Goal: Task Accomplishment & Management: Manage account settings

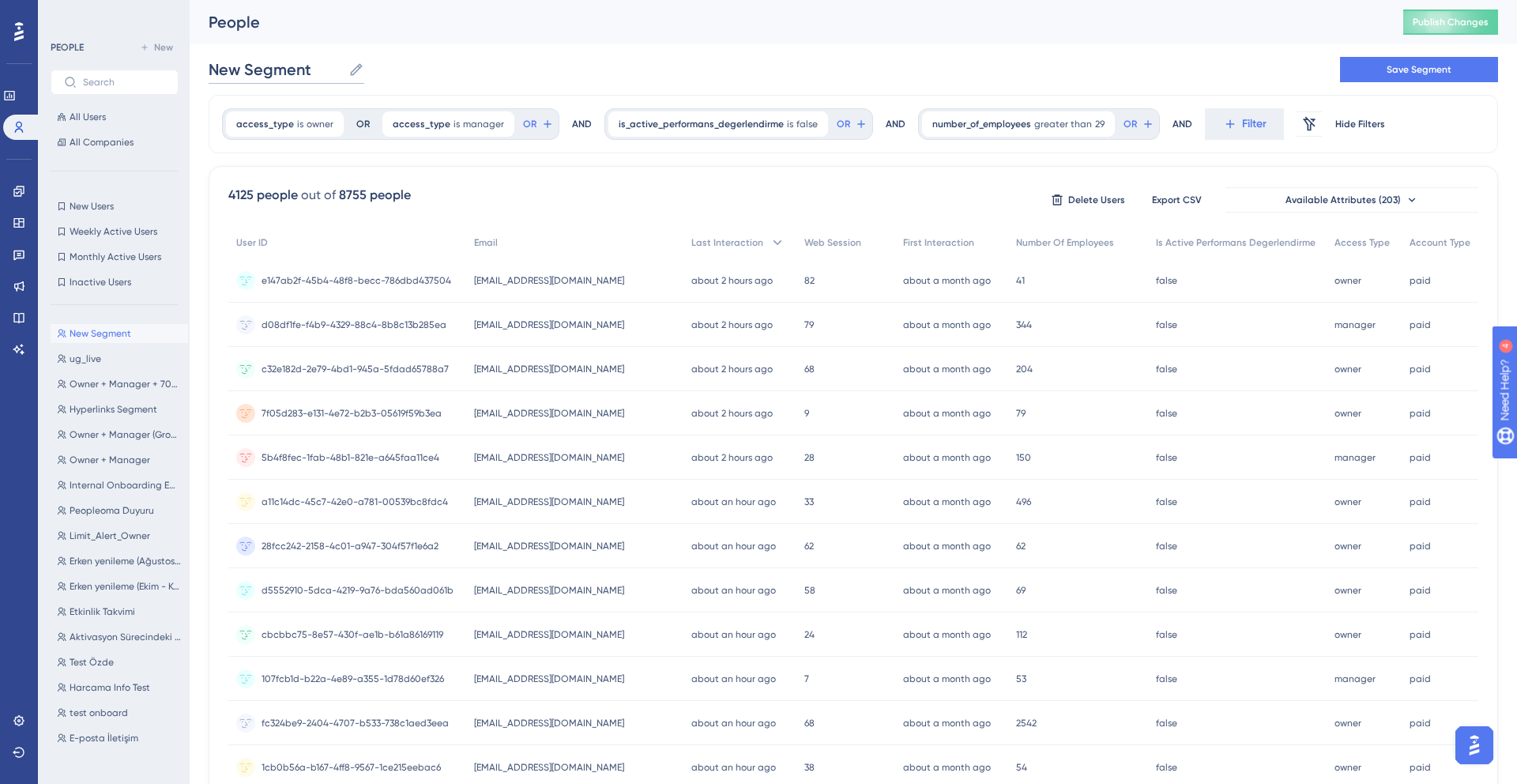
click at [290, 77] on input "New Segment" at bounding box center [276, 69] width 133 height 22
type input "P"
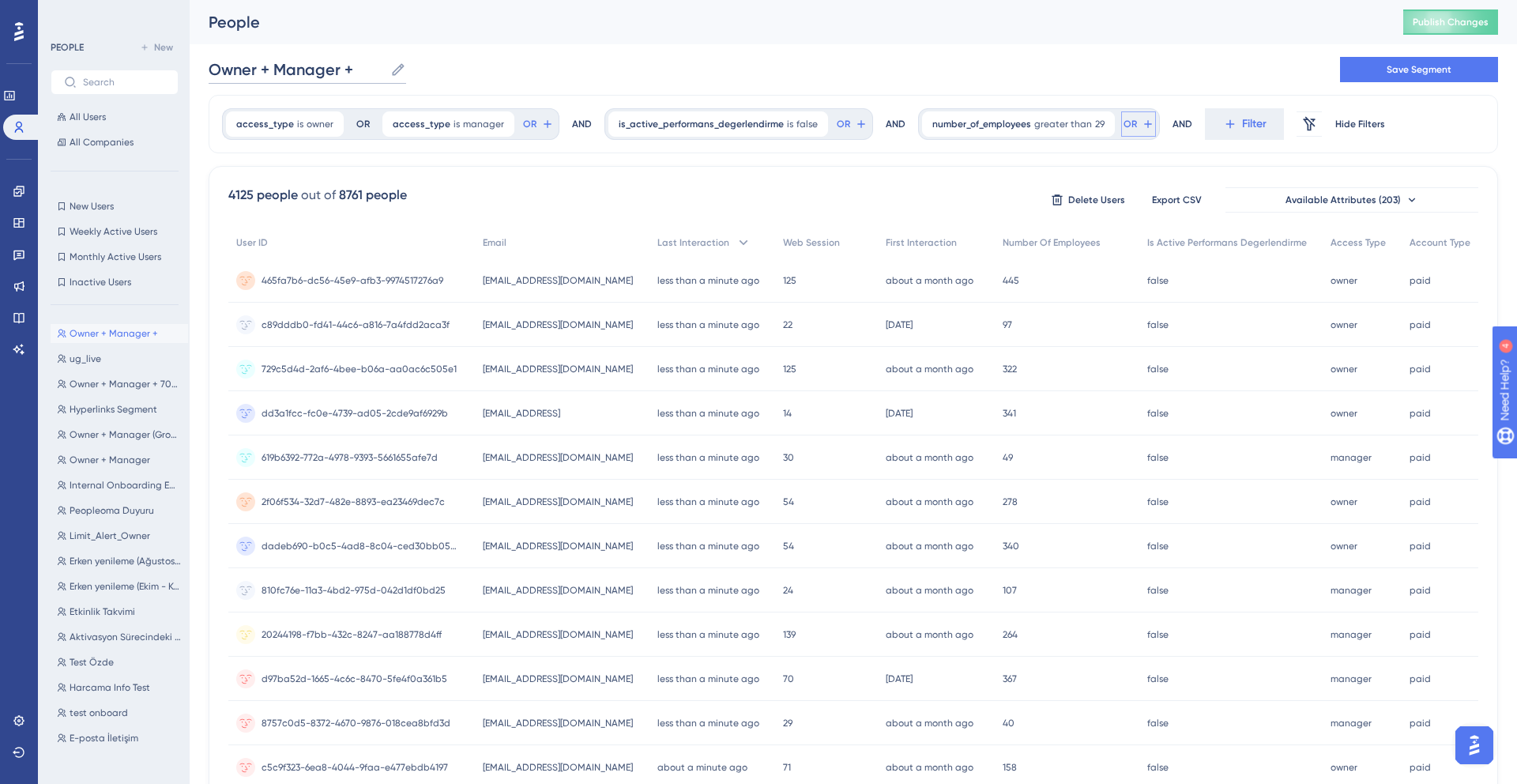
type input "Owner + Manager +"
click at [869, 126] on button "OR" at bounding box center [852, 124] width 35 height 25
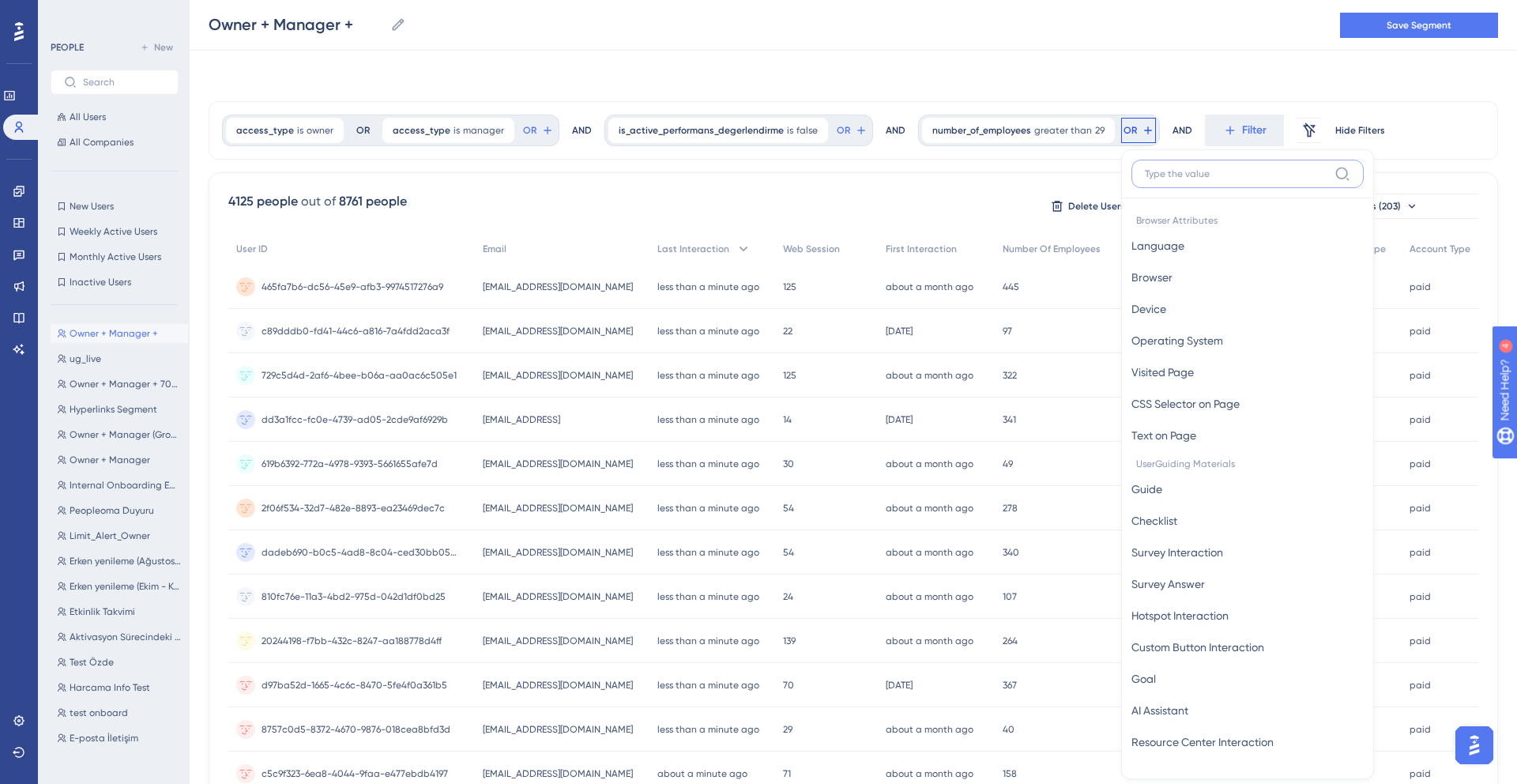
scroll to position [66, 0]
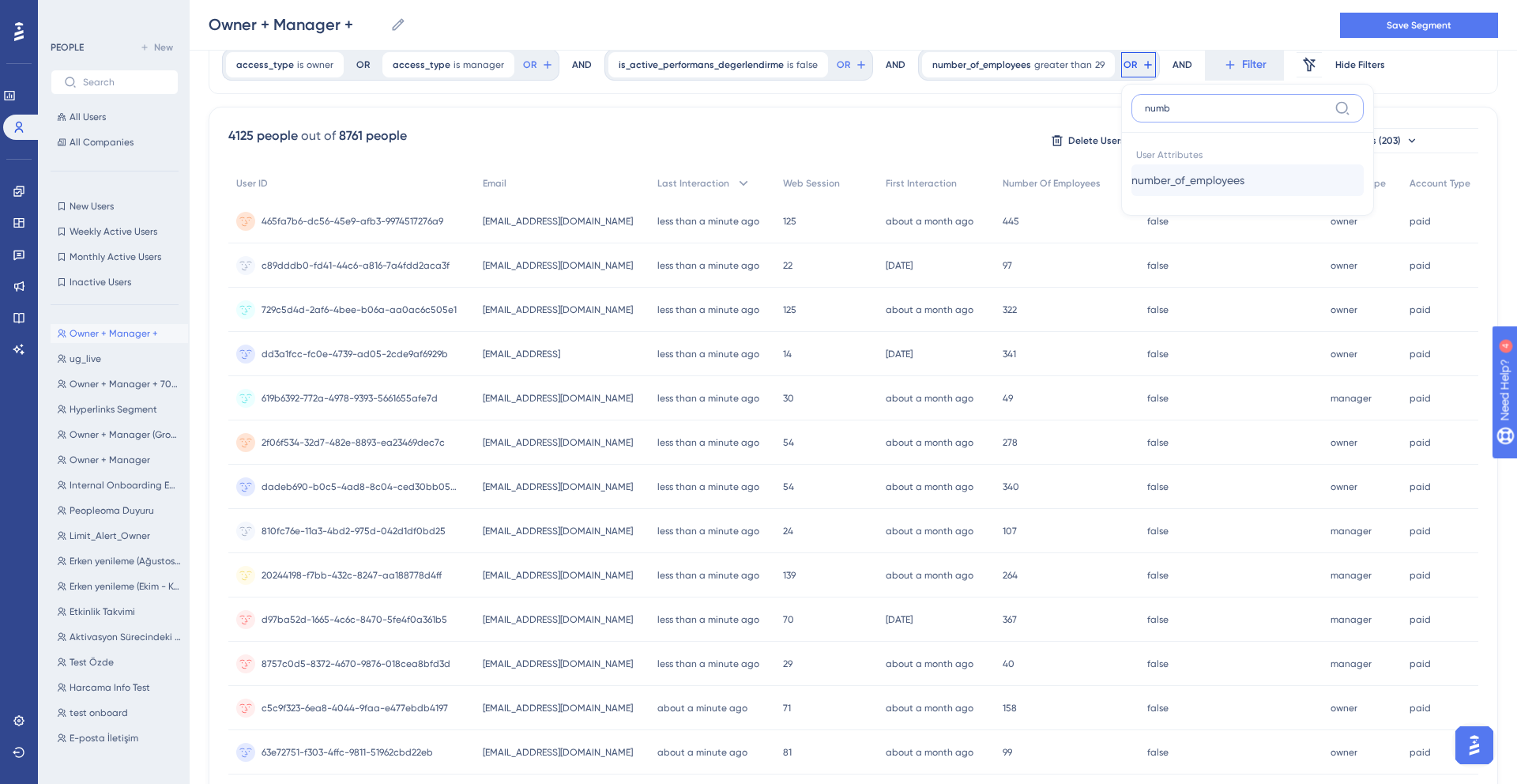
type input "numb"
click at [1206, 179] on span "number_of_employees" at bounding box center [1188, 180] width 113 height 19
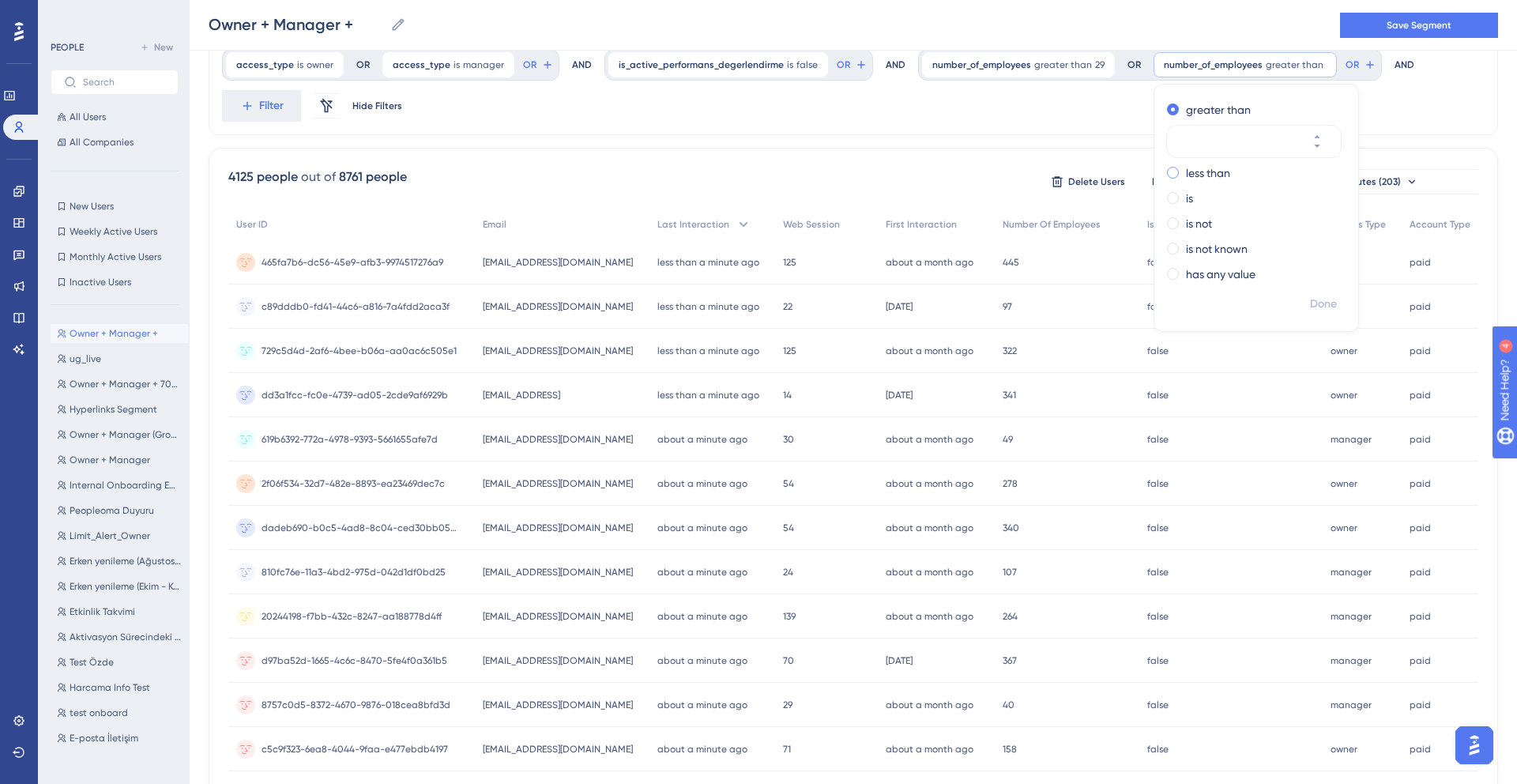
click at [1200, 168] on label "less than" at bounding box center [1208, 172] width 44 height 19
click at [1198, 163] on input "number" at bounding box center [1246, 166] width 127 height 19
type input "121"
click at [1311, 313] on button "Done" at bounding box center [1323, 304] width 44 height 28
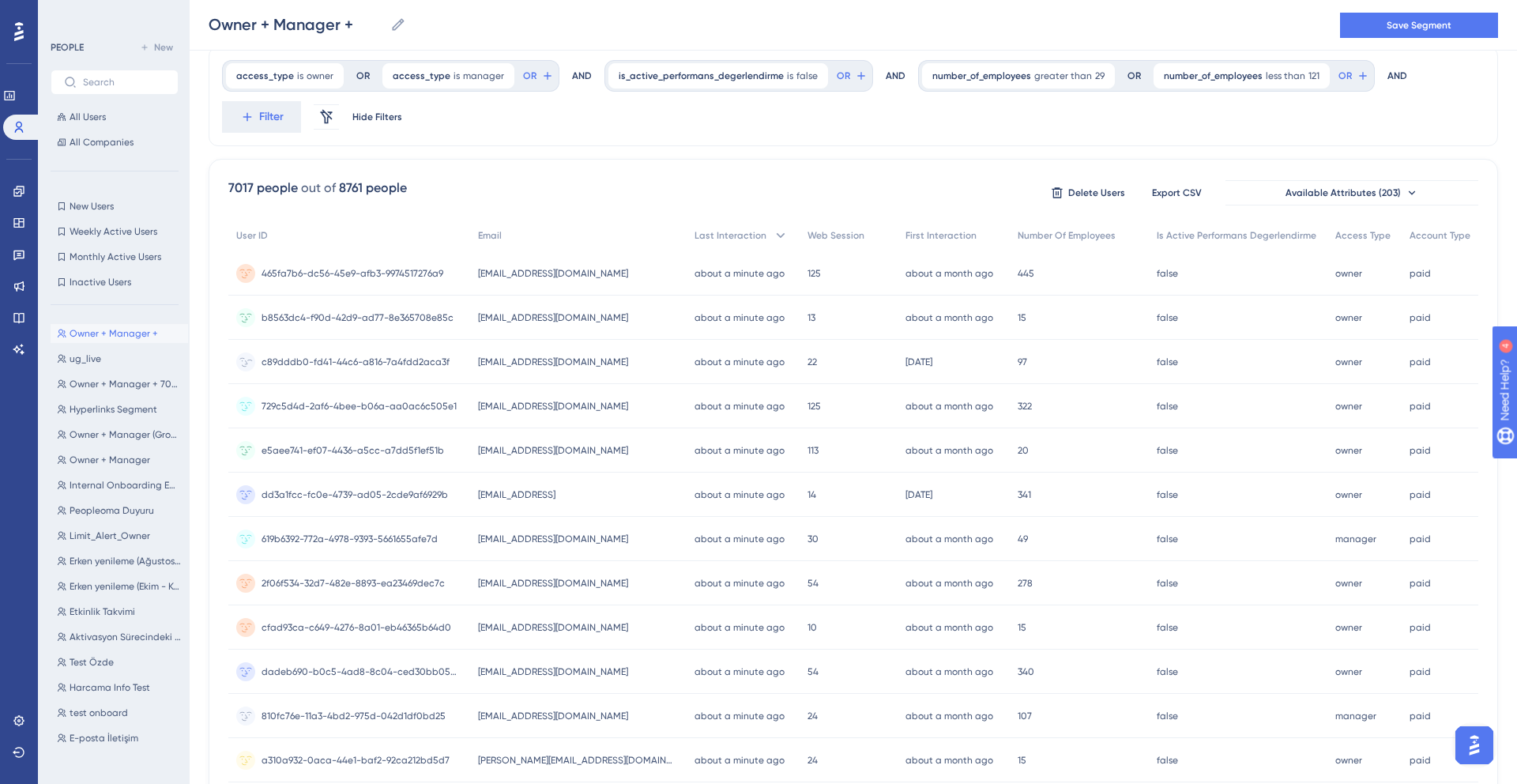
scroll to position [52, 0]
click at [795, 166] on div "7017 people out of 8761 people Delete Users Export CSV Available Attributes (20…" at bounding box center [853, 685] width 1290 height 1048
click at [1225, 85] on div "number_of_employees less than 121 121 Remove" at bounding box center [1242, 78] width 177 height 25
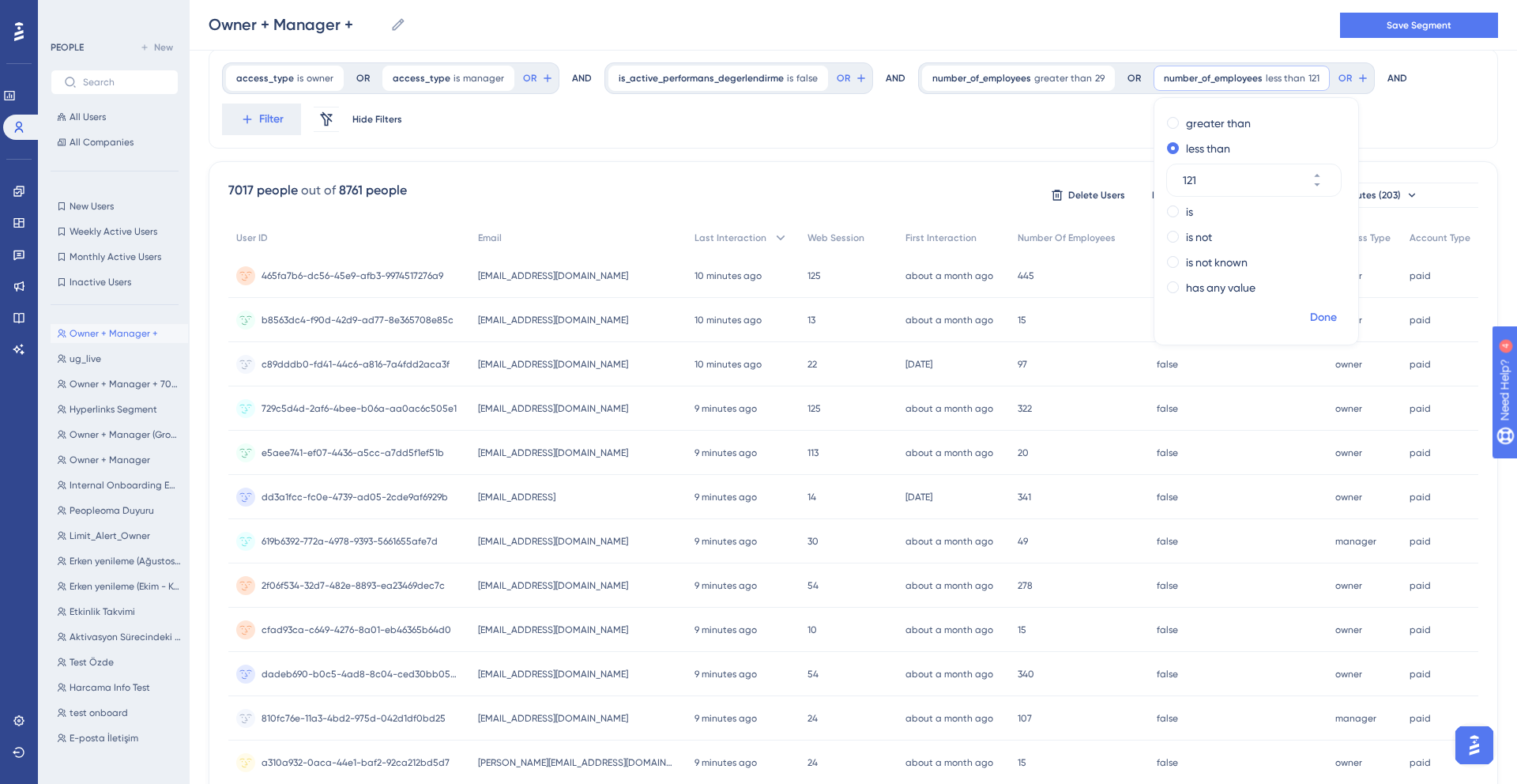
click at [1311, 322] on span "Done" at bounding box center [1324, 317] width 27 height 19
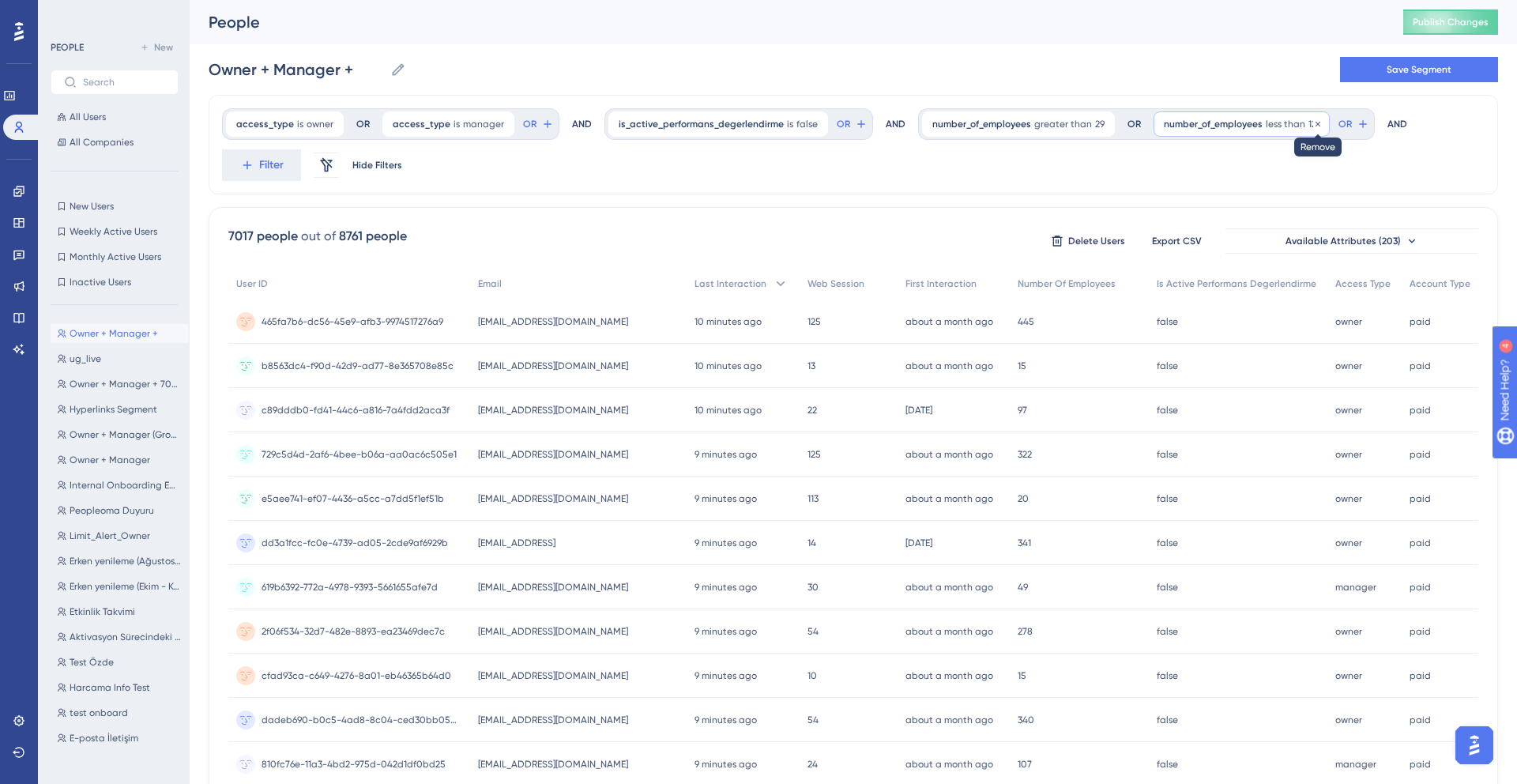
click at [1314, 125] on icon at bounding box center [1318, 123] width 9 height 9
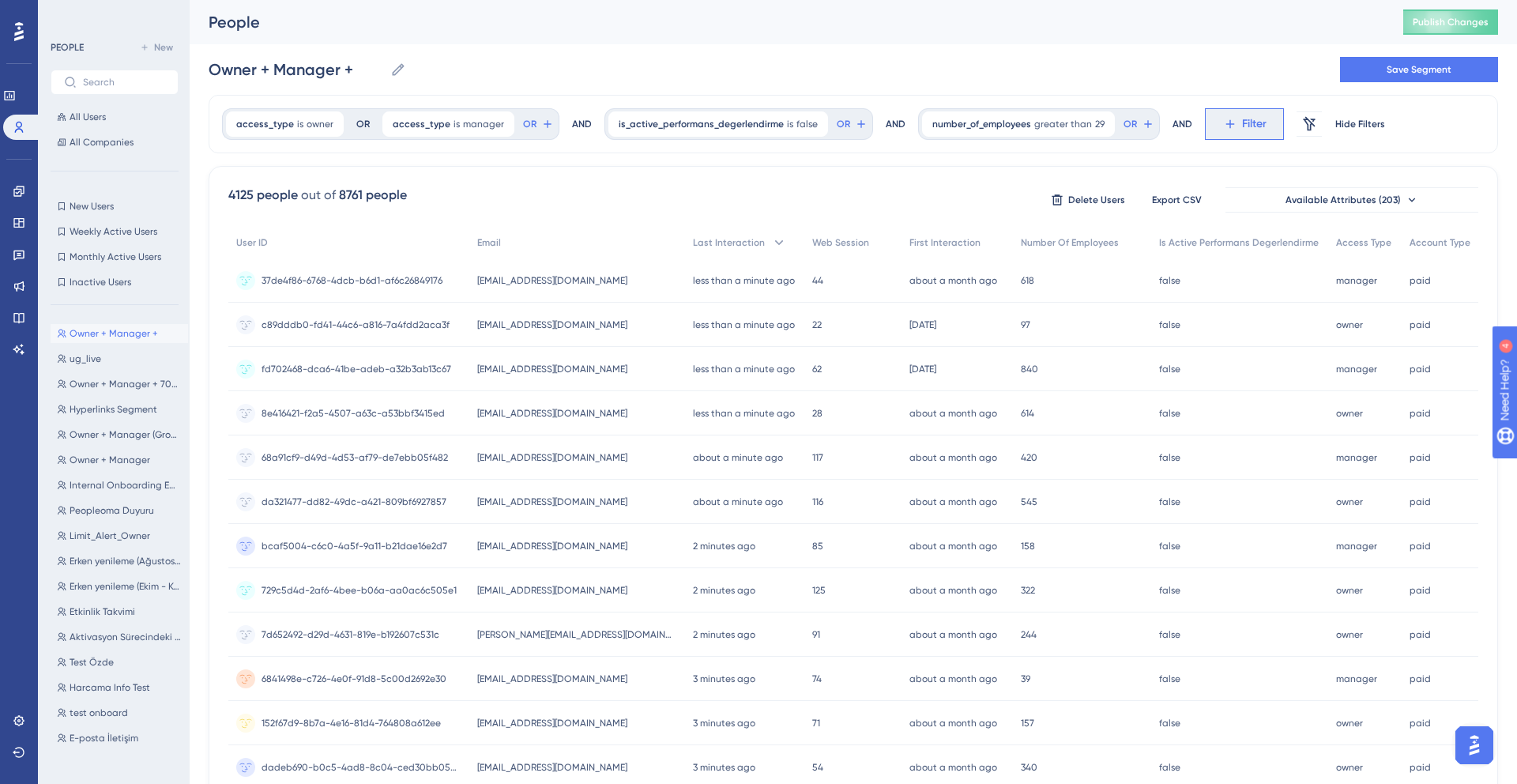
click at [1221, 131] on button "Filter" at bounding box center [1245, 124] width 79 height 32
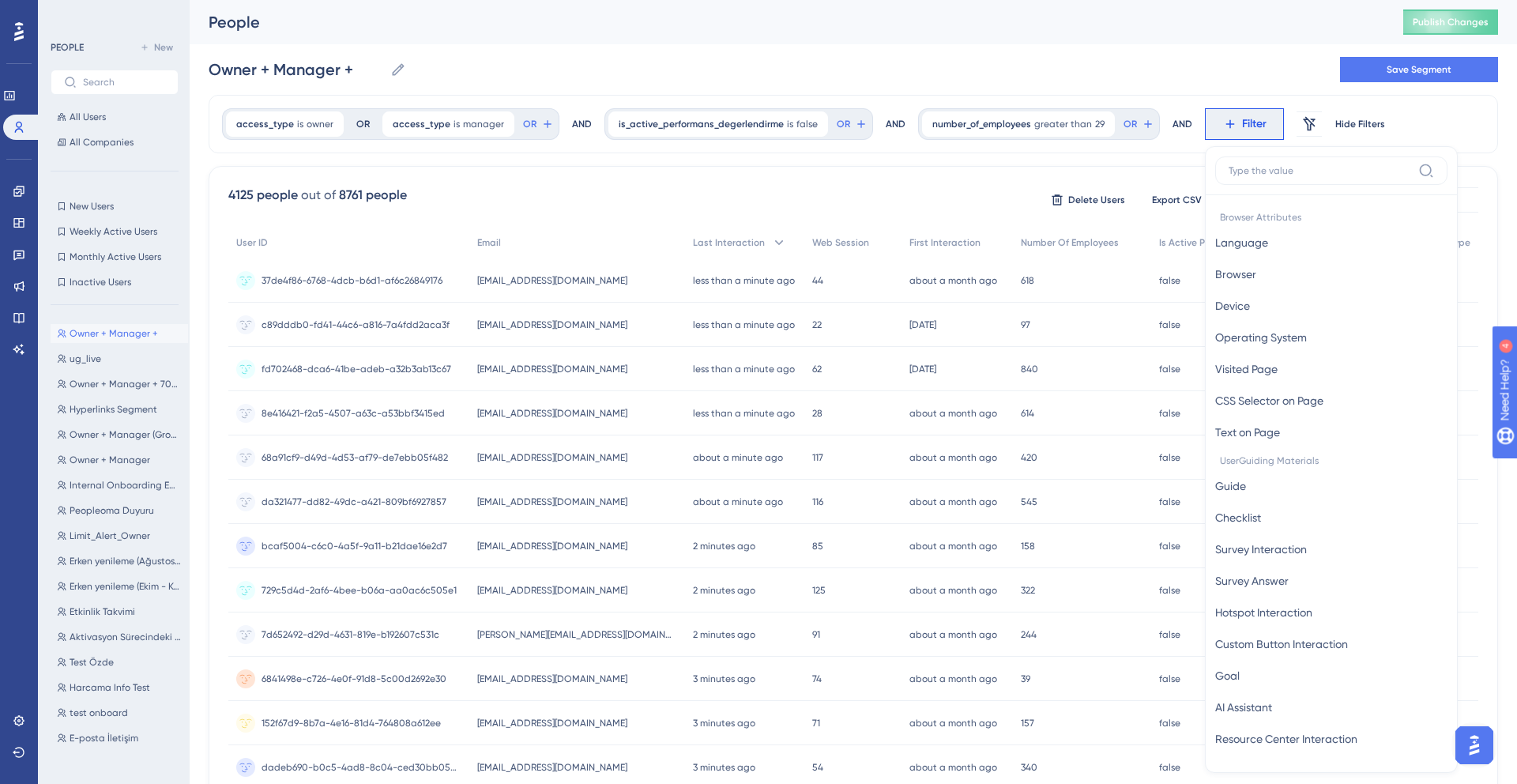
scroll to position [67, 0]
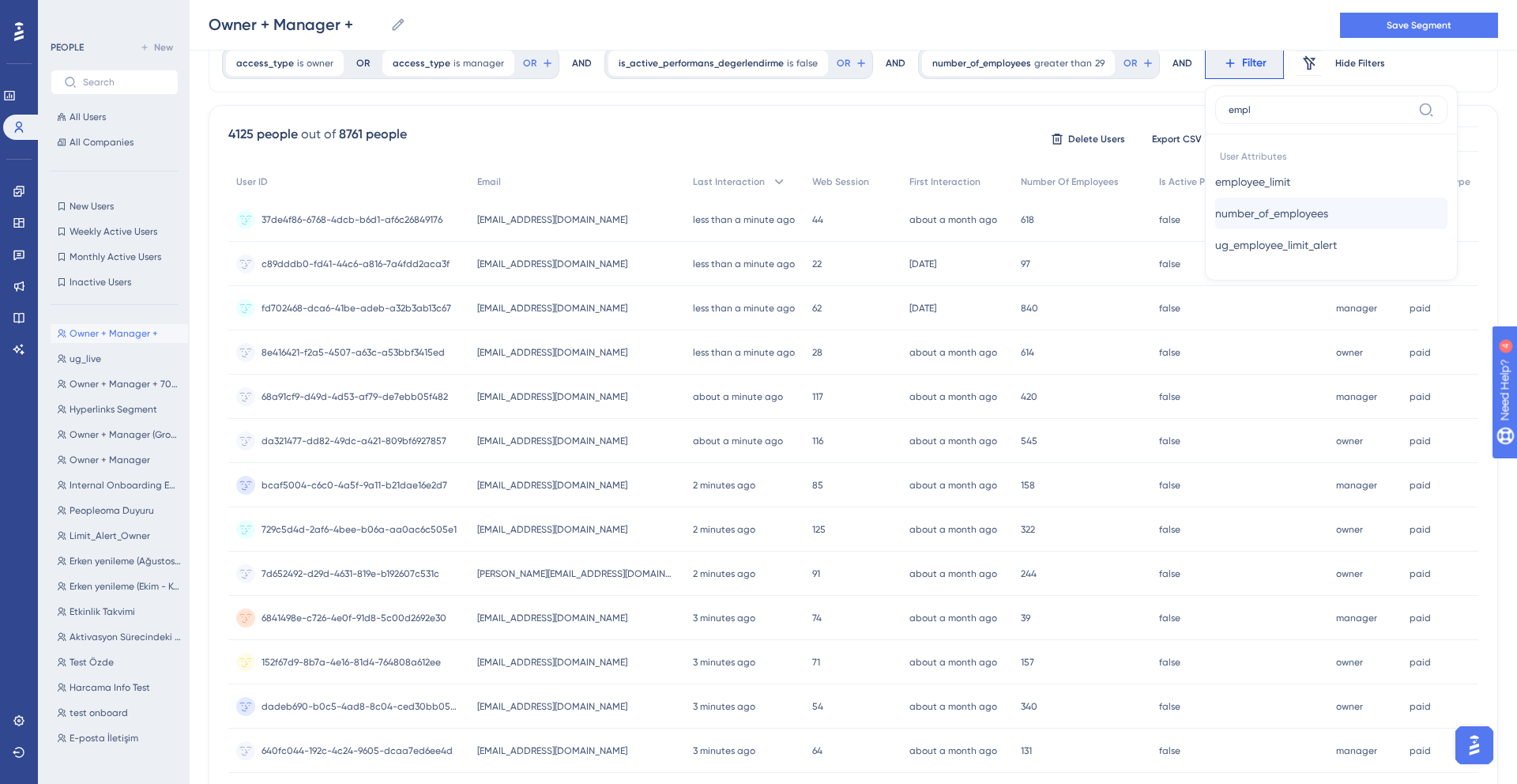
type input "empl"
click at [1306, 217] on span "number_of_employees" at bounding box center [1272, 213] width 113 height 19
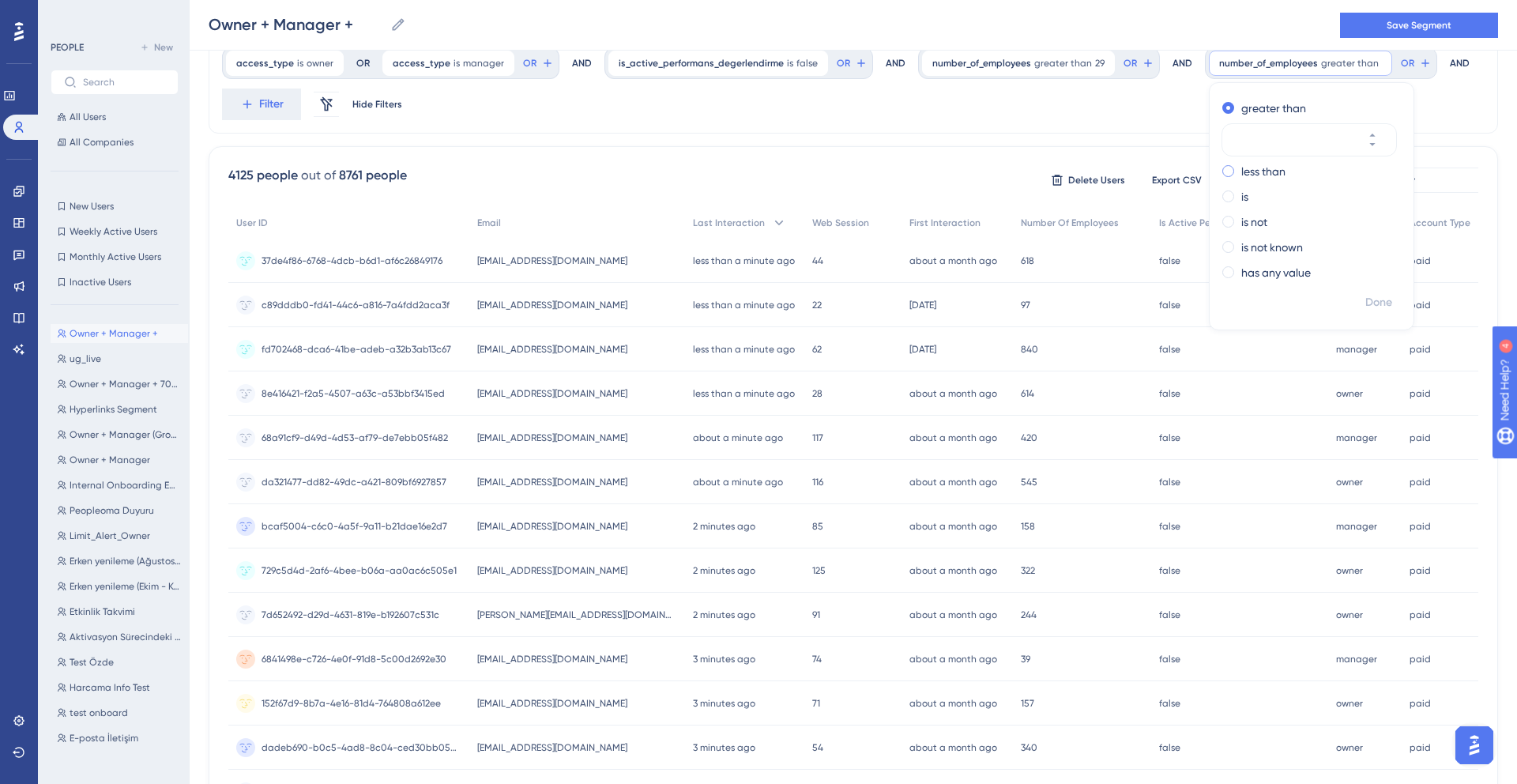
click at [1246, 175] on label "less than" at bounding box center [1263, 171] width 44 height 19
type input "120"
click at [1365, 302] on span "Done" at bounding box center [1379, 302] width 27 height 19
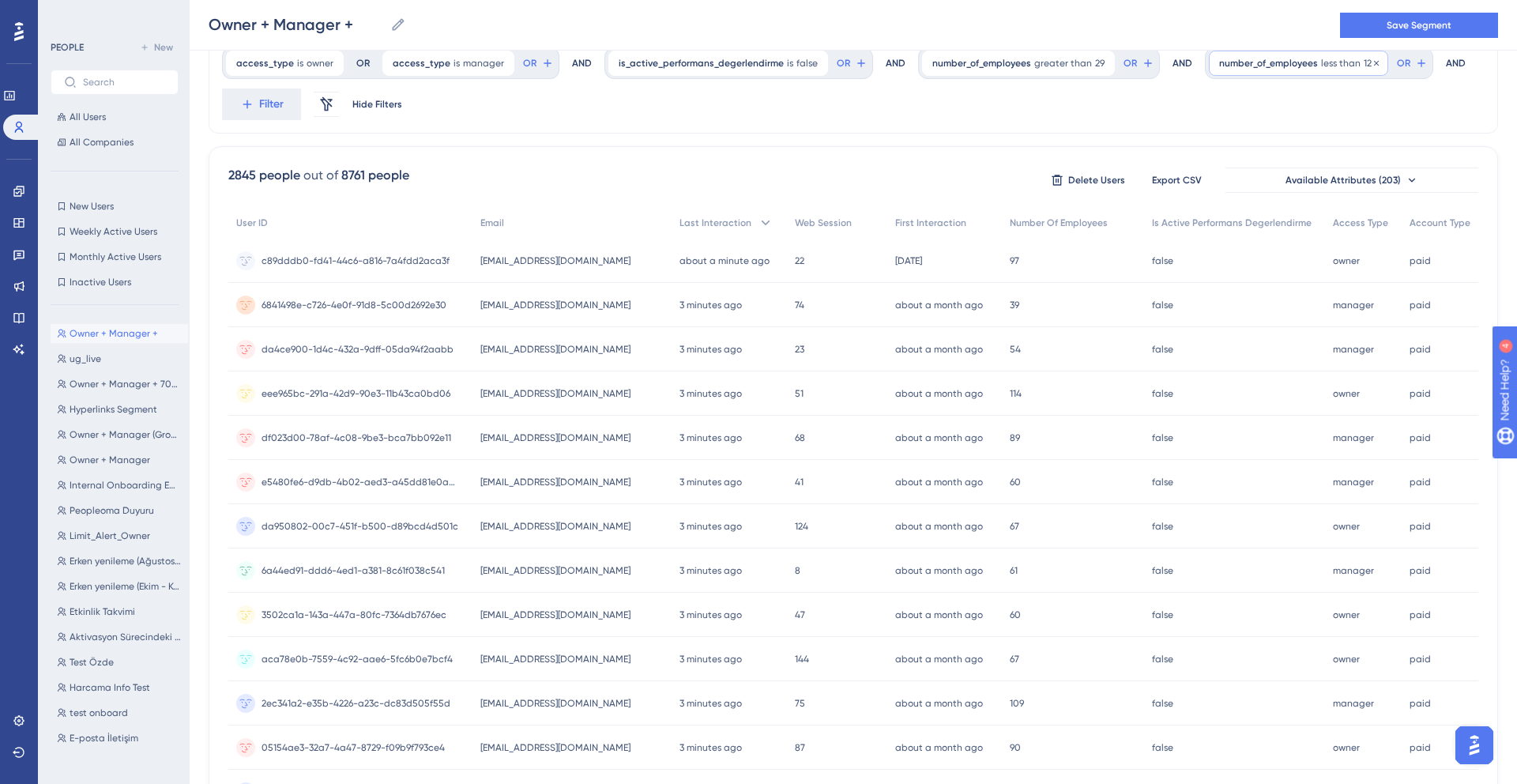
click at [1279, 68] on span "number_of_employees" at bounding box center [1269, 62] width 99 height 12
type input "121"
click at [1370, 305] on span "Done" at bounding box center [1379, 302] width 27 height 19
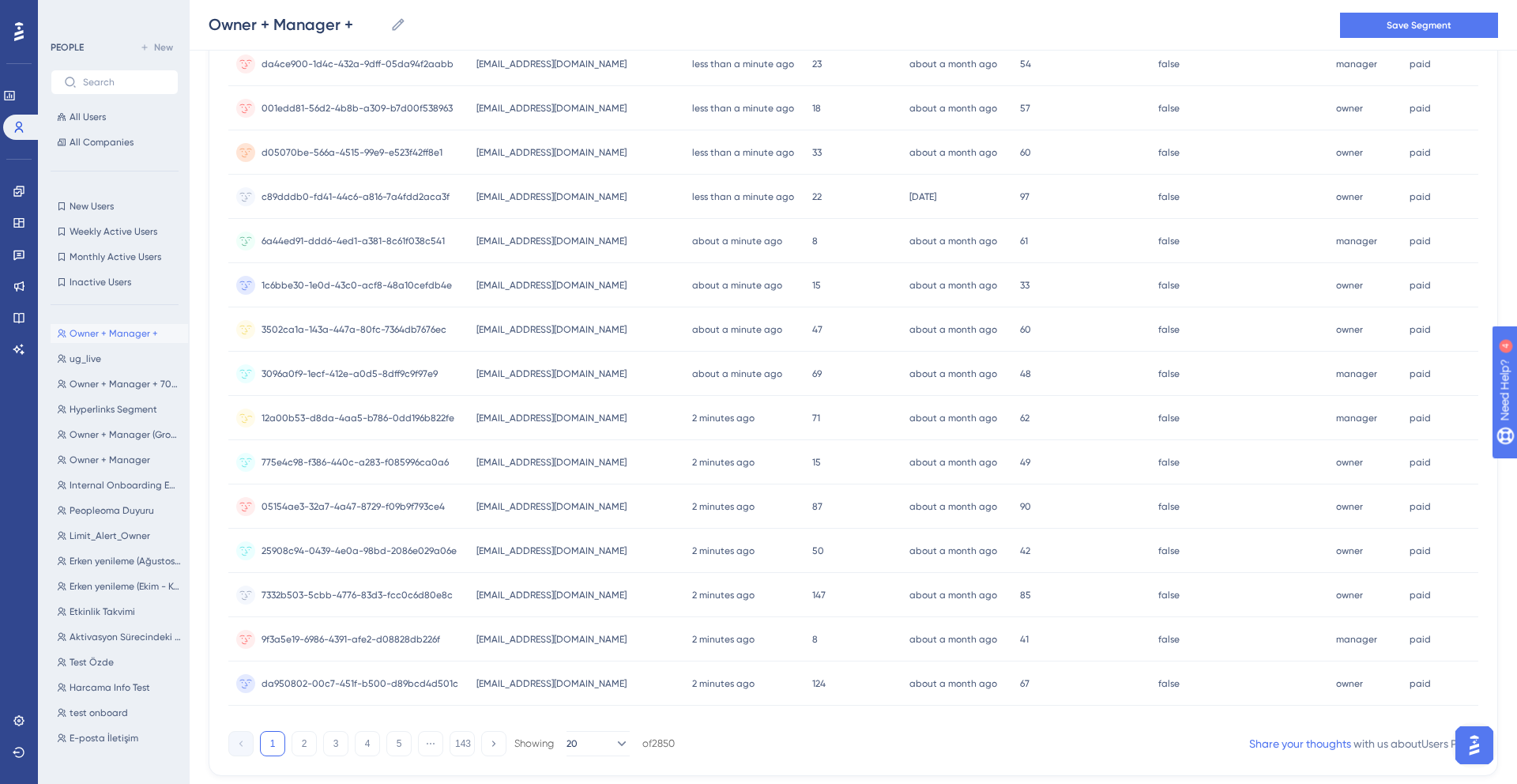
scroll to position [528, 0]
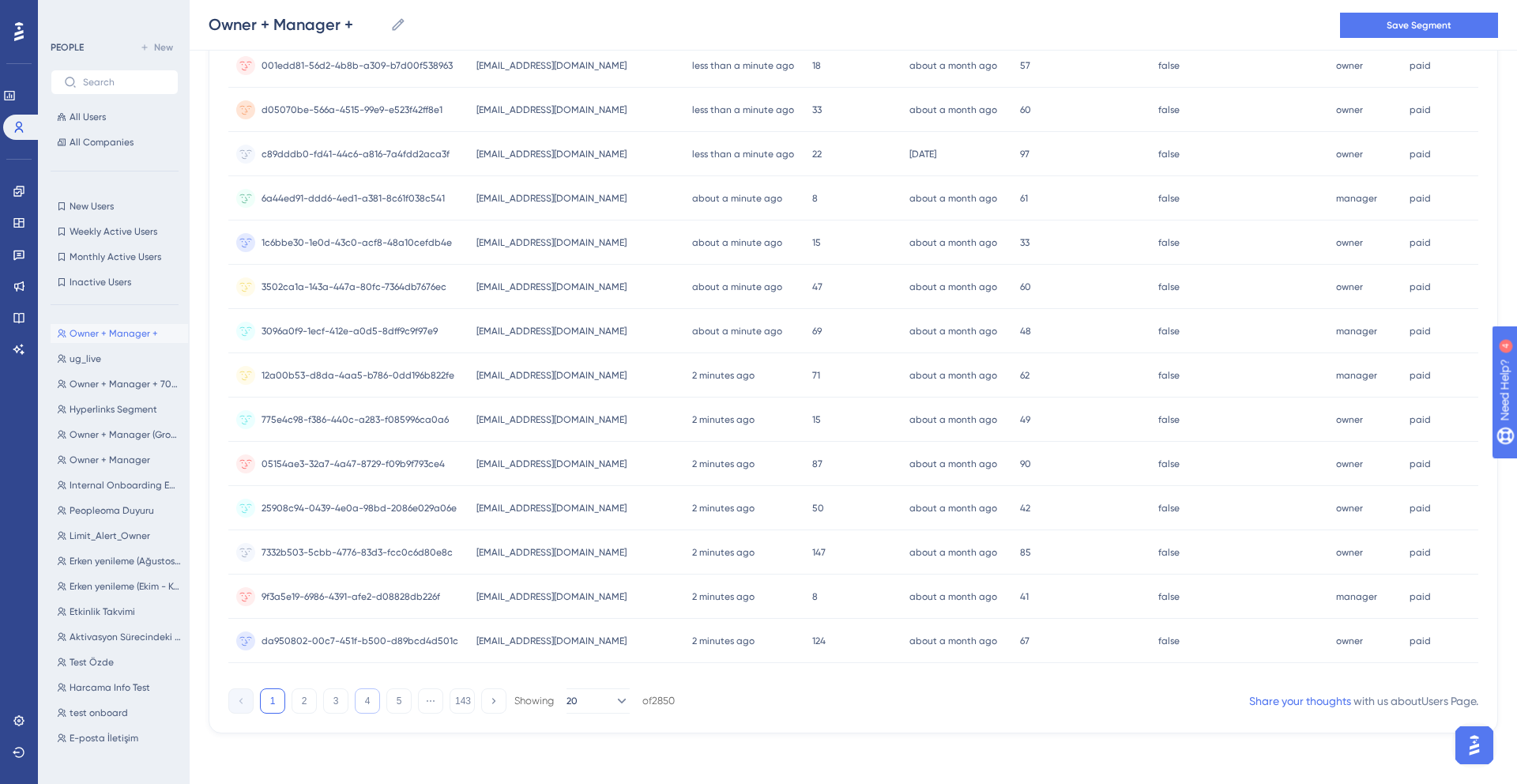
click at [376, 704] on button "4" at bounding box center [367, 701] width 25 height 25
click at [402, 702] on button "5" at bounding box center [399, 701] width 25 height 25
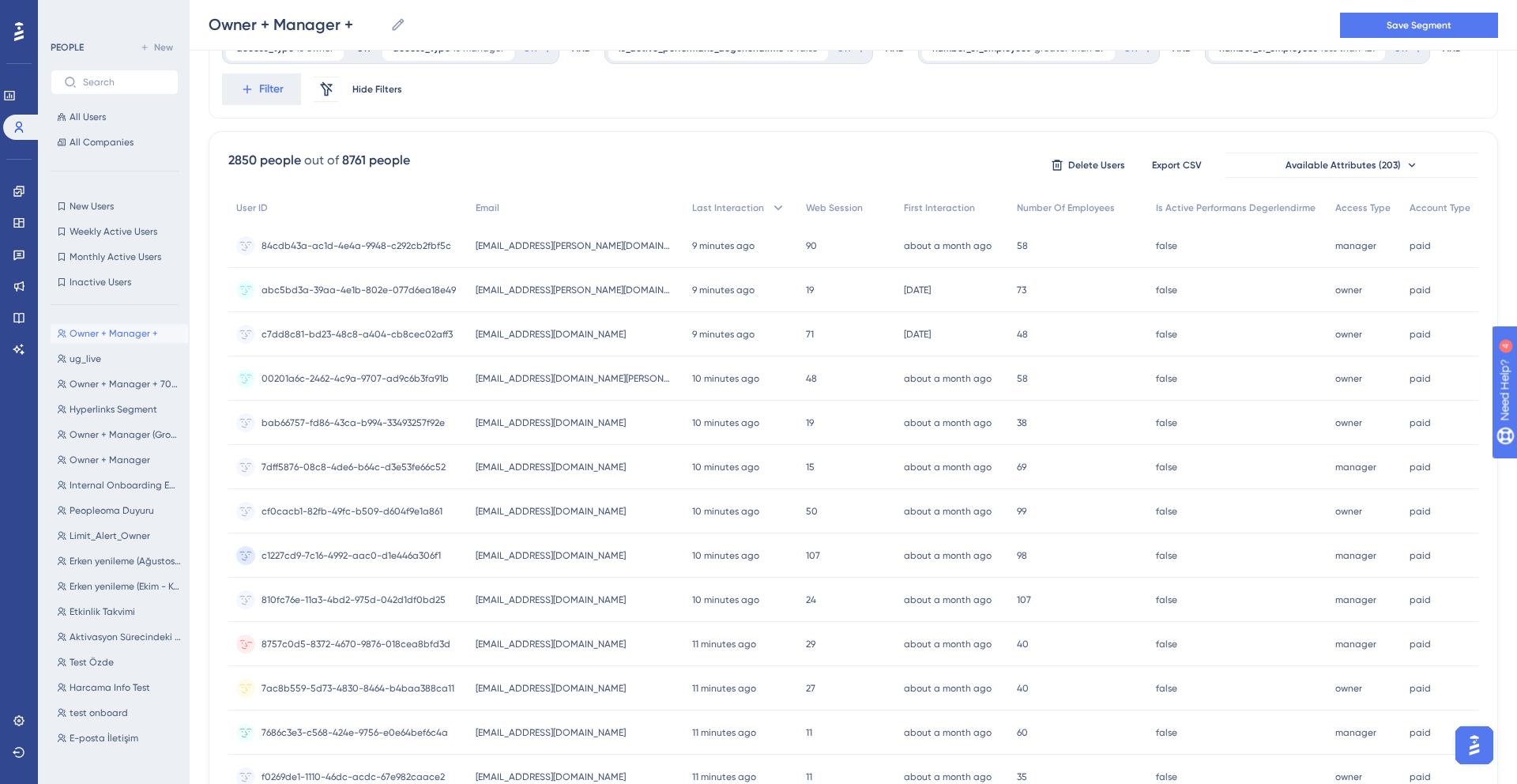
scroll to position [0, 0]
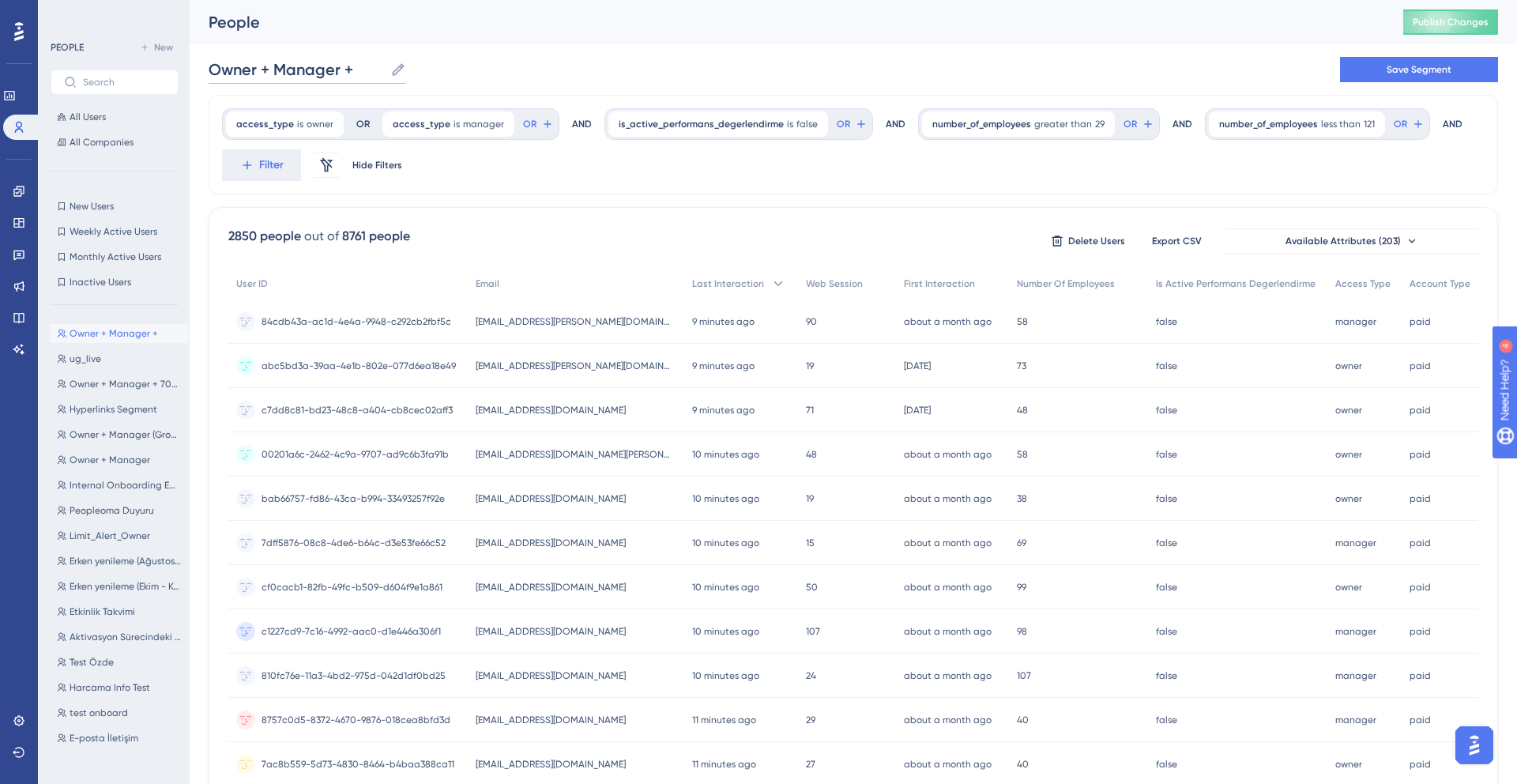
click at [341, 63] on input "Owner + Manager +" at bounding box center [296, 69] width 176 height 22
click at [366, 67] on input "Owner + Manager +" at bounding box center [296, 69] width 176 height 22
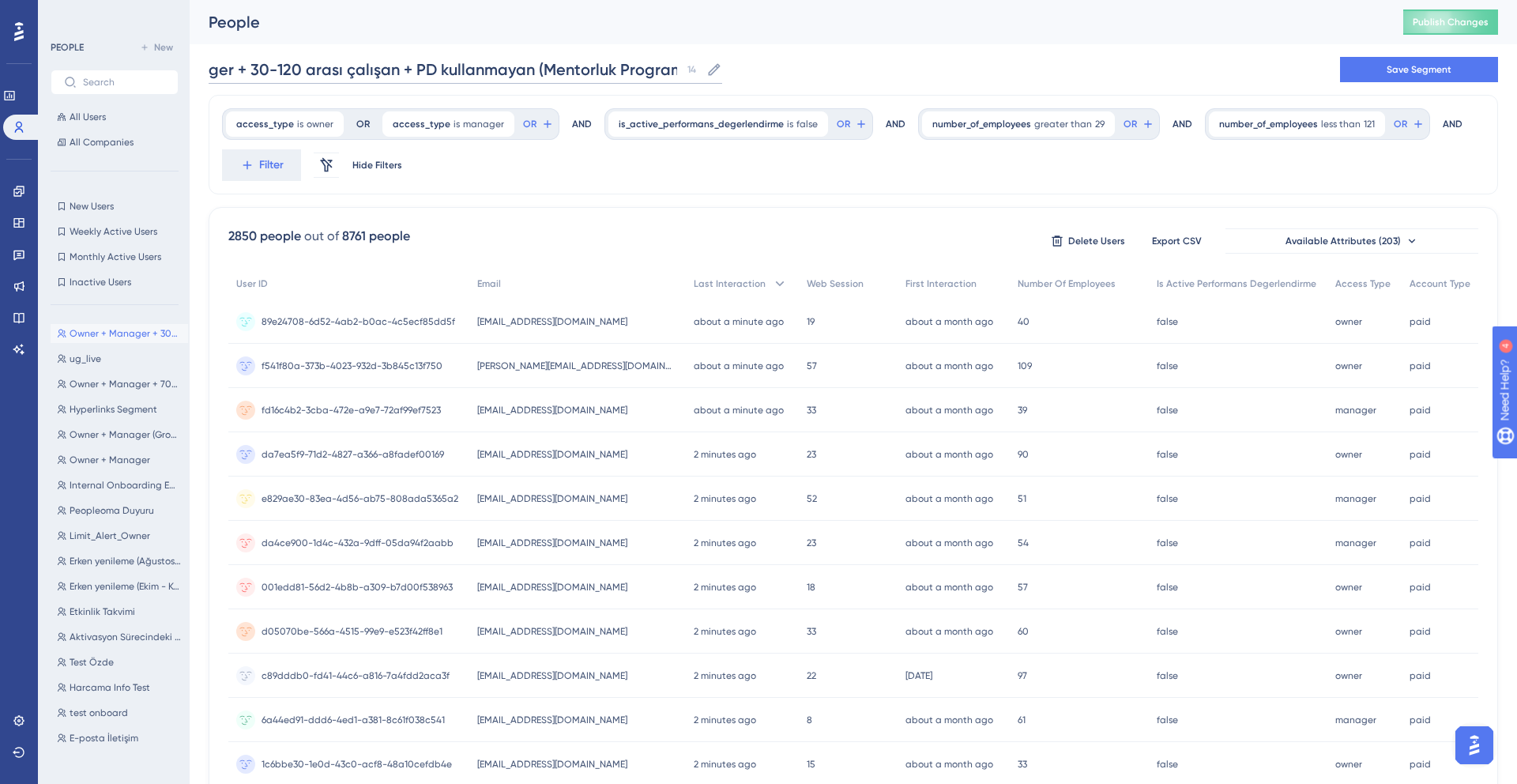
scroll to position [0, 111]
type input "Owner + Manager + 30-120 arası çalışan + PD kullanmayan (Mentorluk Programı)"
click at [1159, 92] on div "Owner + Manager + 30-120 arası çalışan + PD kullanmayan (Mentorluk Programı) Ow…" at bounding box center [853, 69] width 1290 height 51
click at [1418, 62] on button "Save Segment" at bounding box center [1420, 69] width 158 height 25
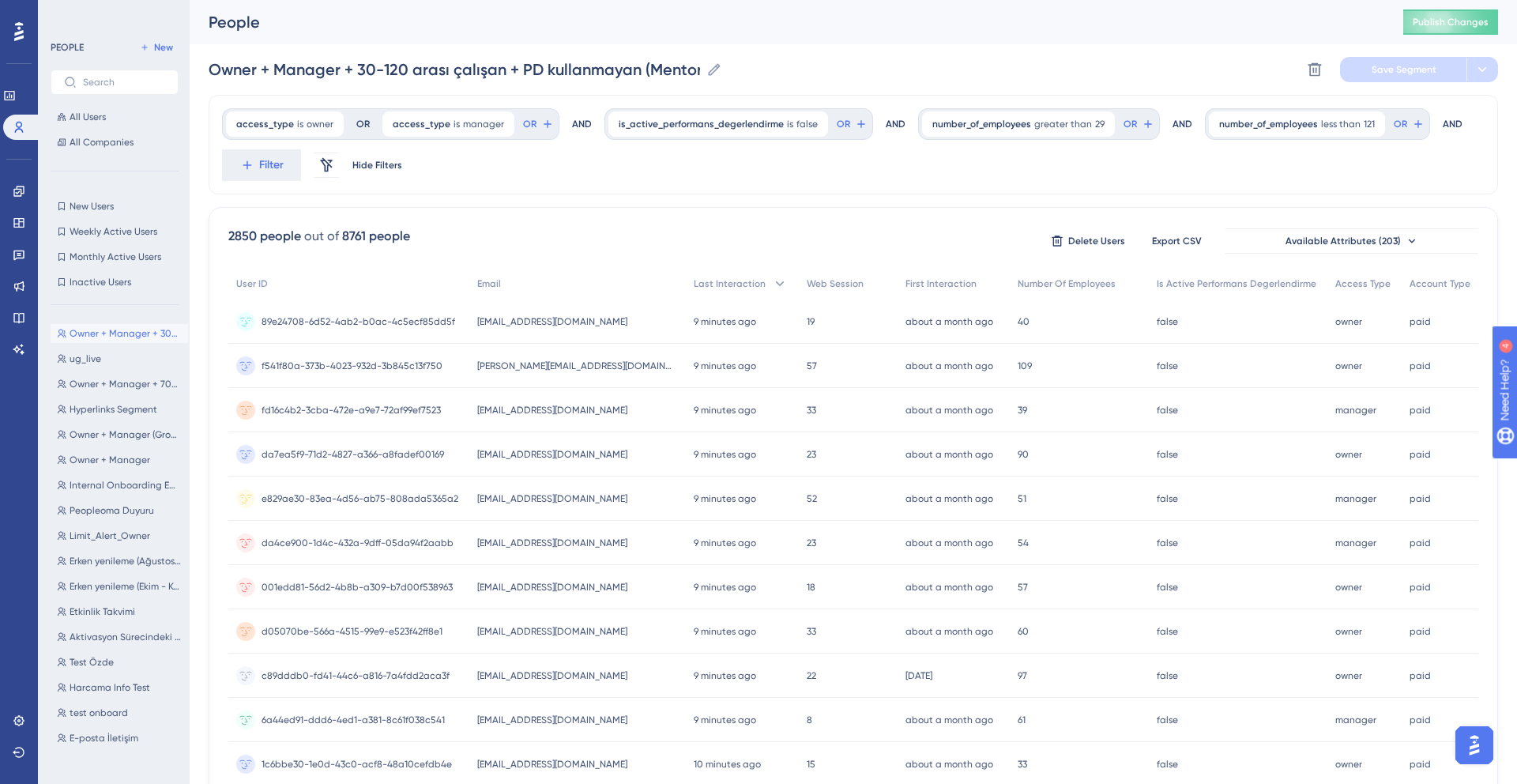
click at [719, 227] on div "2850 people out of 8761 people Delete Users Export CSV Available Attributes (20…" at bounding box center [853, 241] width 1251 height 28
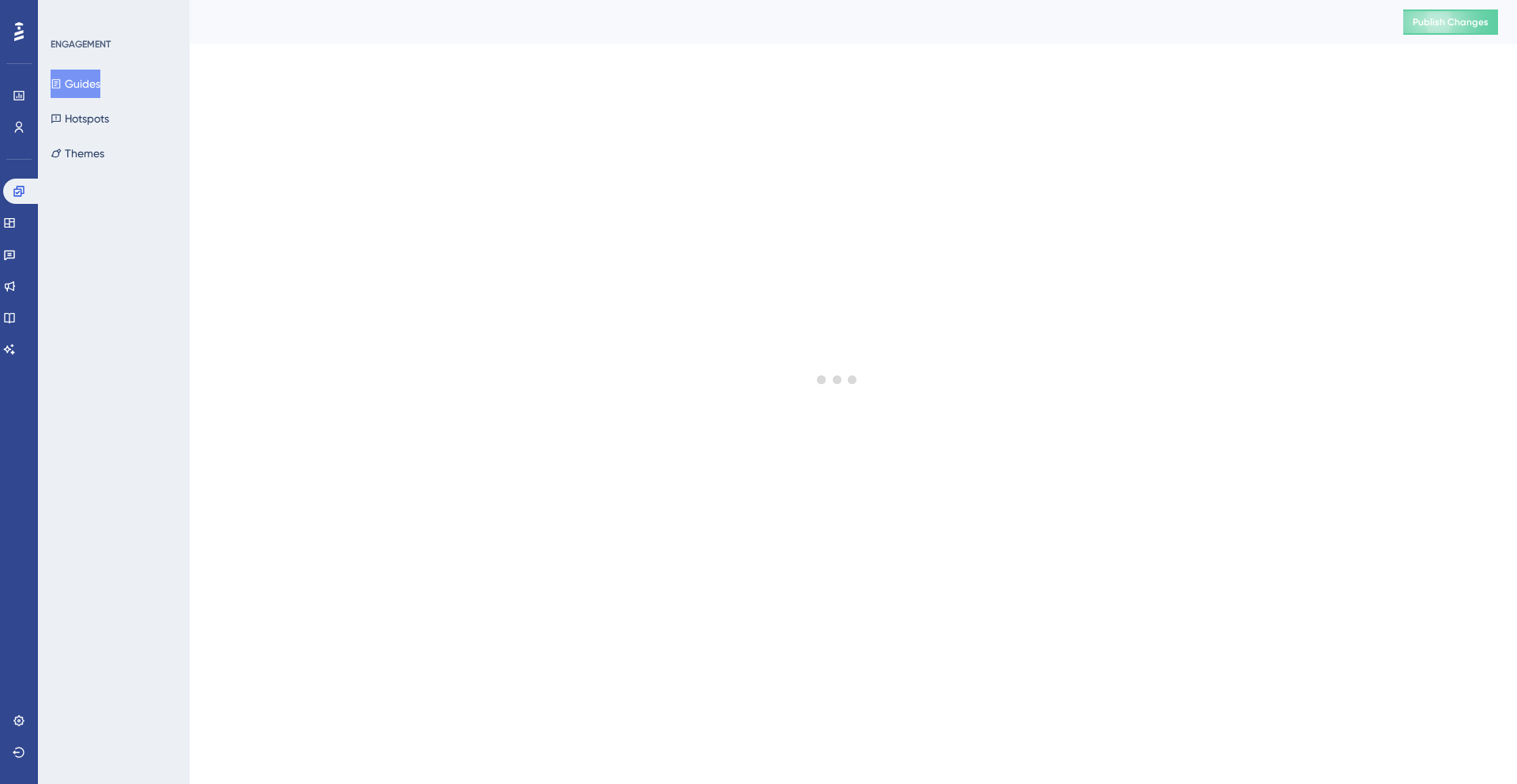
click at [826, 40] on div "Publish Changes" at bounding box center [853, 22] width 1328 height 44
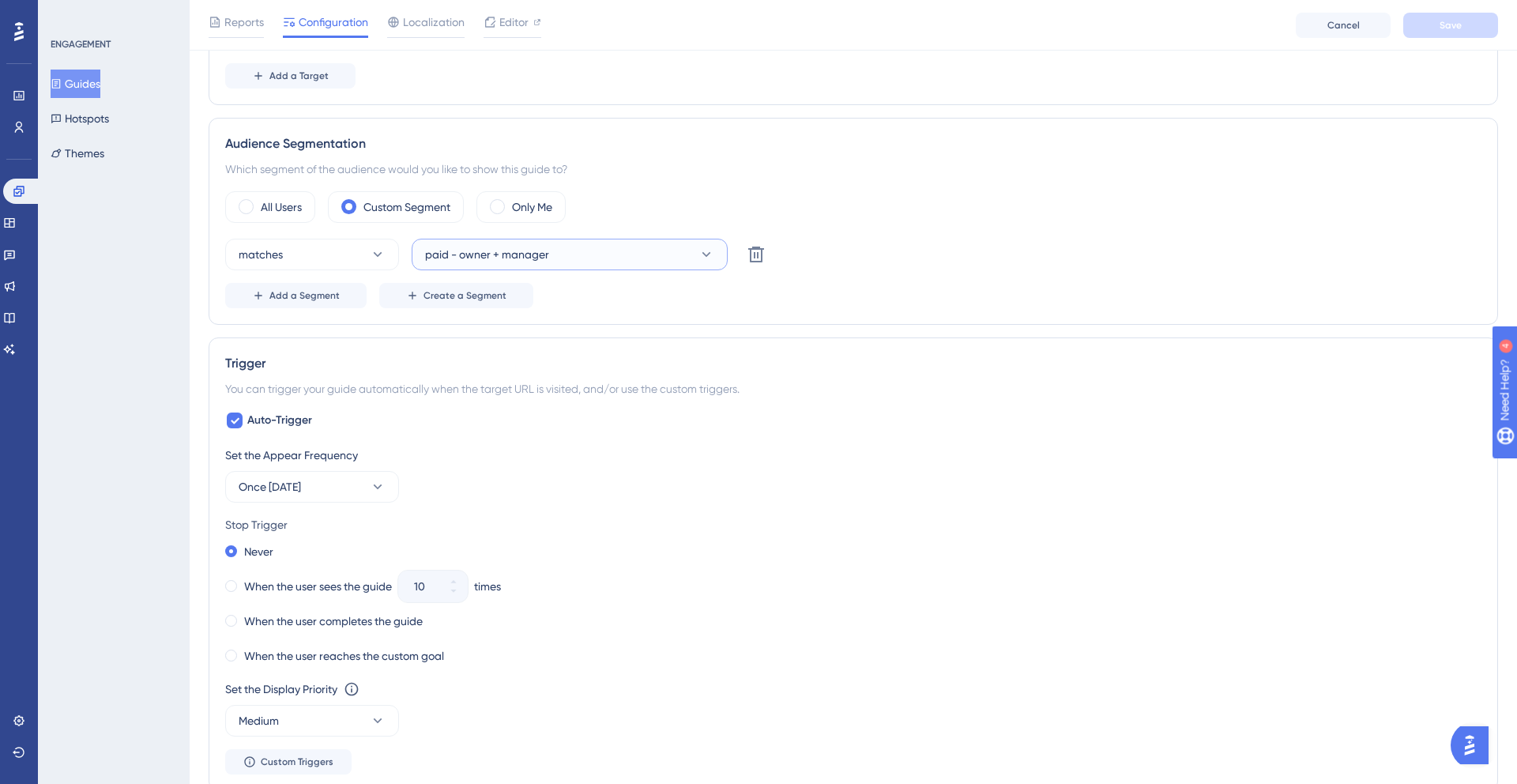
click at [546, 259] on span "paid - owner + manager" at bounding box center [487, 254] width 124 height 19
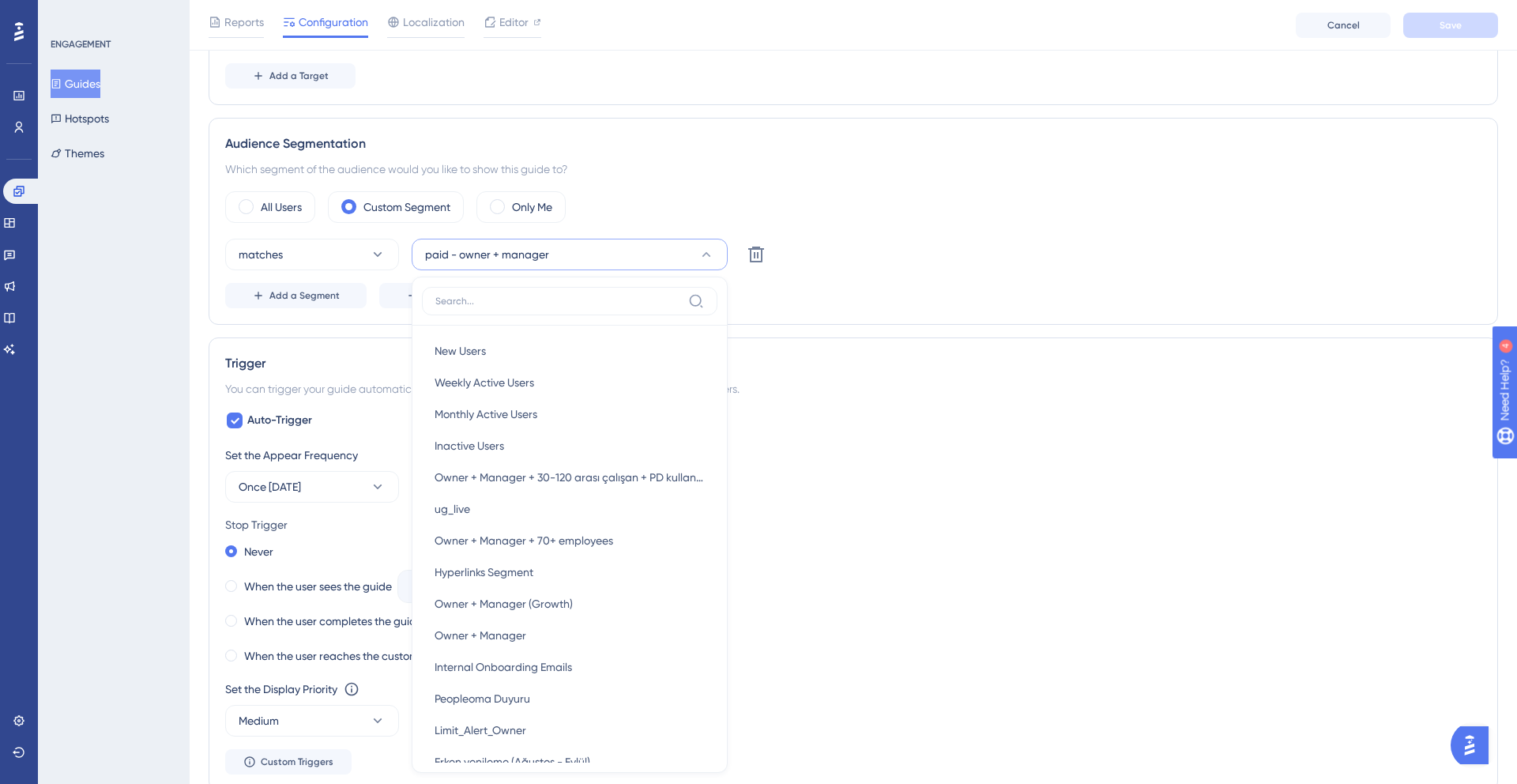
scroll to position [624, 0]
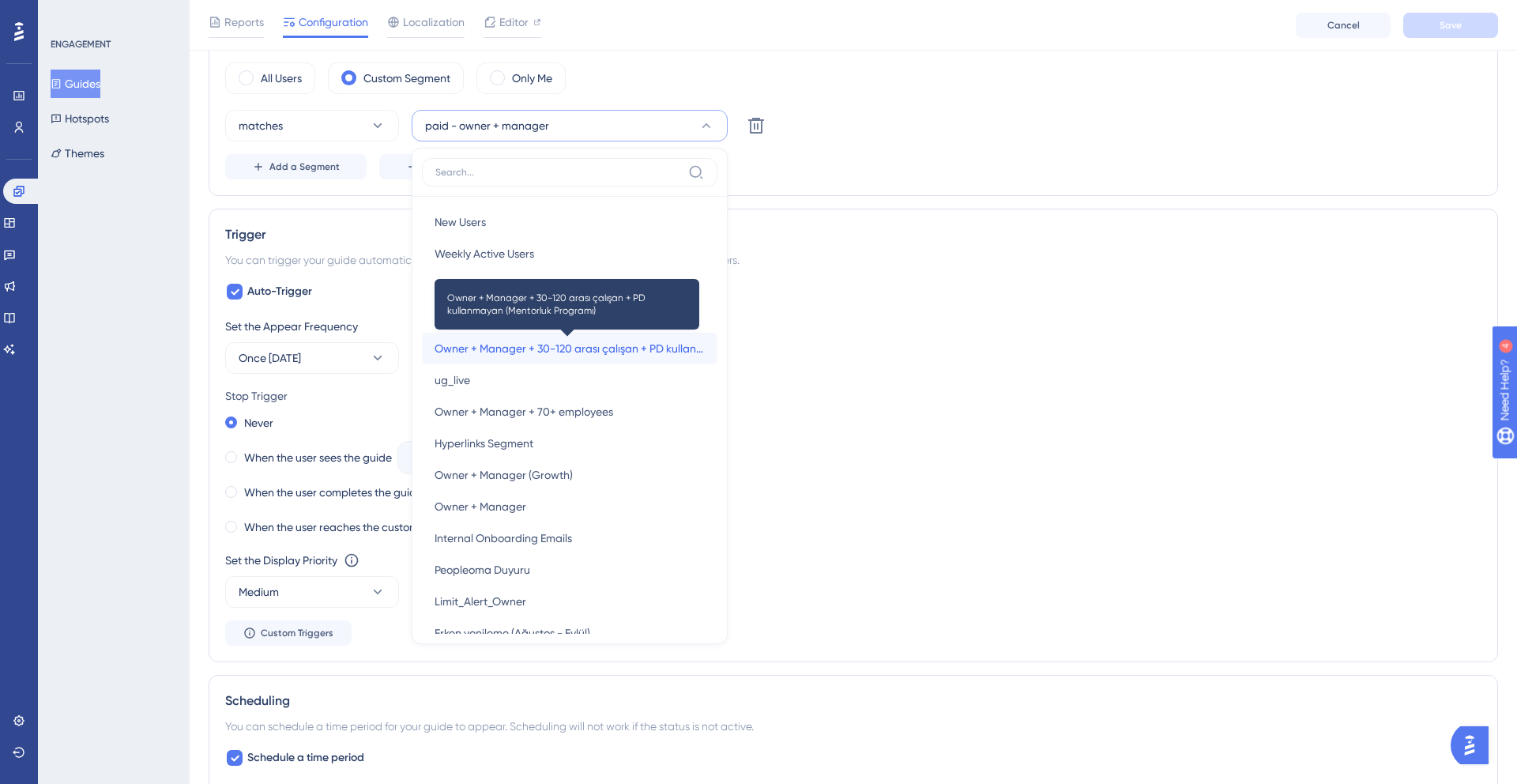
click at [515, 349] on span "Owner + Manager + 30-120 arası çalışan + PD kullanmayan (Mentorluk Programı)" at bounding box center [569, 348] width 271 height 19
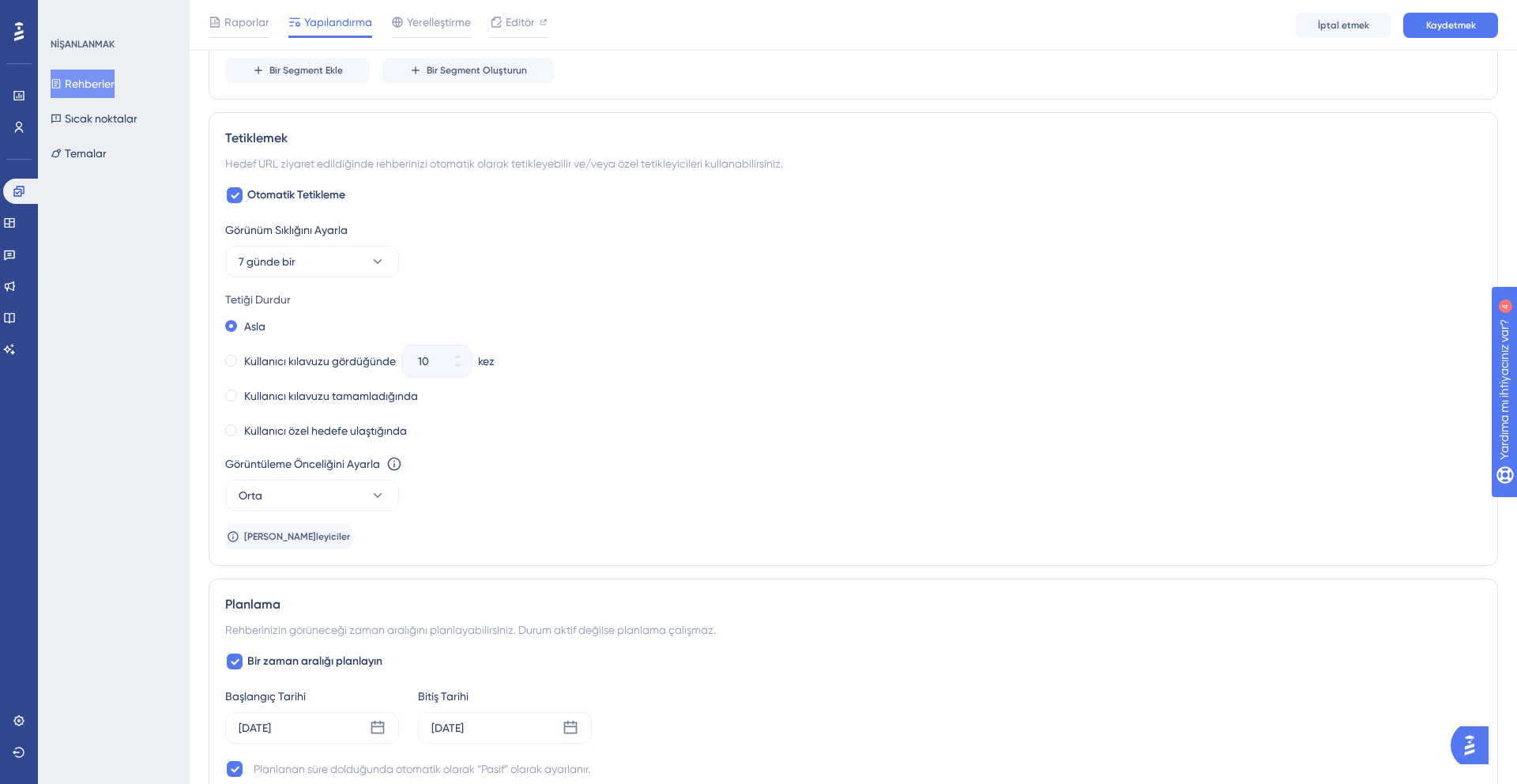
scroll to position [722, 0]
click at [336, 360] on font "Kullanıcı kılavuzu gördüğünde" at bounding box center [320, 360] width 152 height 12
click at [445, 362] on button "10" at bounding box center [457, 368] width 28 height 16
click at [445, 362] on button "9" at bounding box center [457, 368] width 28 height 16
click at [445, 362] on button "8" at bounding box center [457, 368] width 28 height 16
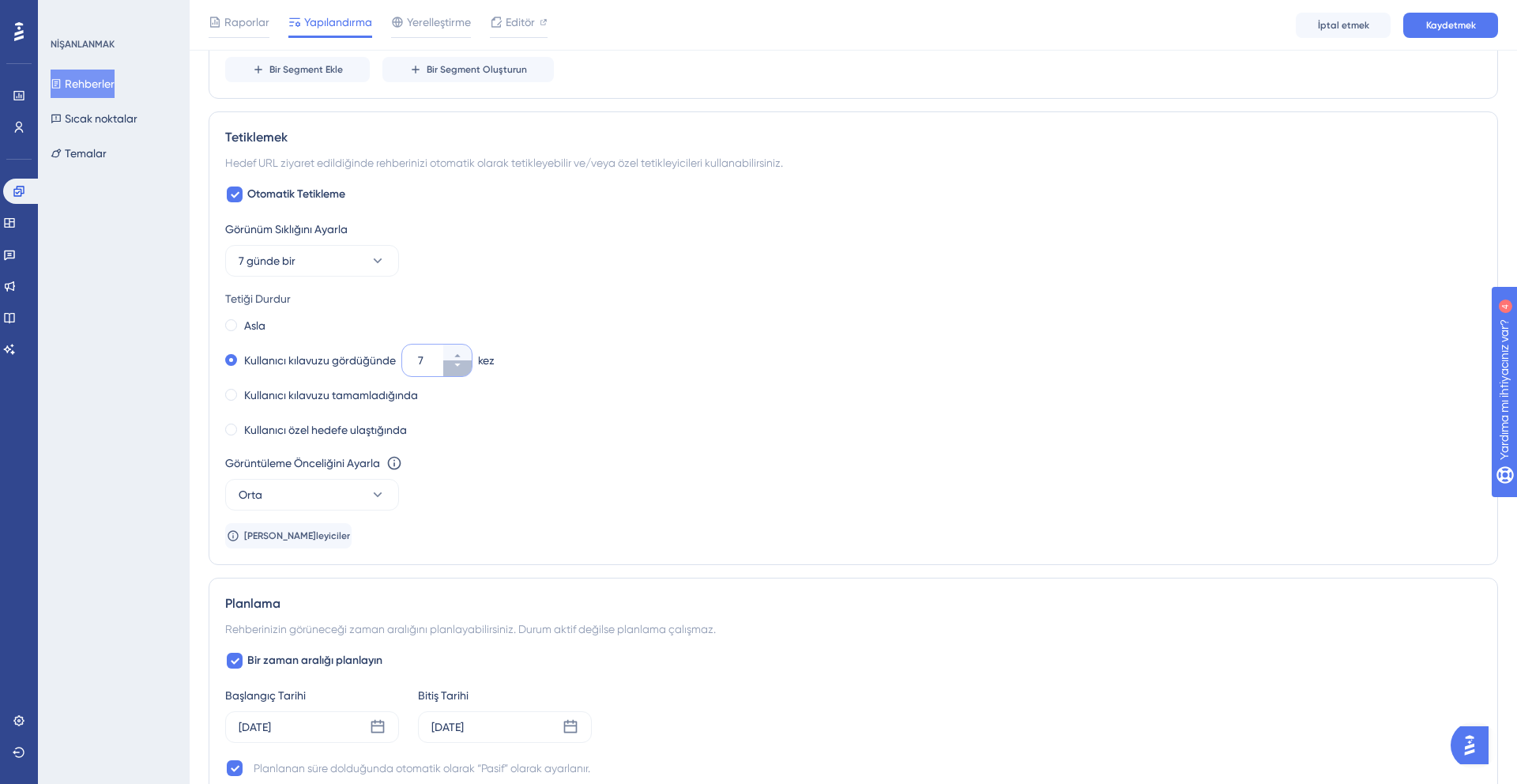
click at [445, 362] on button "7" at bounding box center [457, 368] width 28 height 16
click at [445, 362] on button "6" at bounding box center [457, 368] width 28 height 16
click at [445, 362] on button "5" at bounding box center [457, 368] width 28 height 16
click at [445, 362] on button "4" at bounding box center [457, 368] width 28 height 16
click at [445, 362] on button "3" at bounding box center [457, 368] width 28 height 16
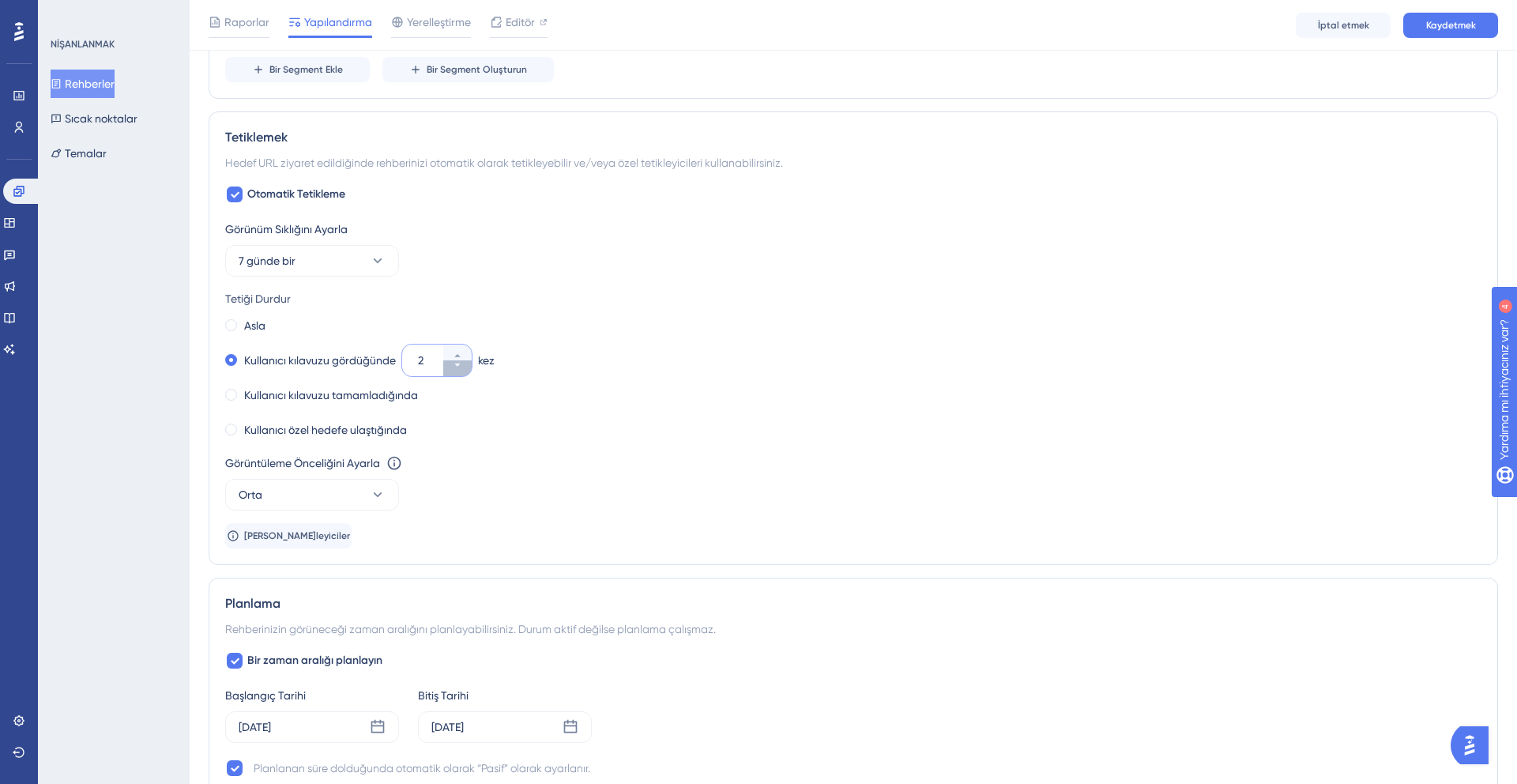
click at [445, 362] on button "2" at bounding box center [457, 368] width 28 height 16
type input "1"
click at [502, 510] on div "Görünüm Sıklığını Ayarla 7 günde bir Tetiği Durdur Asla Kullanıcı kılavuzu görd…" at bounding box center [853, 384] width 1256 height 329
click at [324, 261] on button "7 günde bir" at bounding box center [312, 261] width 174 height 32
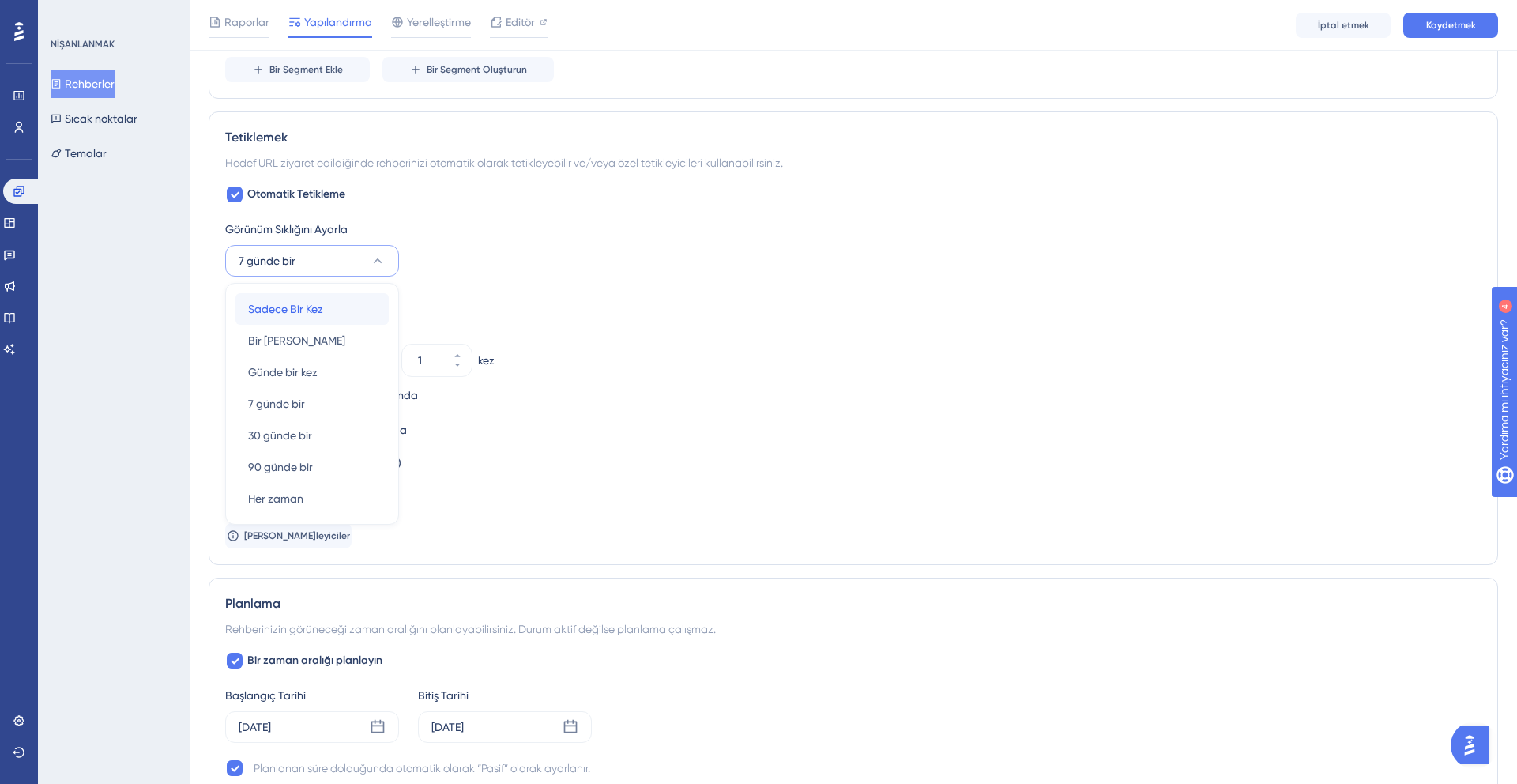
click at [319, 312] on font "Sadece Bir Kez" at bounding box center [286, 309] width 75 height 12
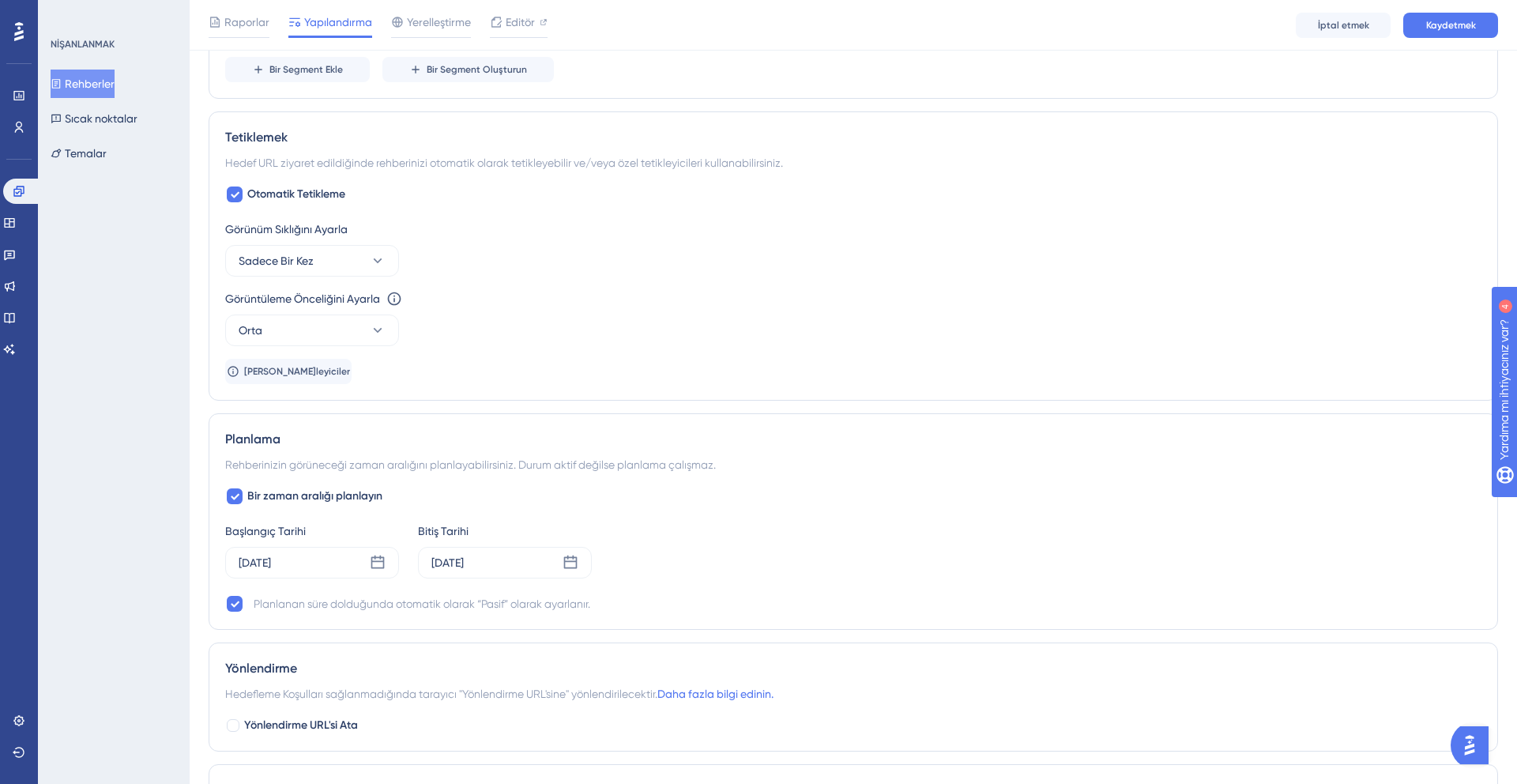
click at [428, 375] on div "Görünüm Sıklığını Ayarla Sadece Bir Kez Görüntüleme Önceliğini Ayarla Bu seçene…" at bounding box center [853, 301] width 1256 height 164
click at [338, 331] on button "Orta" at bounding box center [312, 330] width 174 height 32
click at [491, 371] on div "Görünüm Sıklığını Ayarla Sadece Bir Kez Görüntüleme Önceliğini Ayarla Bu seçene…" at bounding box center [853, 301] width 1256 height 164
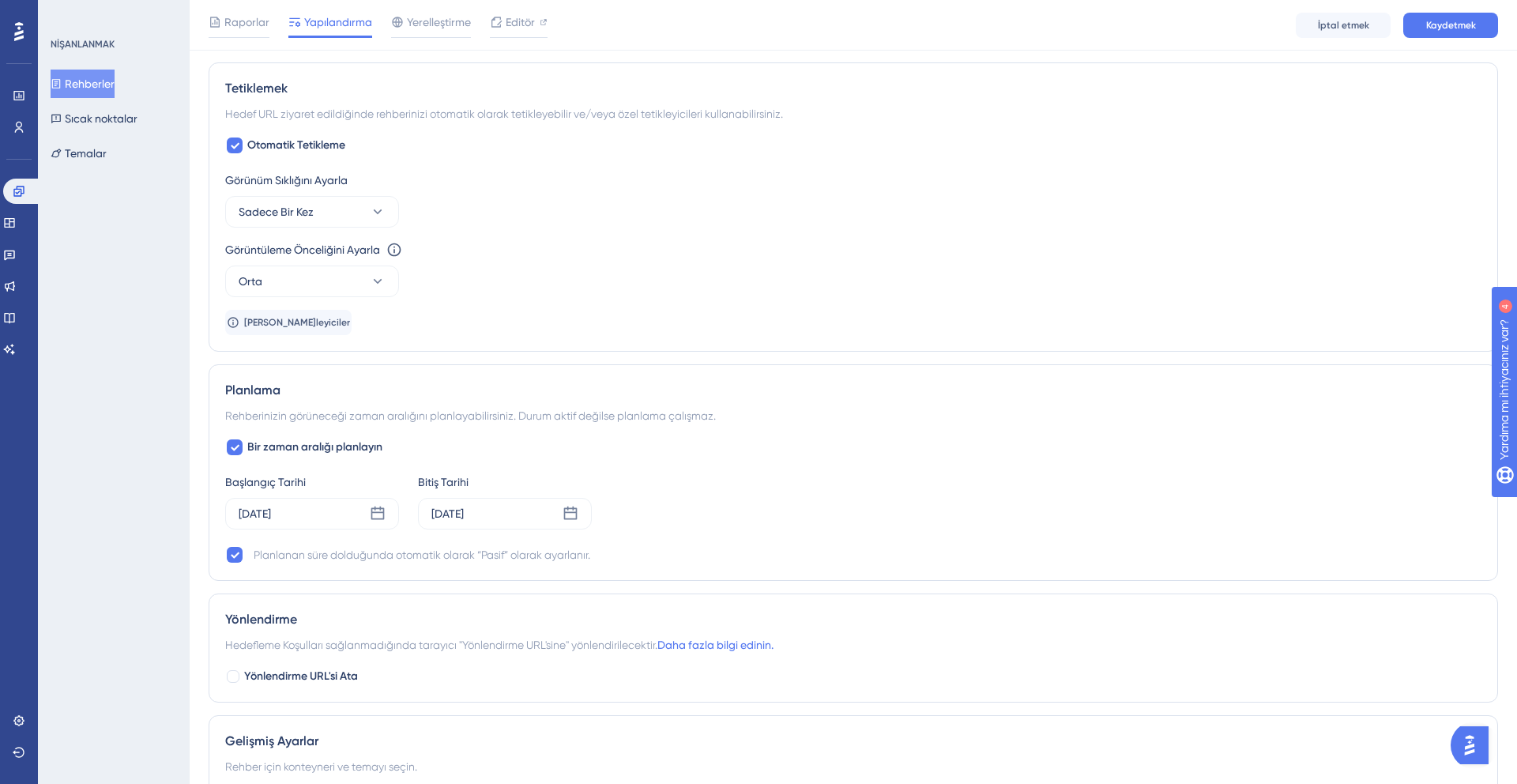
scroll to position [786, 0]
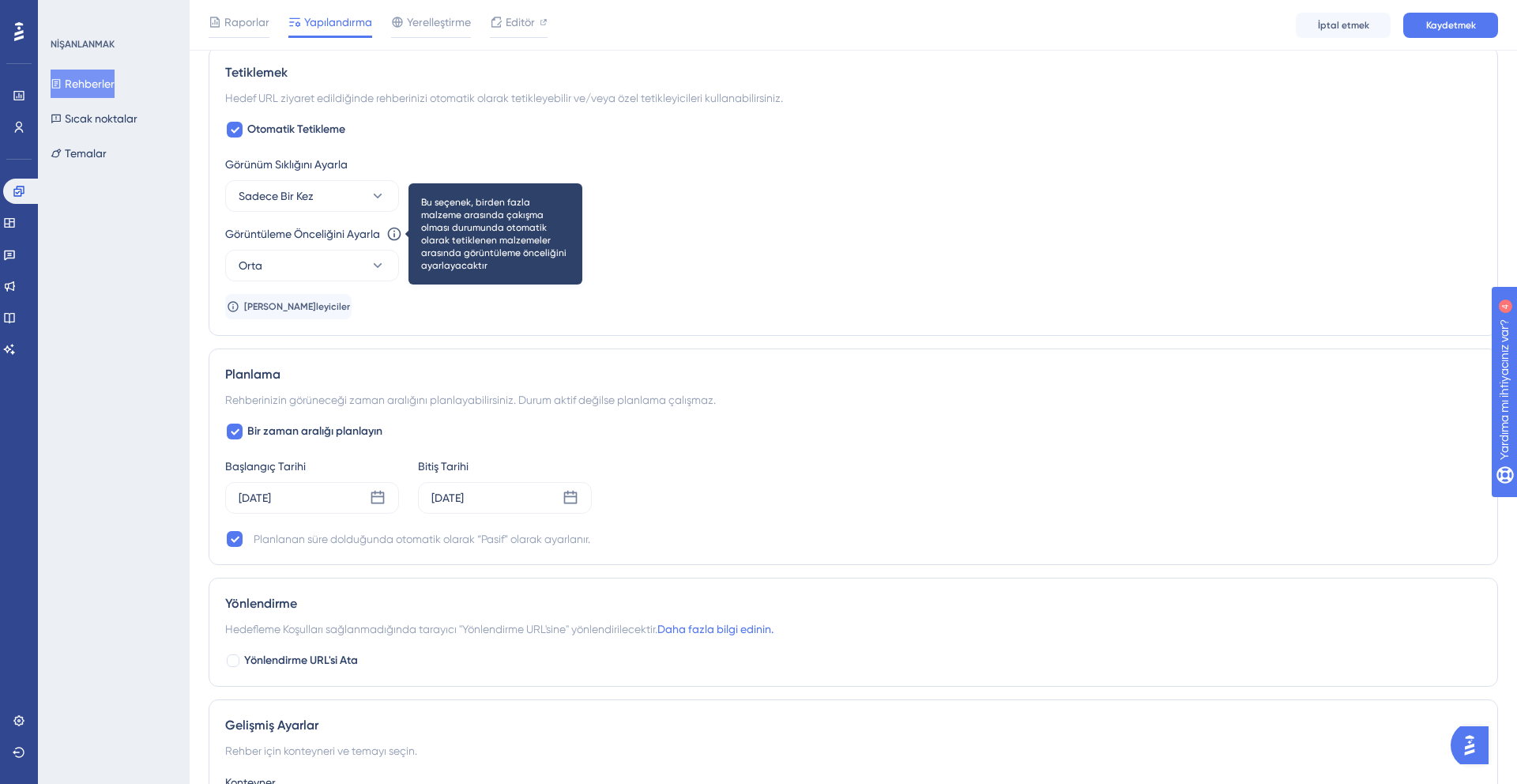
click at [395, 230] on icon at bounding box center [394, 233] width 16 height 16
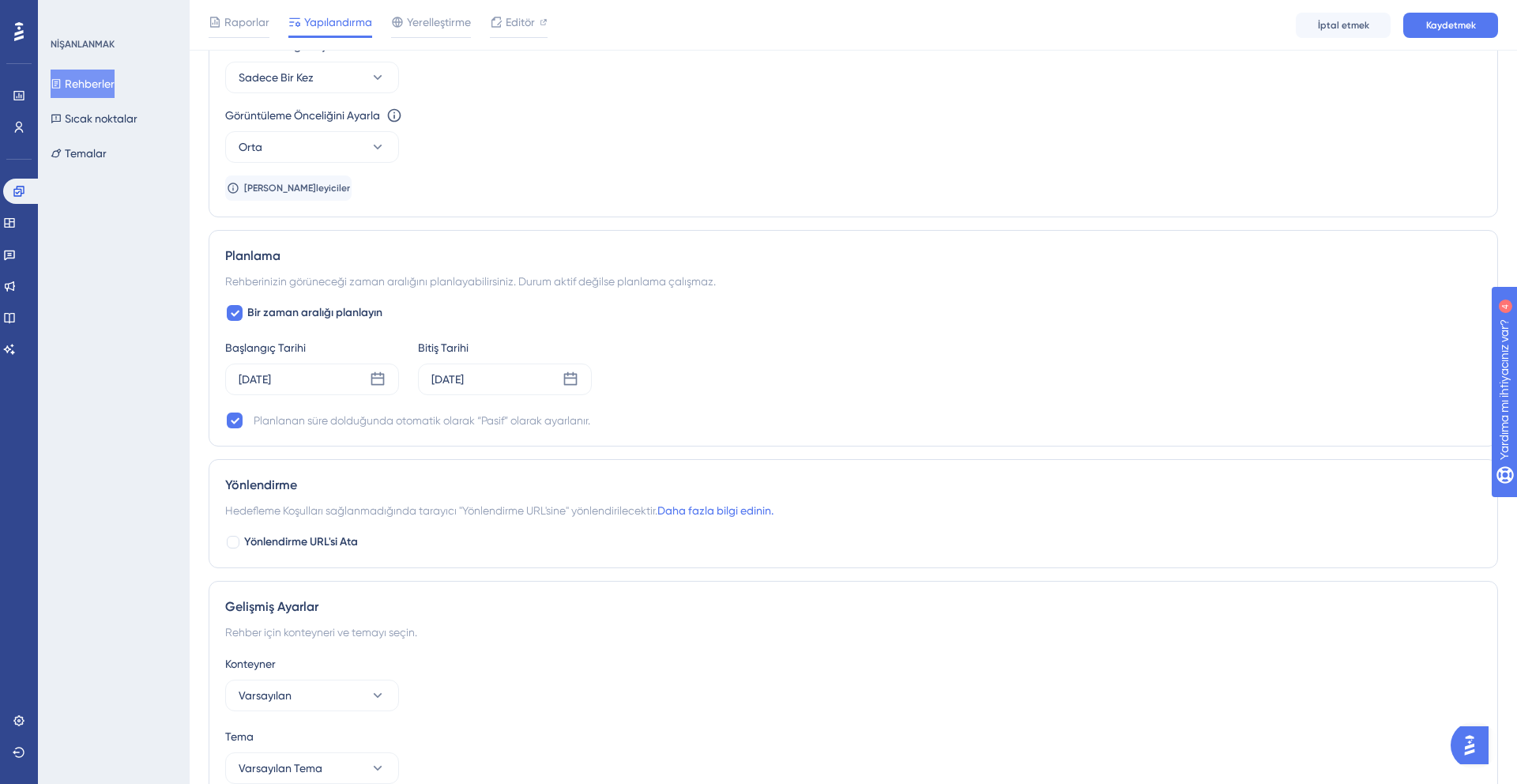
scroll to position [913, 0]
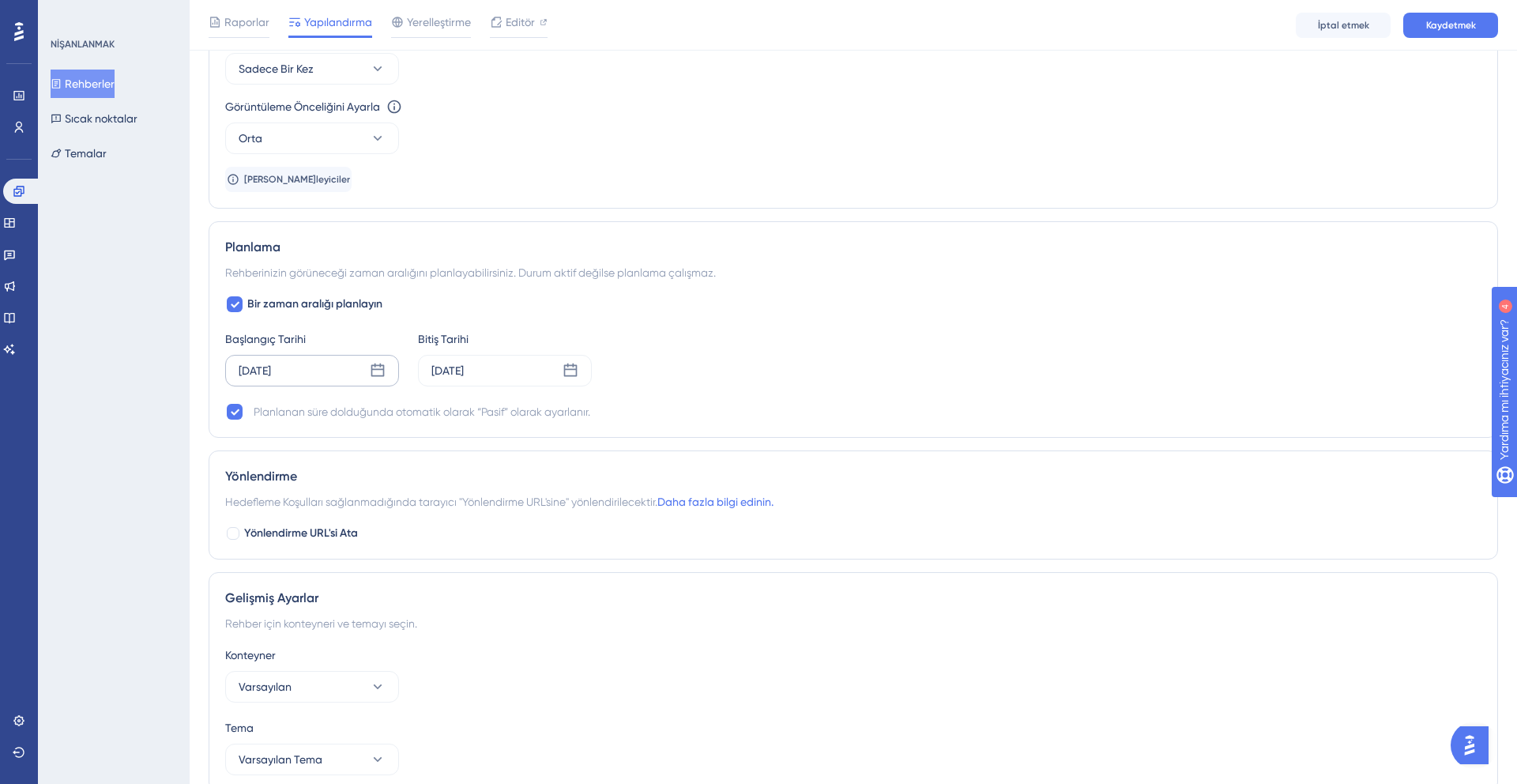
click at [380, 367] on icon at bounding box center [377, 370] width 16 height 16
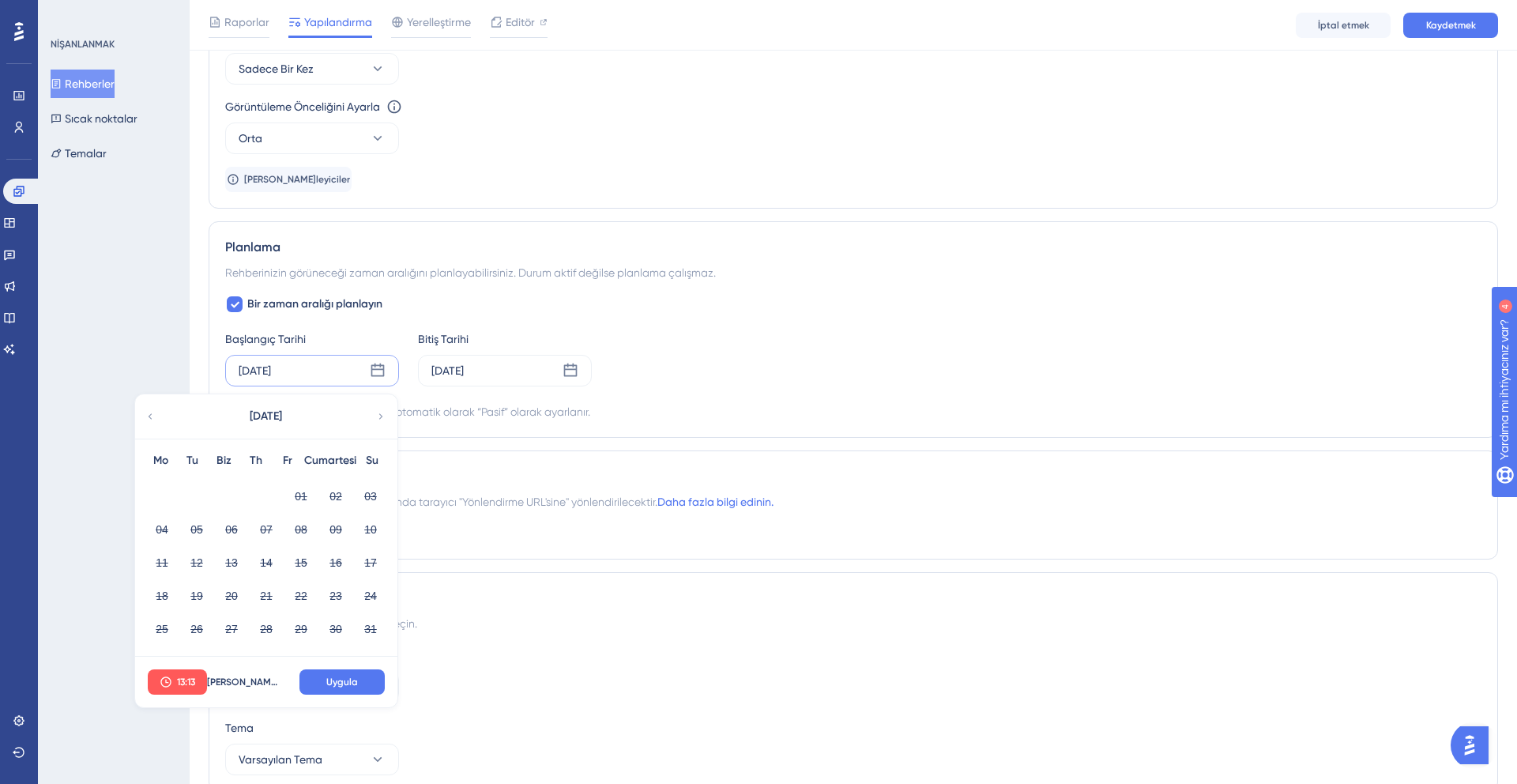
click at [379, 416] on icon at bounding box center [380, 416] width 11 height 14
click at [157, 499] on font "01" at bounding box center [162, 496] width 12 height 12
drag, startPoint x: 357, startPoint y: 674, endPoint x: 194, endPoint y: 669, distance: 163.1
click at [194, 669] on div "13:13 Şimdi Seçin Uygula" at bounding box center [266, 682] width 262 height 51
click at [184, 680] on font "13:13" at bounding box center [187, 682] width 18 height 11
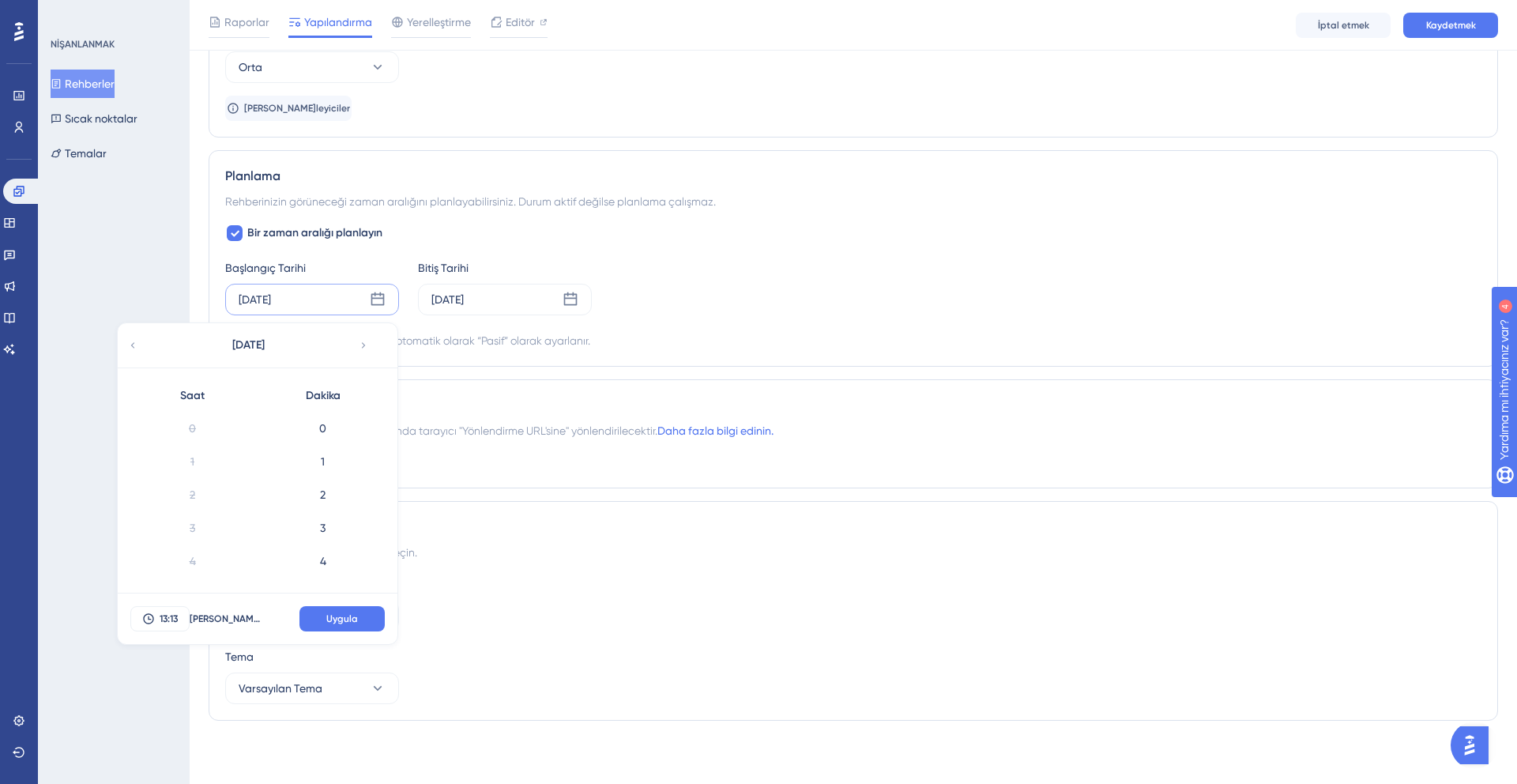
scroll to position [364, 0]
click at [256, 619] on button "Şimdi Seçin" at bounding box center [225, 618] width 71 height 25
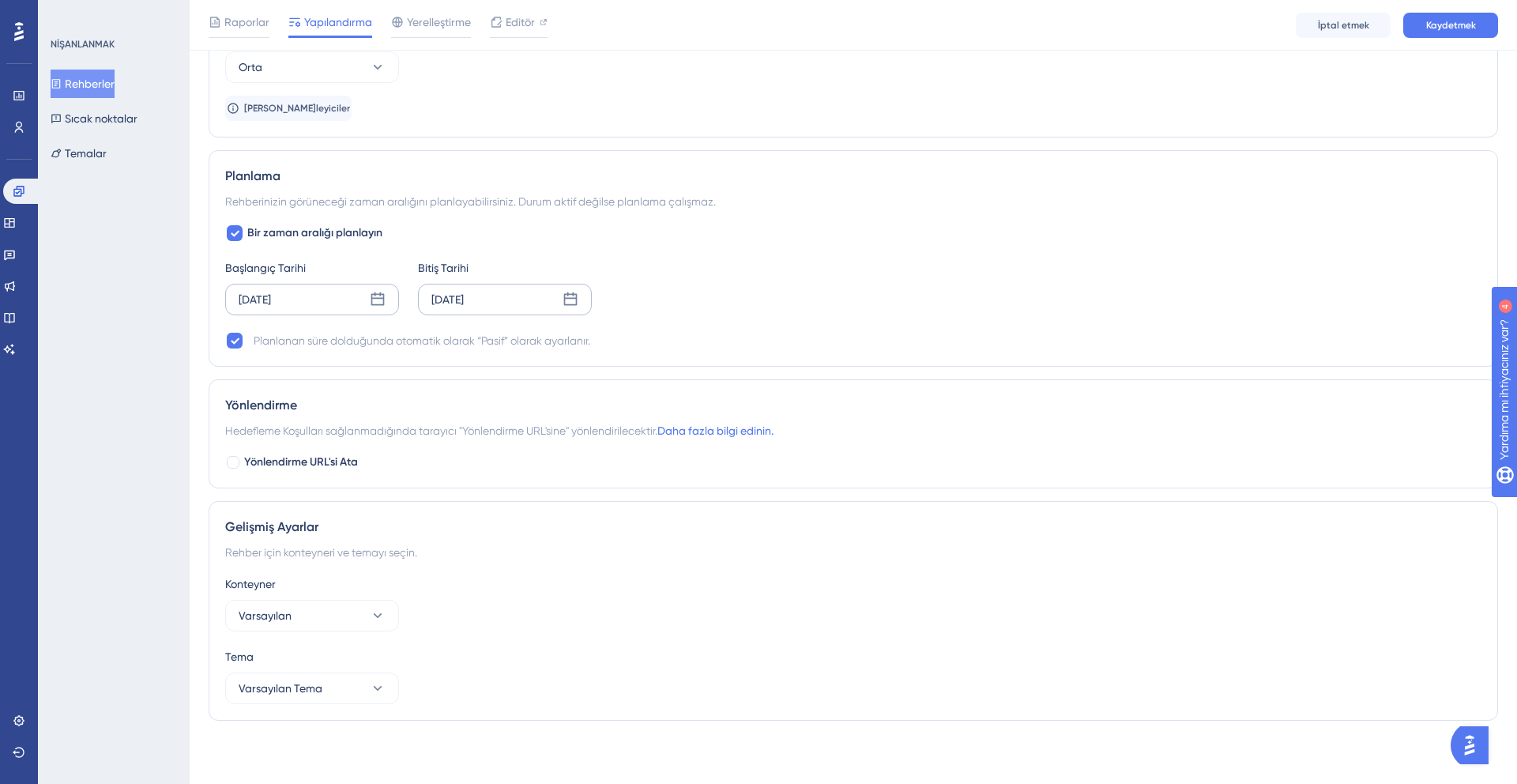
click at [464, 295] on font "16 Eylül 2025" at bounding box center [447, 299] width 32 height 12
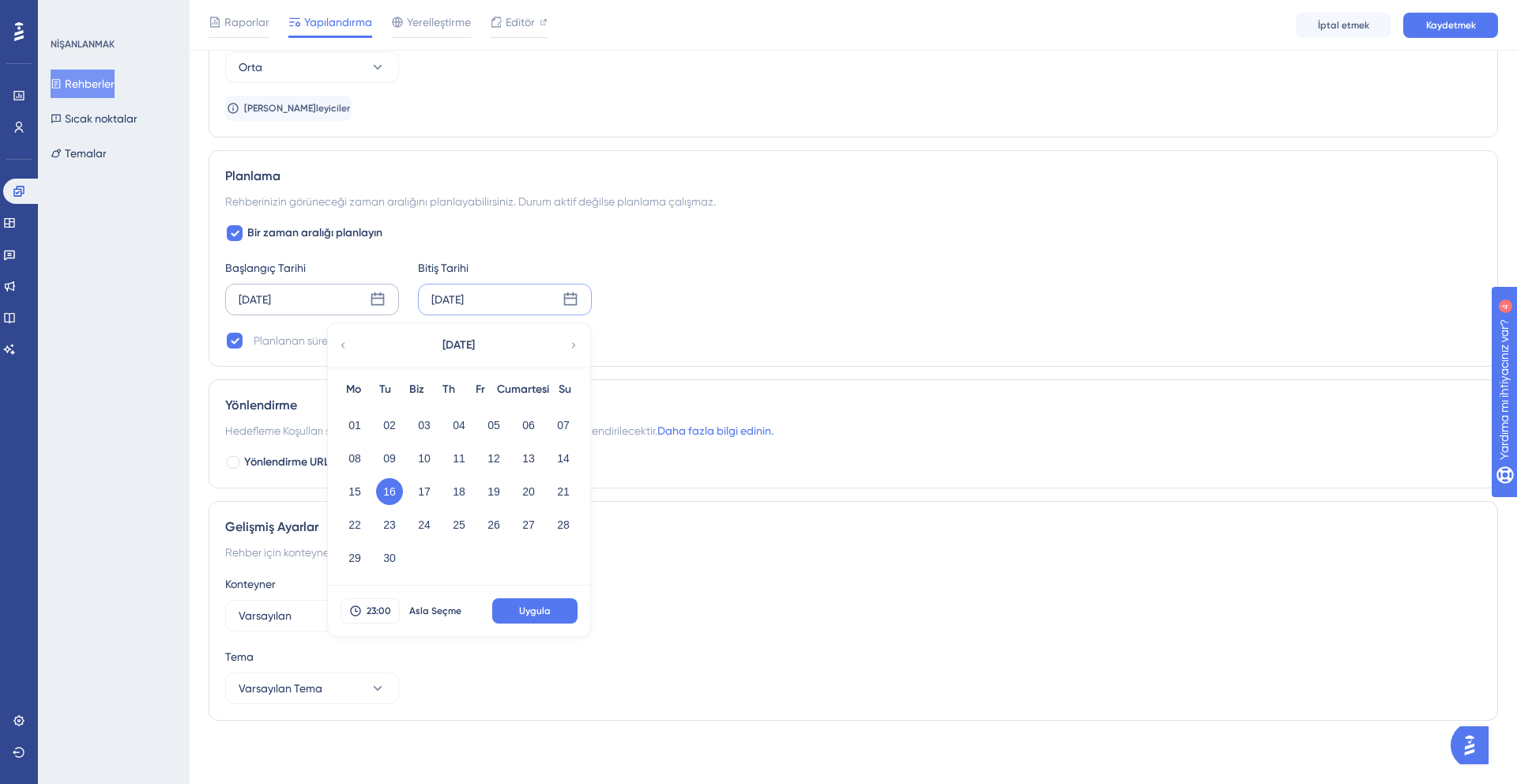
click at [1012, 162] on div "Planlama Rehberinizin görüneceği zaman aralığını planlayabilirsiniz. Durum akti…" at bounding box center [853, 258] width 1290 height 216
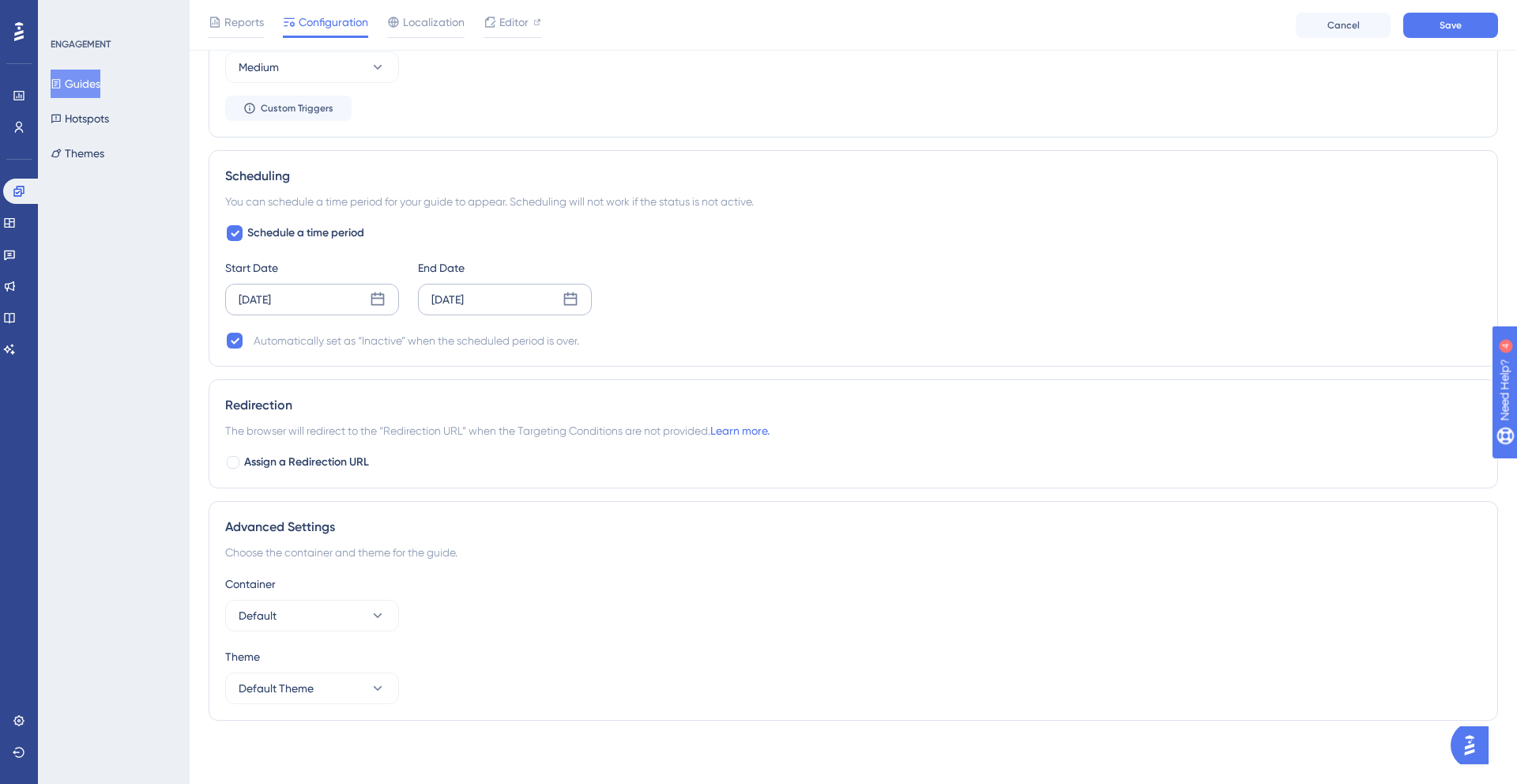
click at [483, 309] on div "Sep 16 2025" at bounding box center [505, 300] width 174 height 32
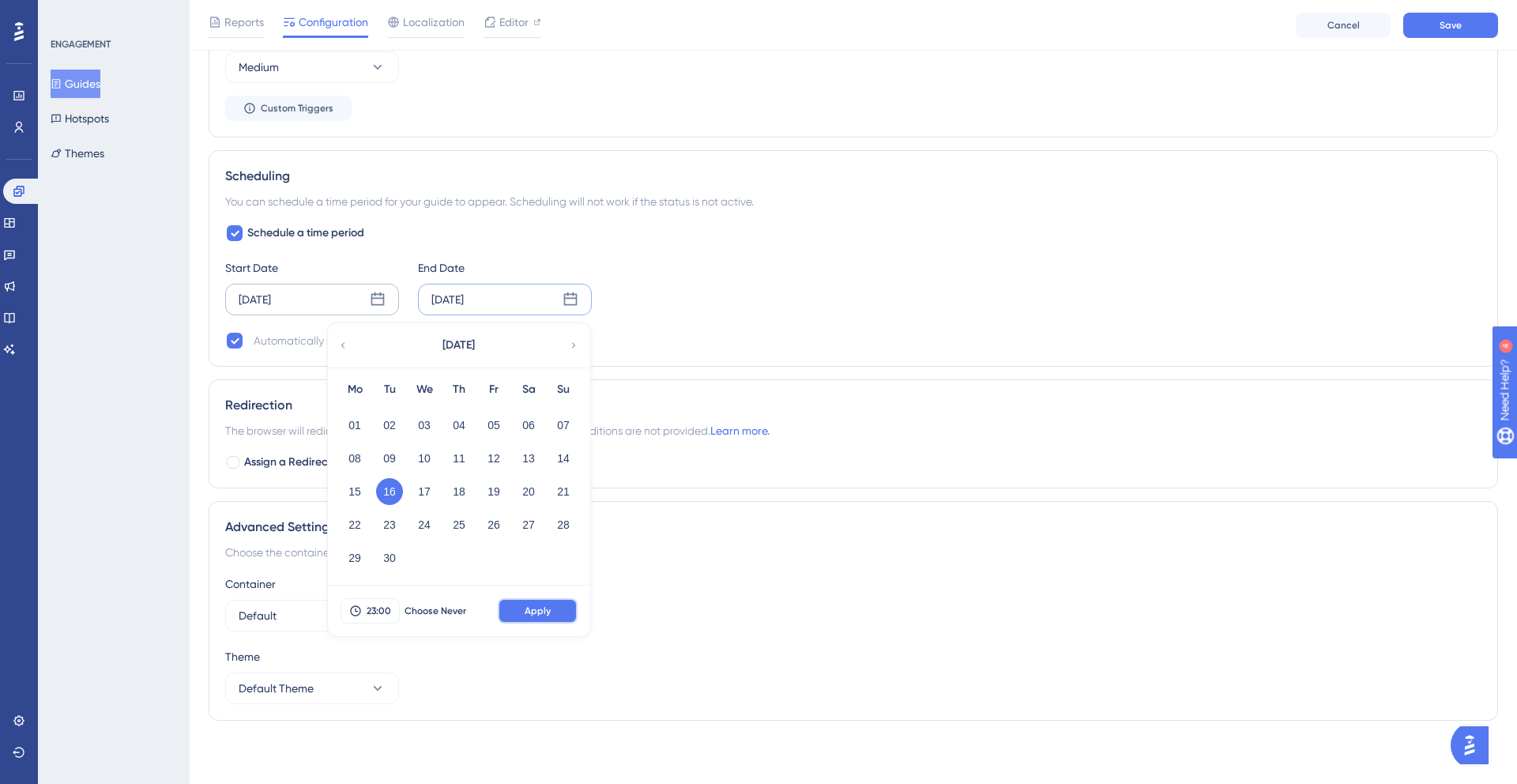
click at [532, 612] on span "Apply" at bounding box center [537, 610] width 26 height 12
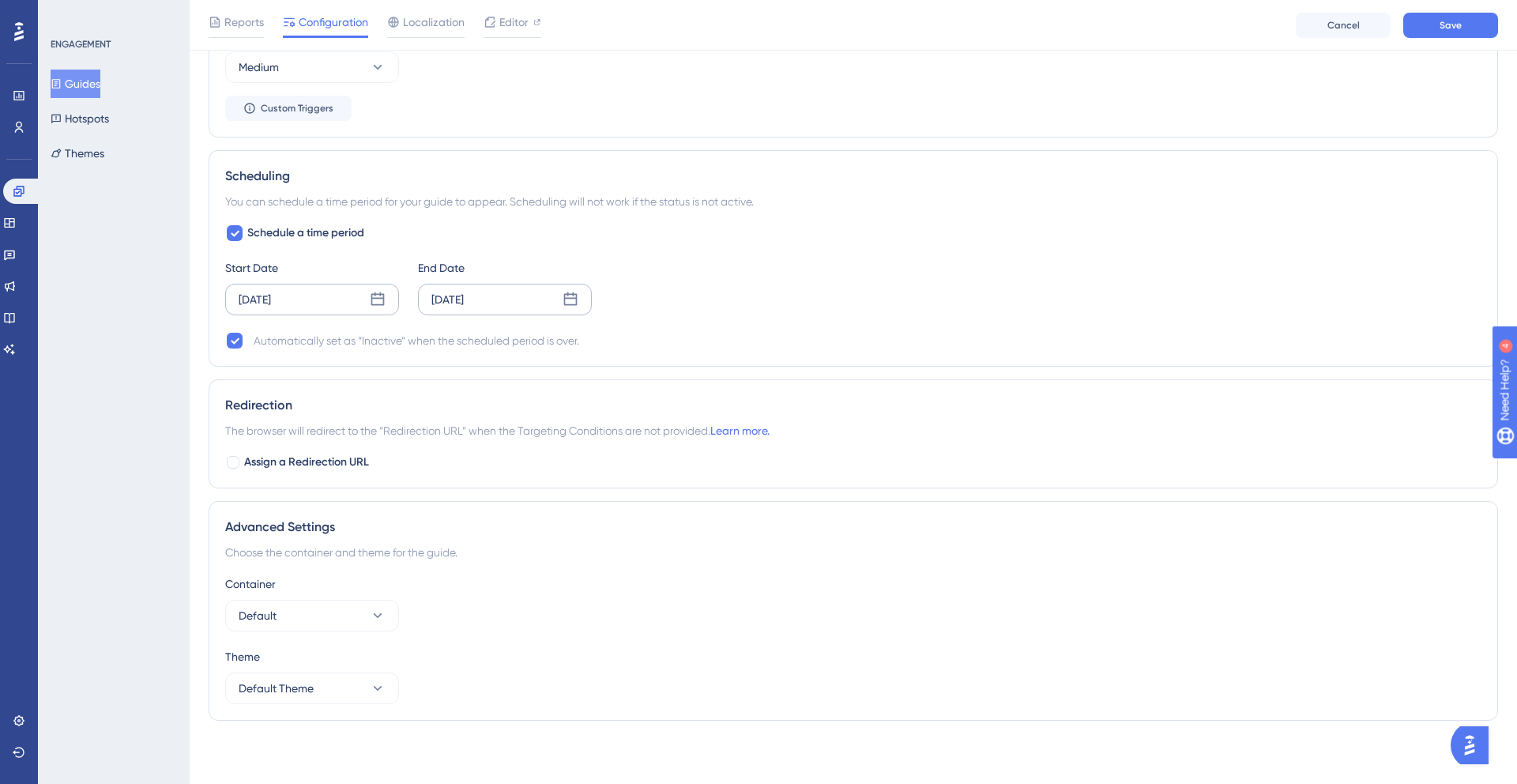
click at [535, 518] on div "Advanced Settings" at bounding box center [853, 527] width 1256 height 19
click at [364, 608] on button "Default" at bounding box center [312, 615] width 174 height 32
click at [501, 626] on div "Container Default Default Default" at bounding box center [853, 603] width 1256 height 57
click at [352, 678] on button "Default Theme" at bounding box center [312, 688] width 174 height 32
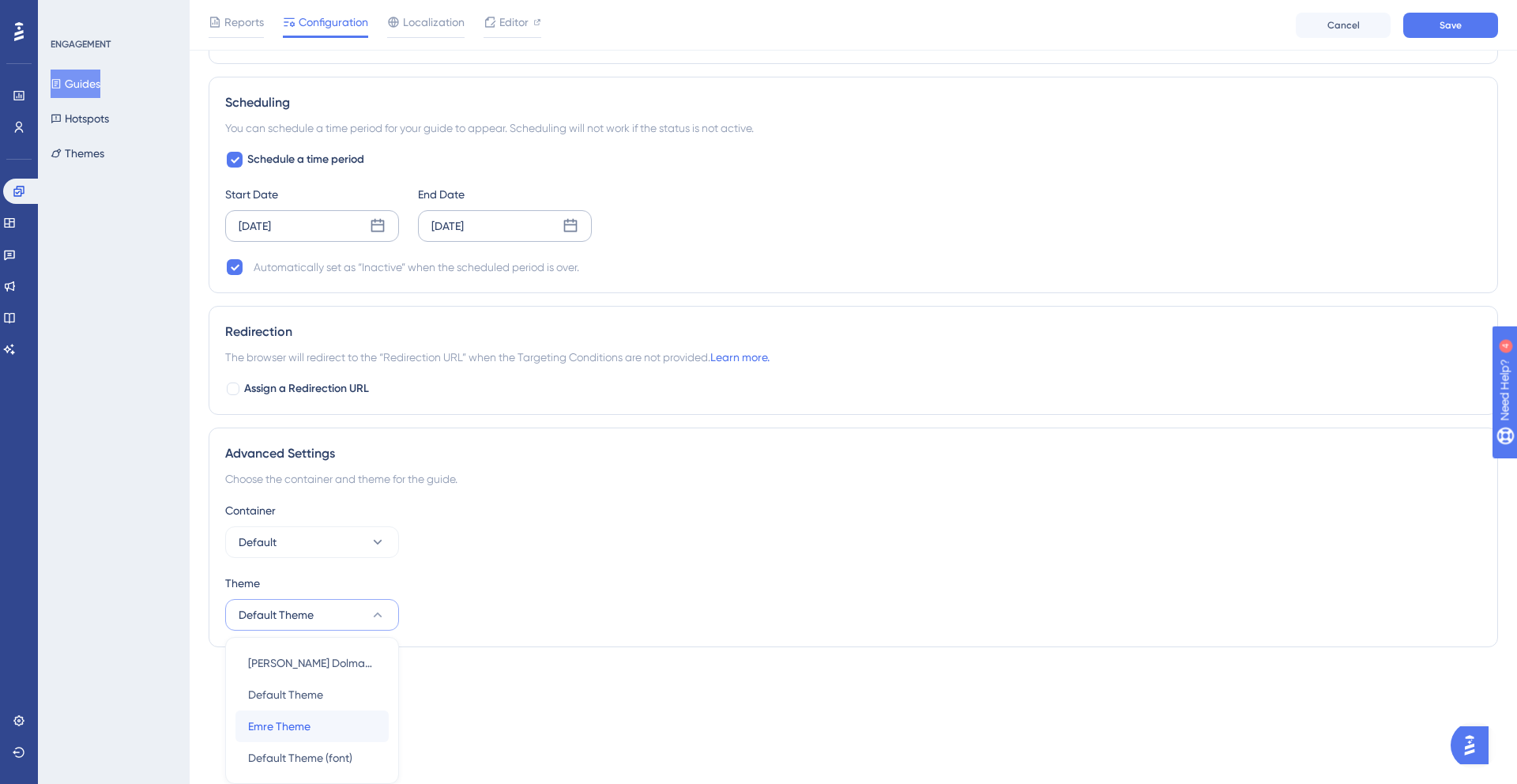
click at [336, 730] on div "Emre Theme Emre Theme" at bounding box center [312, 726] width 128 height 32
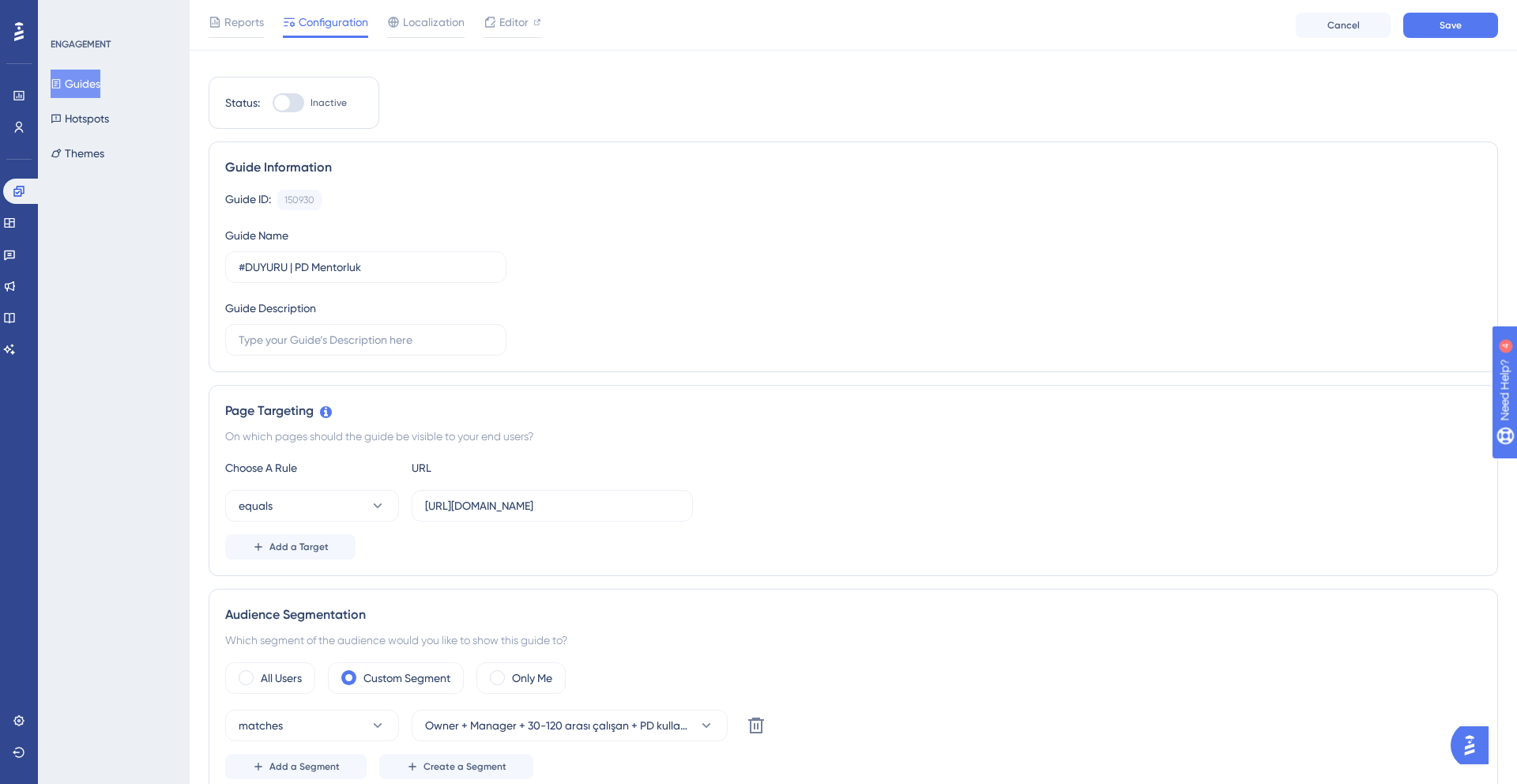
scroll to position [0, 0]
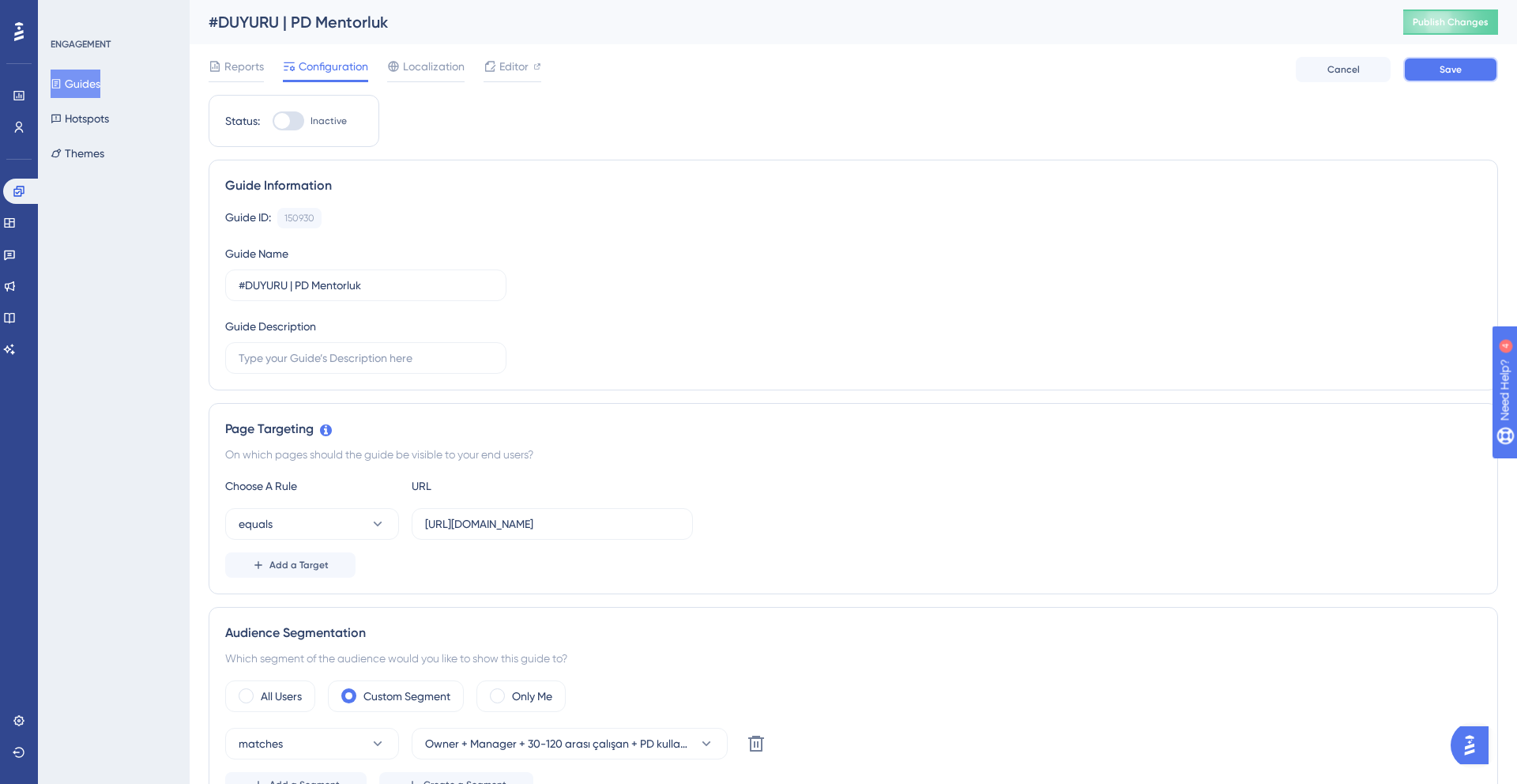
click at [1466, 68] on button "Save" at bounding box center [1451, 69] width 95 height 25
click at [532, 65] on div "Editor" at bounding box center [512, 66] width 57 height 19
click at [510, 77] on div "Editor" at bounding box center [512, 69] width 57 height 25
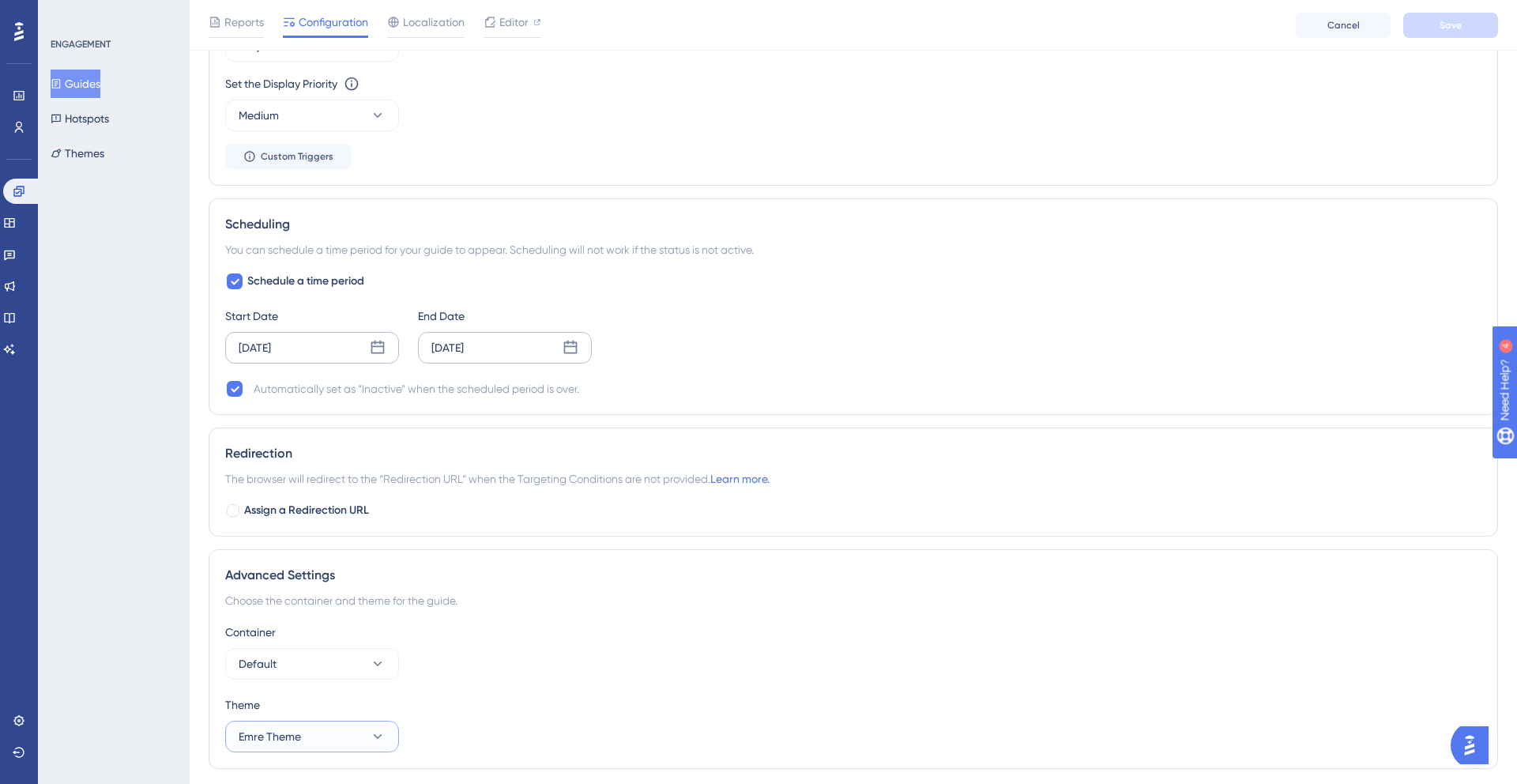
click at [279, 737] on span "Emre Theme" at bounding box center [270, 736] width 62 height 19
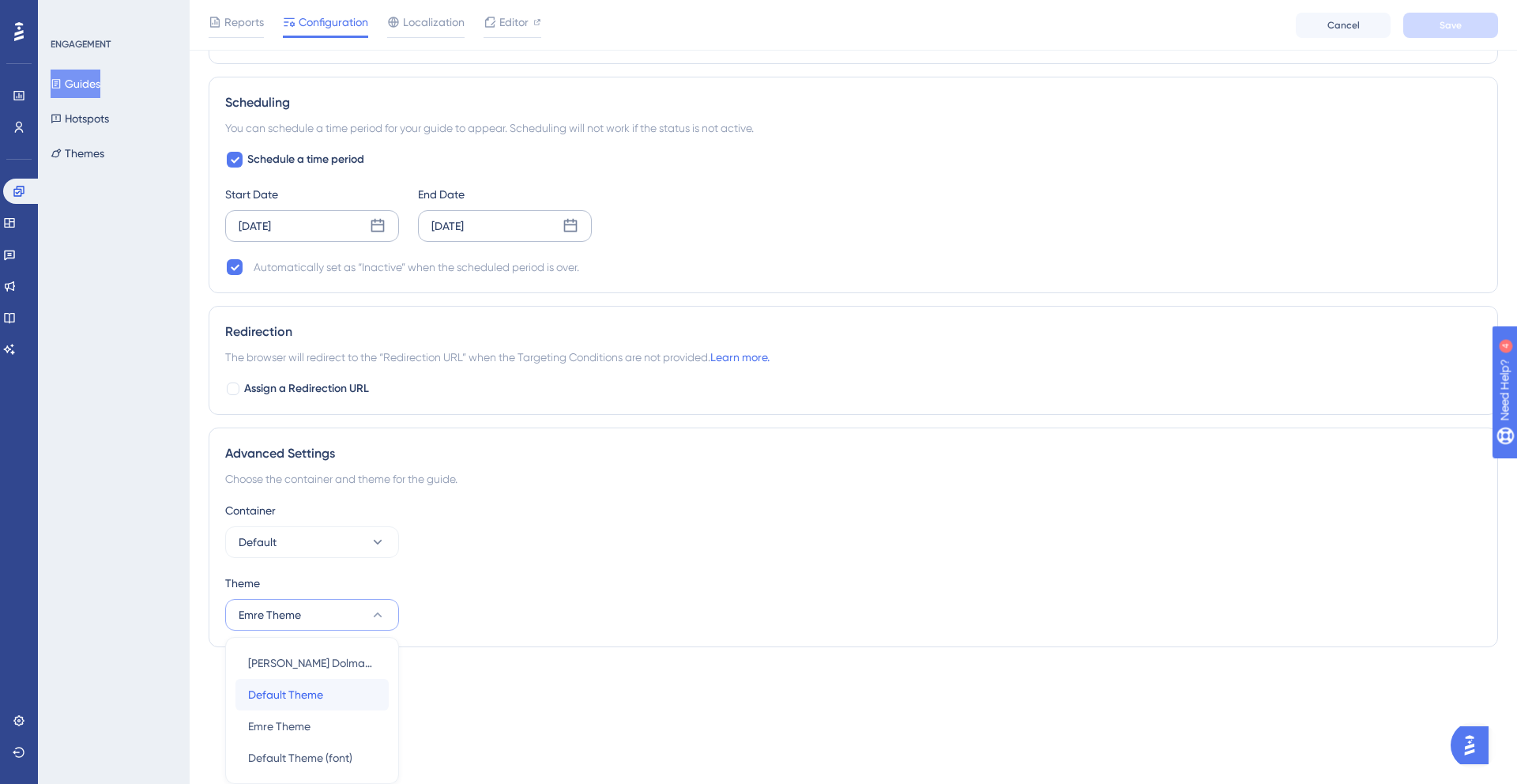
click at [294, 702] on span "Default Theme" at bounding box center [286, 694] width 75 height 19
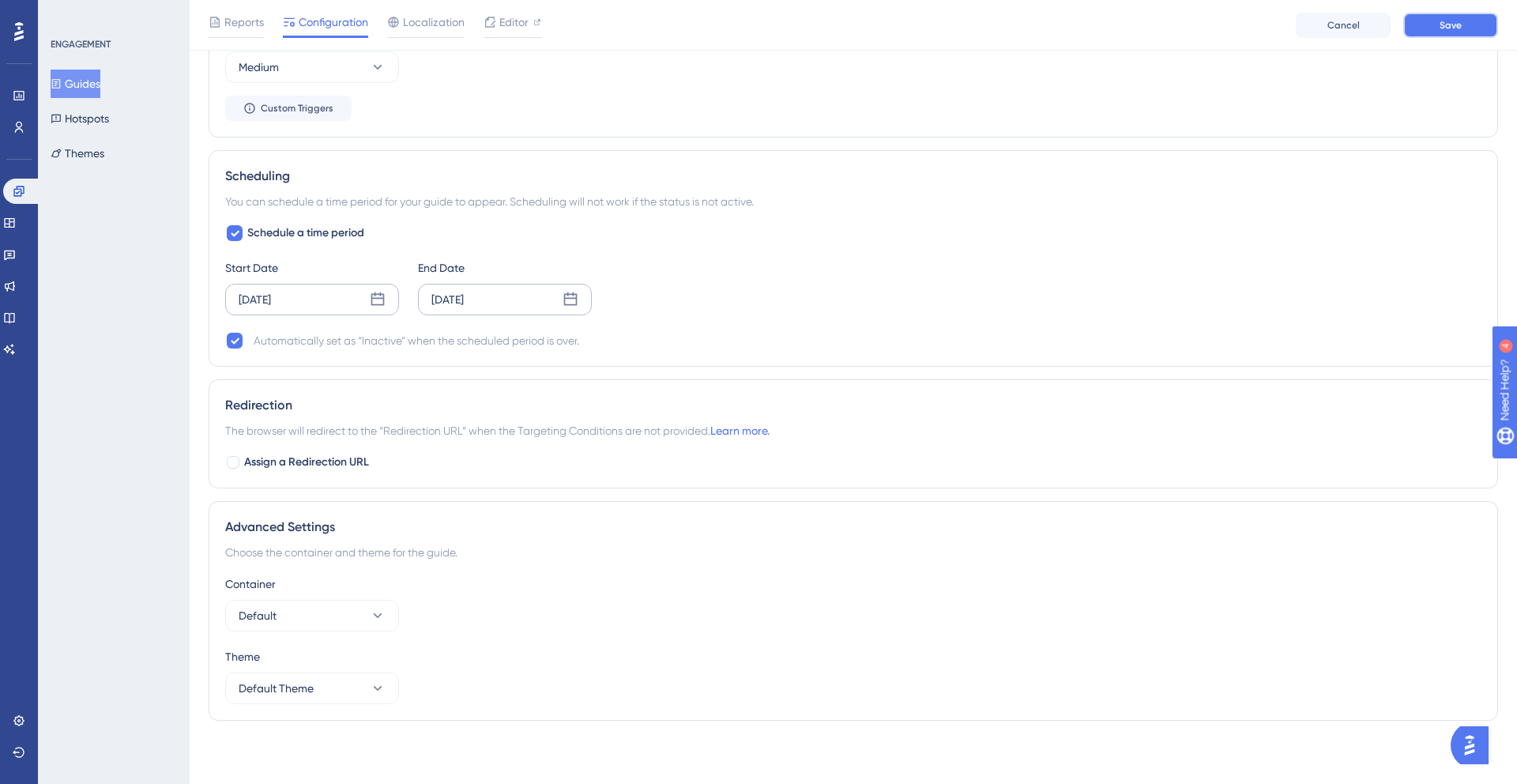
click at [1431, 29] on button "Save" at bounding box center [1451, 25] width 95 height 25
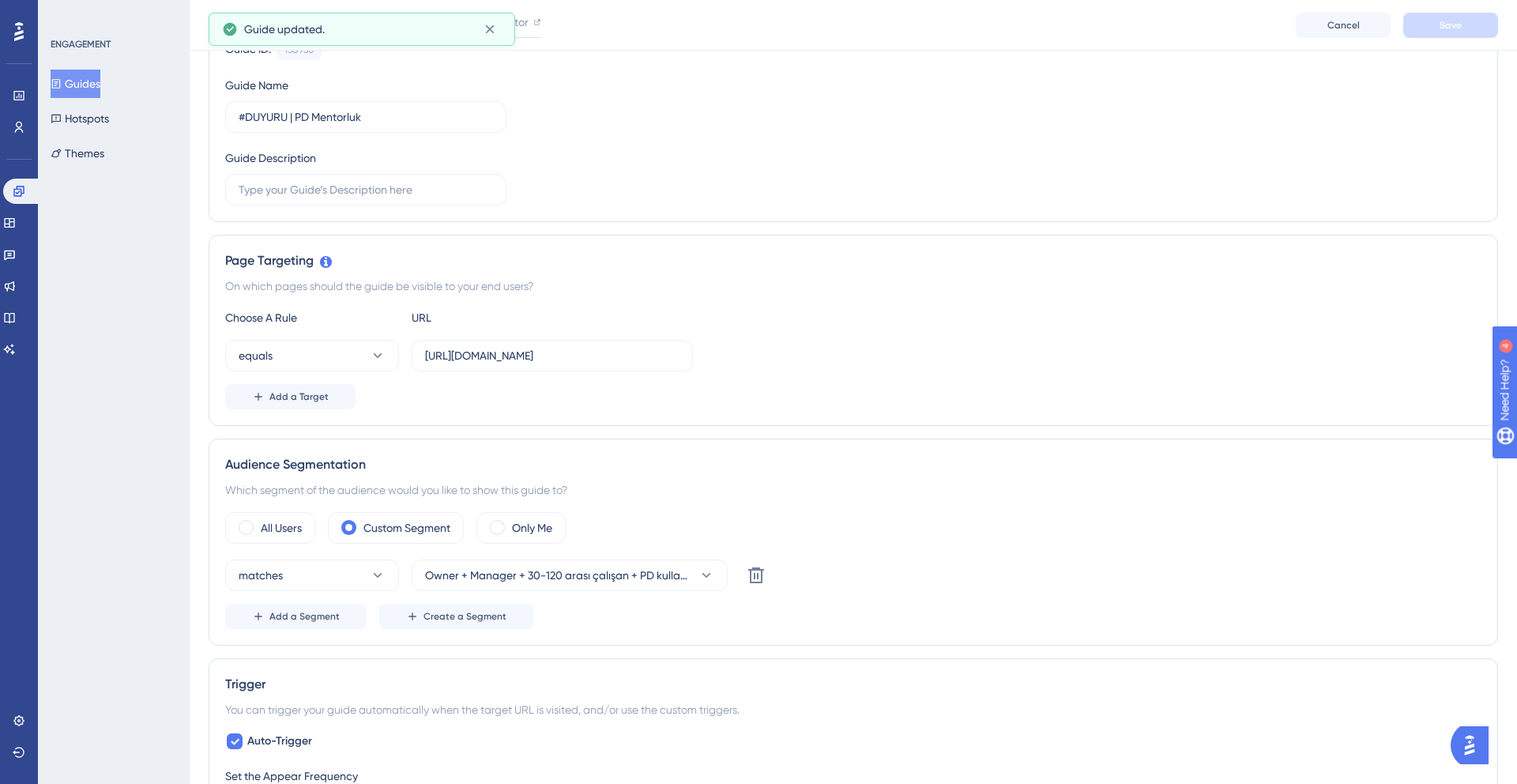
scroll to position [0, 0]
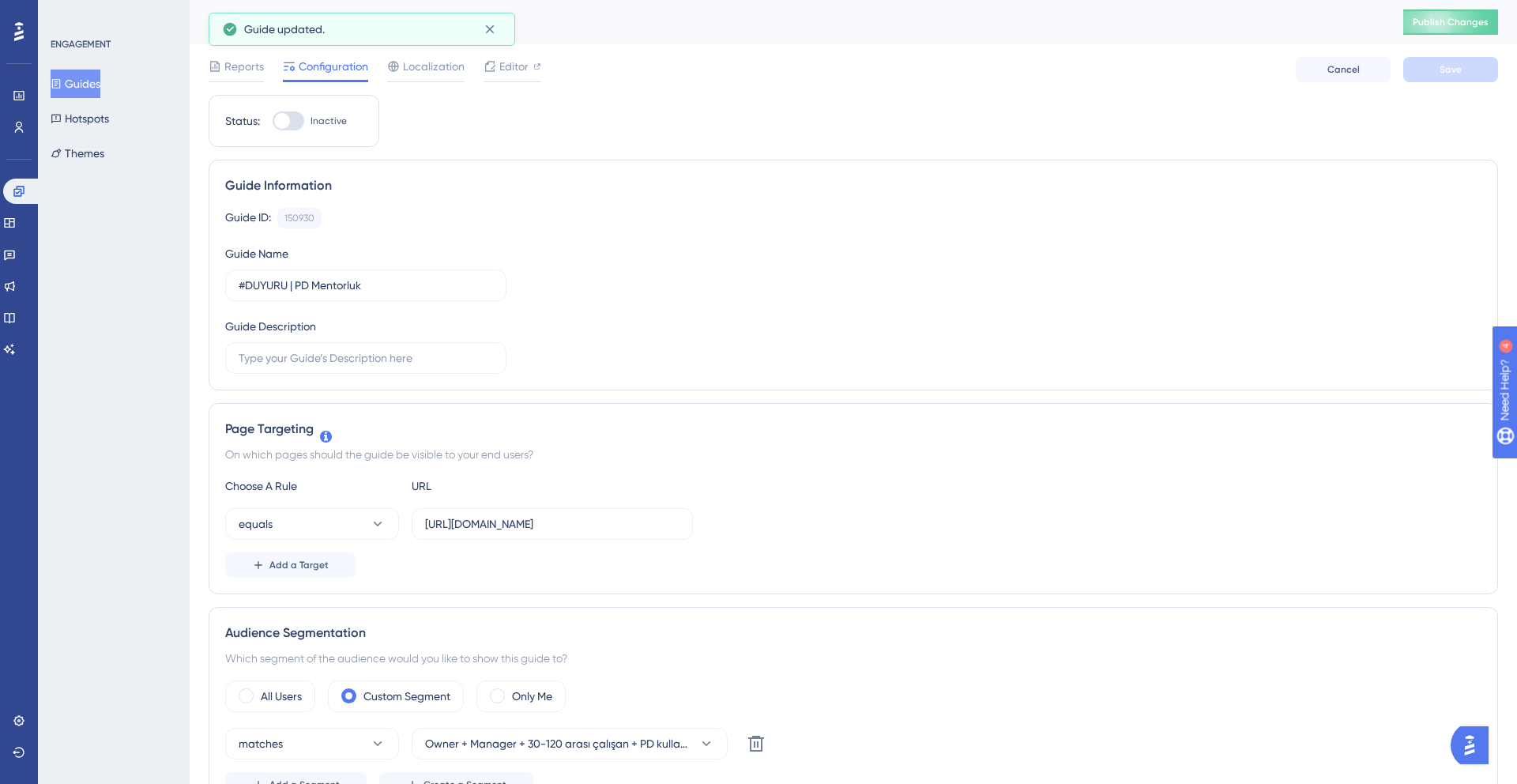
click at [535, 29] on div "#DUYURU | PD Mentorluk" at bounding box center [787, 22] width 1156 height 22
click at [510, 82] on div "Reports Configuration Localization Editor Cancel Save" at bounding box center [853, 69] width 1290 height 51
click at [510, 67] on span "Editor" at bounding box center [514, 66] width 29 height 19
click at [413, 70] on span "Localization" at bounding box center [434, 66] width 62 height 19
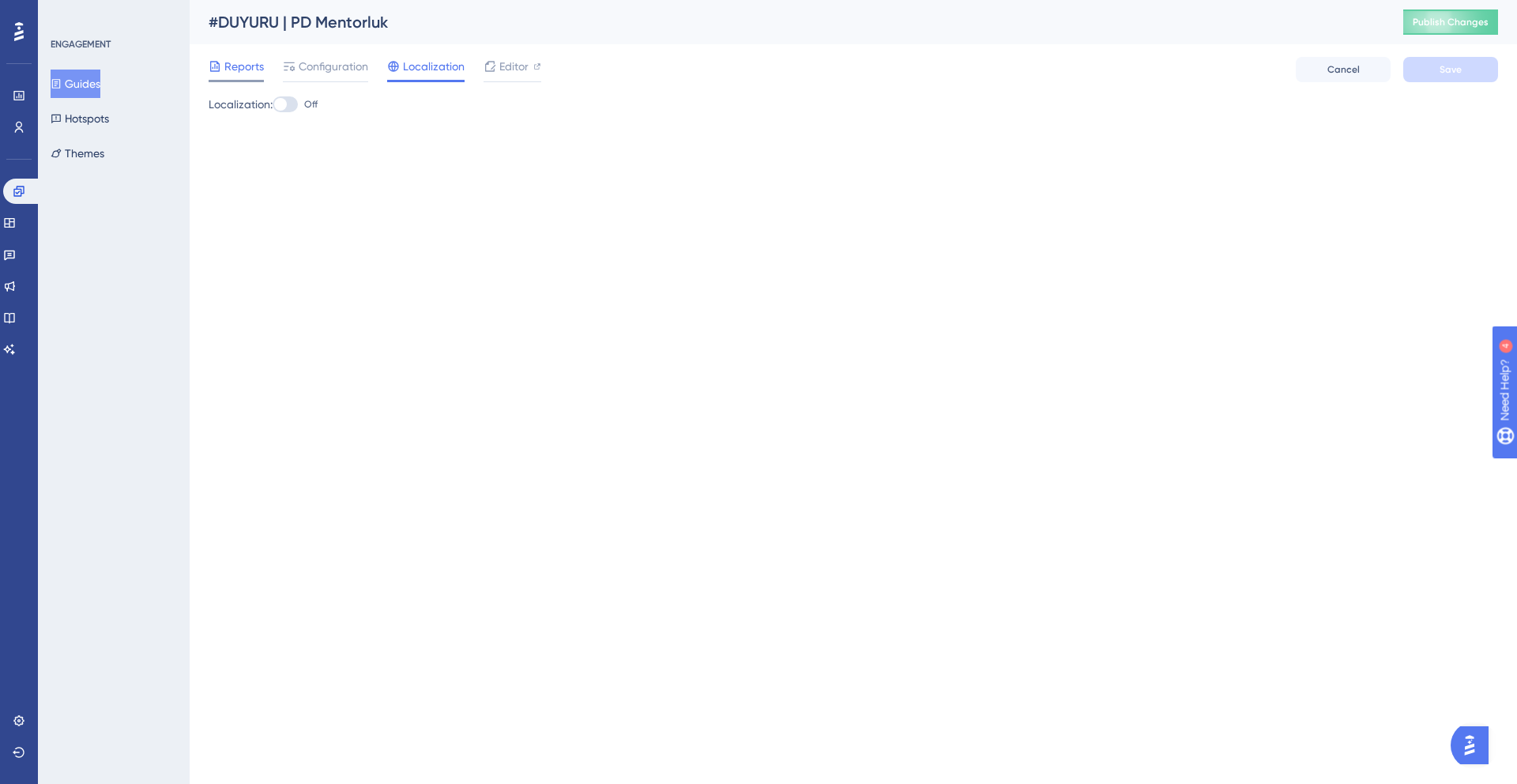
click at [247, 58] on span "Reports" at bounding box center [244, 66] width 39 height 19
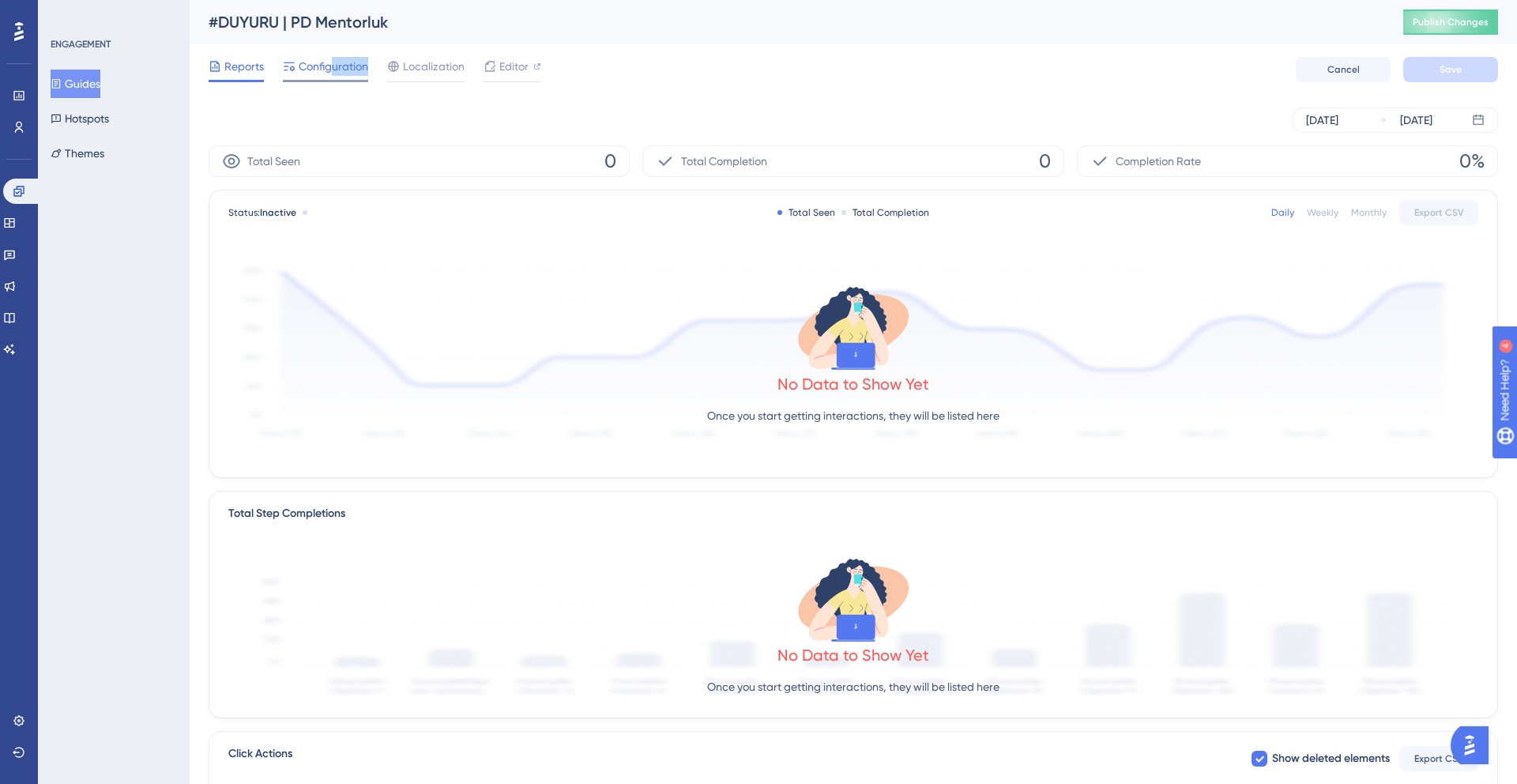
click at [333, 75] on div "Configuration" at bounding box center [326, 69] width 86 height 25
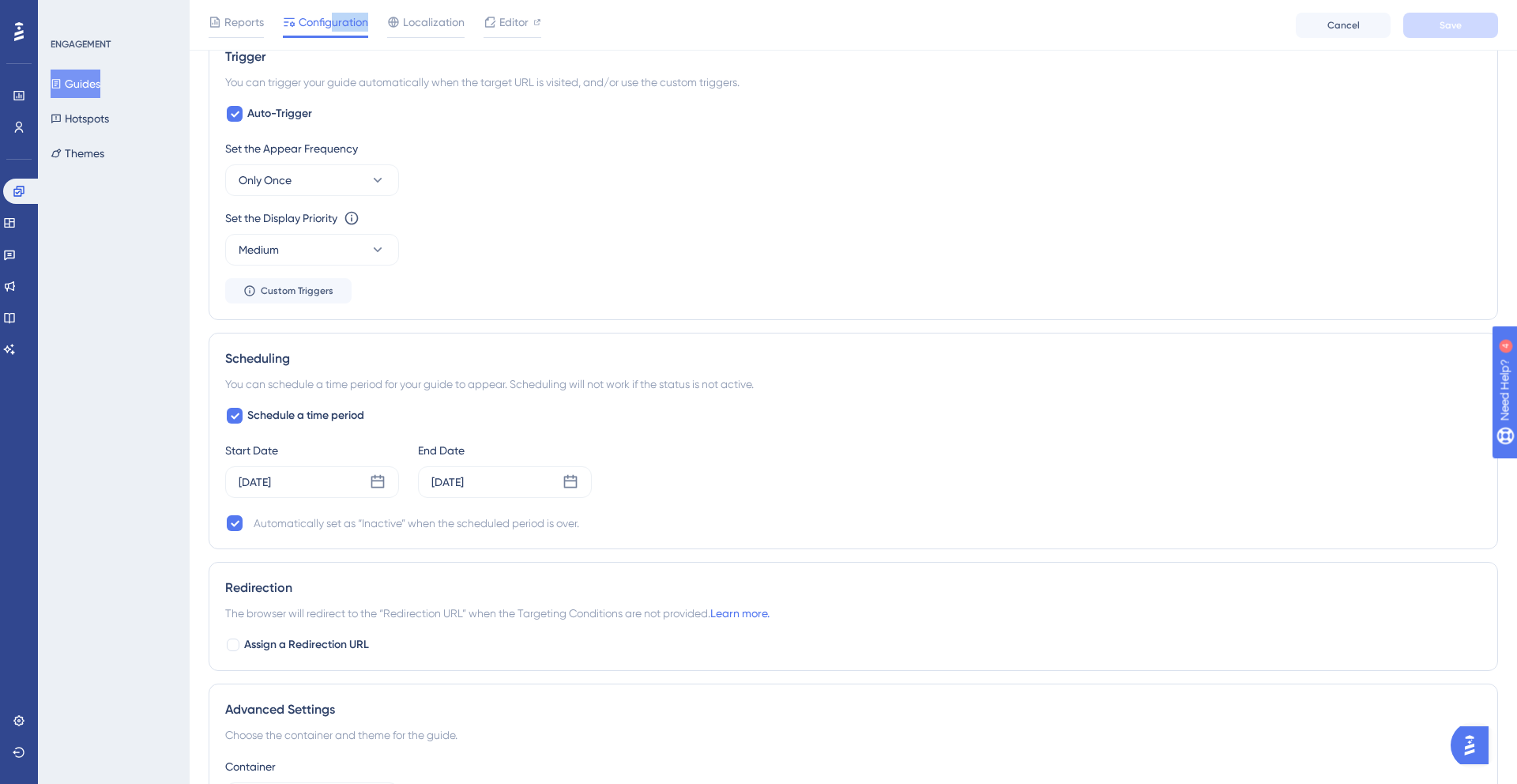
scroll to position [717, 0]
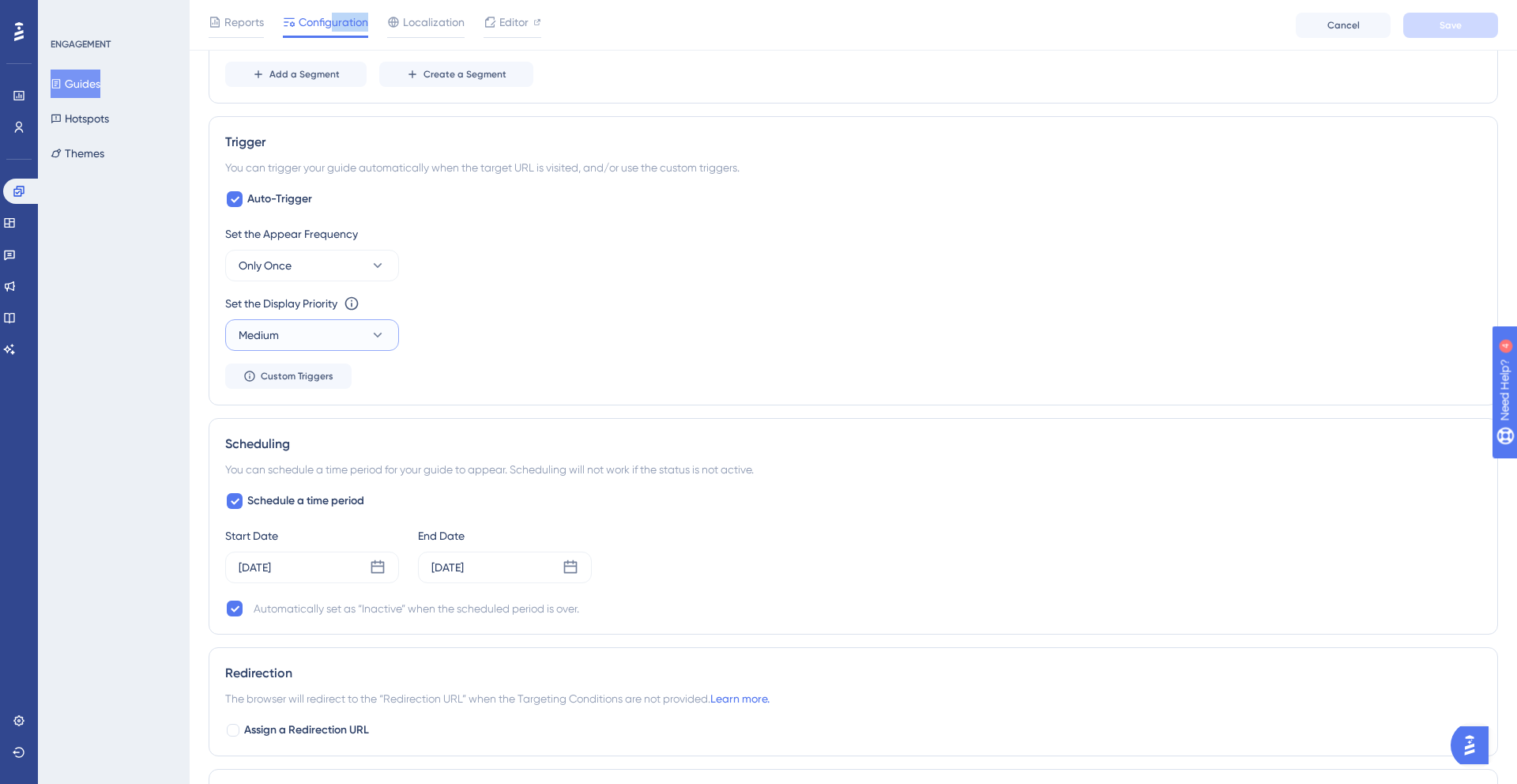
click at [331, 340] on button "Medium" at bounding box center [312, 335] width 174 height 32
click at [303, 447] on div "High High" at bounding box center [312, 446] width 128 height 32
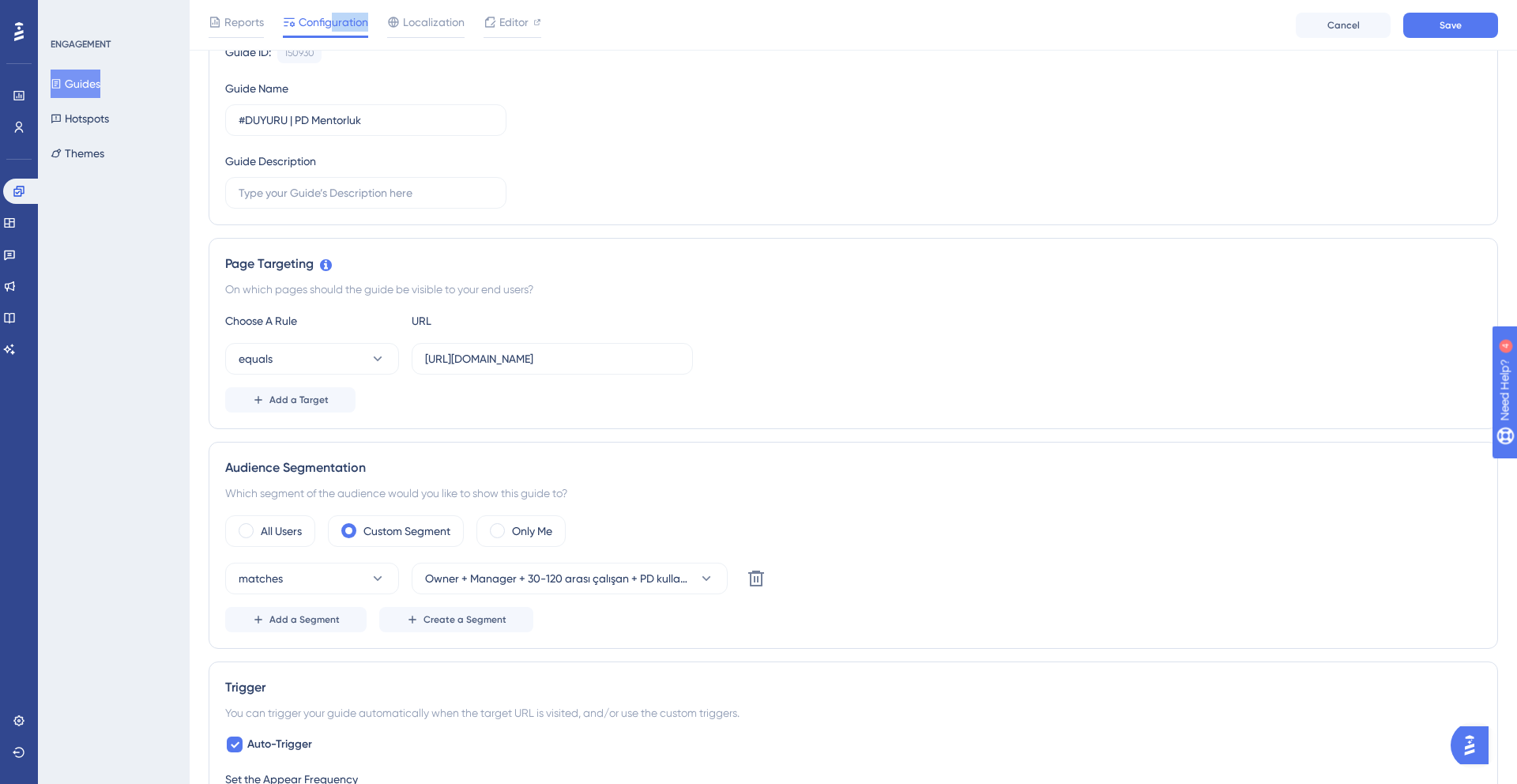
scroll to position [121, 0]
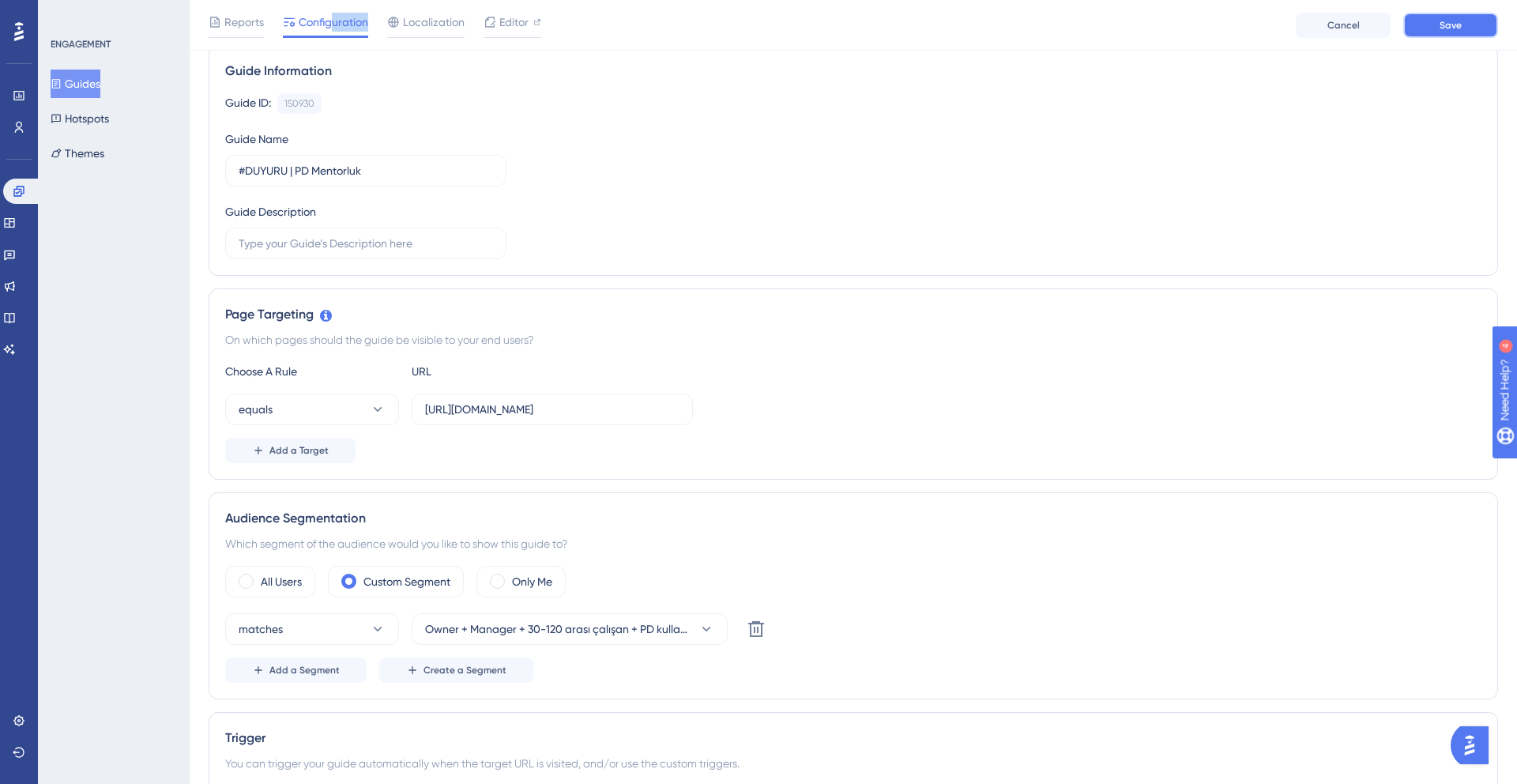
click at [1463, 30] on button "Save" at bounding box center [1451, 25] width 95 height 25
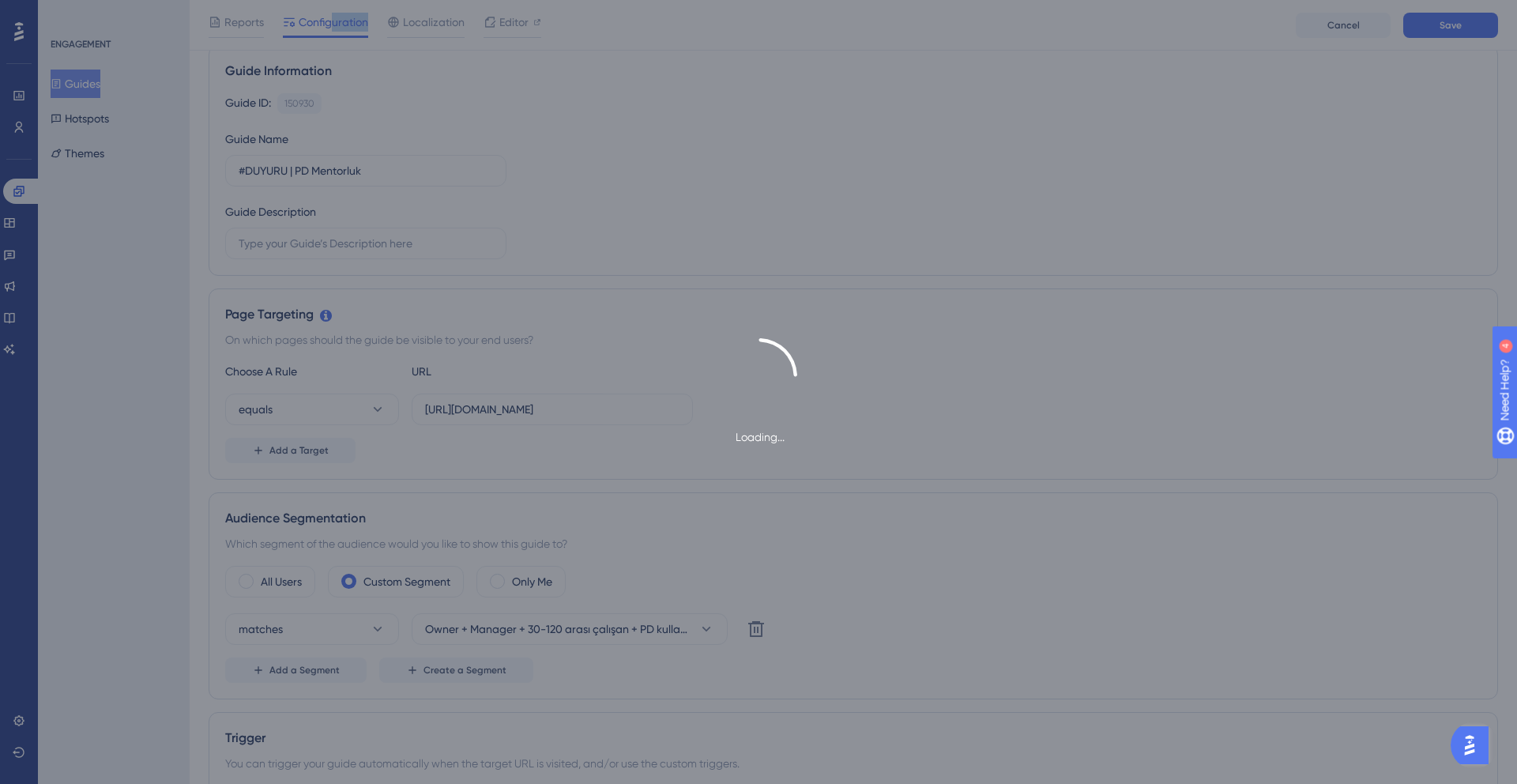
scroll to position [0, 0]
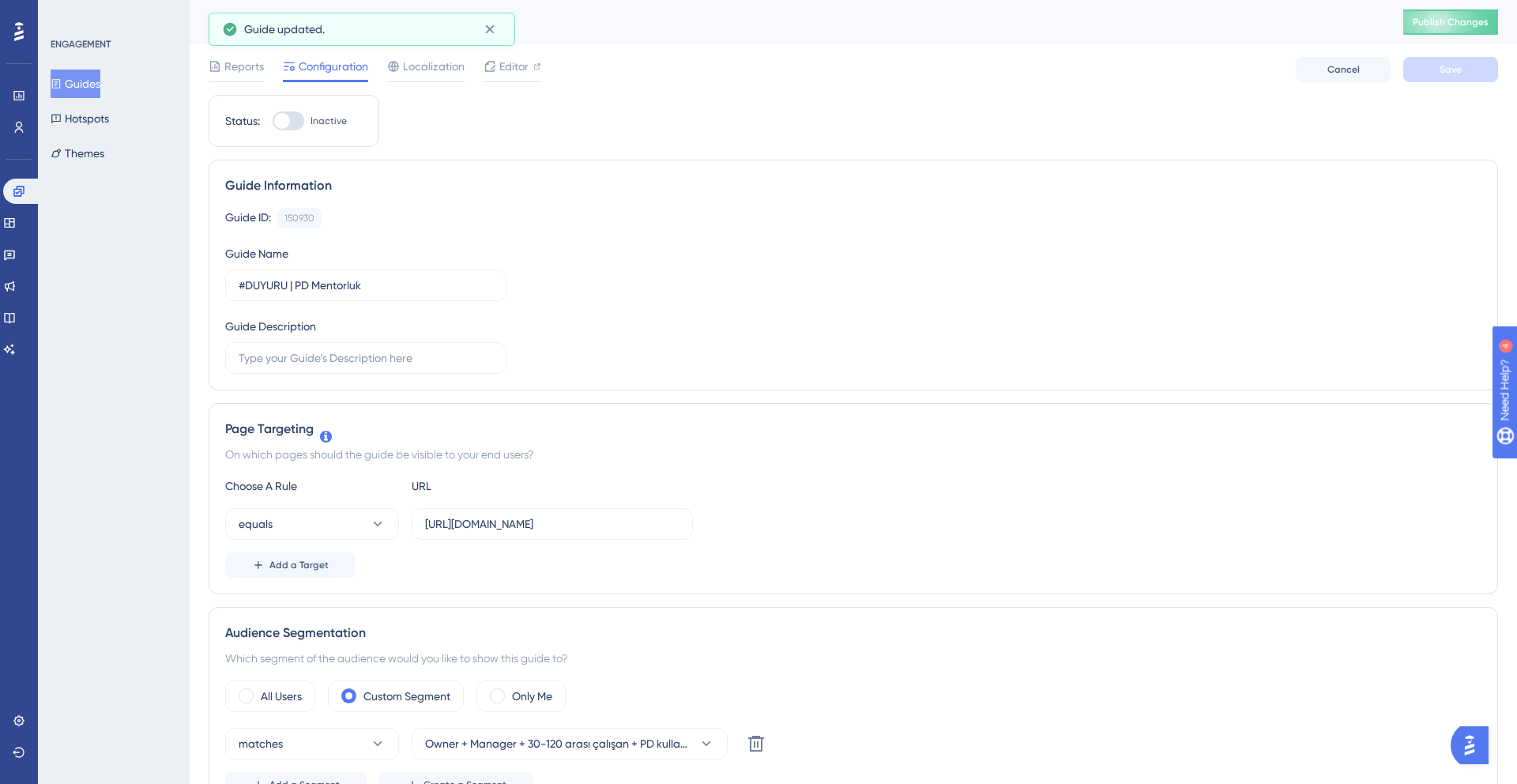
click at [373, 27] on div "#DUYURU | PD Mentorluk" at bounding box center [787, 22] width 1156 height 22
click at [377, 24] on div "#DUYURU | PD Mentorluk" at bounding box center [787, 22] width 1156 height 22
click at [301, 27] on div "#DUYURU | PD Mentorluk" at bounding box center [787, 22] width 1156 height 22
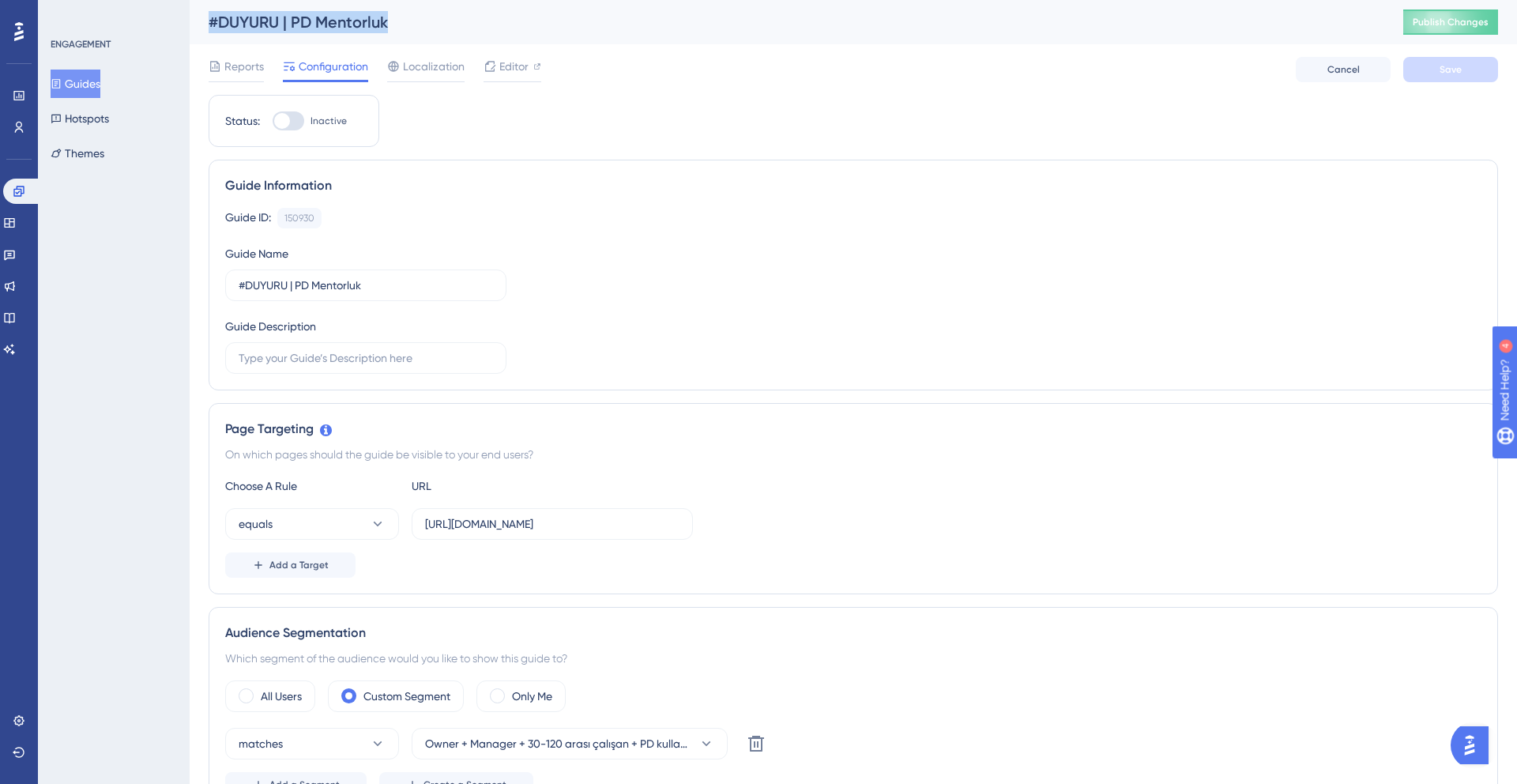
click at [301, 27] on div "#DUYURU | PD Mentorluk" at bounding box center [787, 22] width 1156 height 22
click at [303, 103] on div "Status: Inactive" at bounding box center [294, 121] width 171 height 52
click at [291, 117] on div at bounding box center [288, 121] width 32 height 19
click at [272, 121] on input "Inactive" at bounding box center [272, 121] width 1 height 1
checkbox input "true"
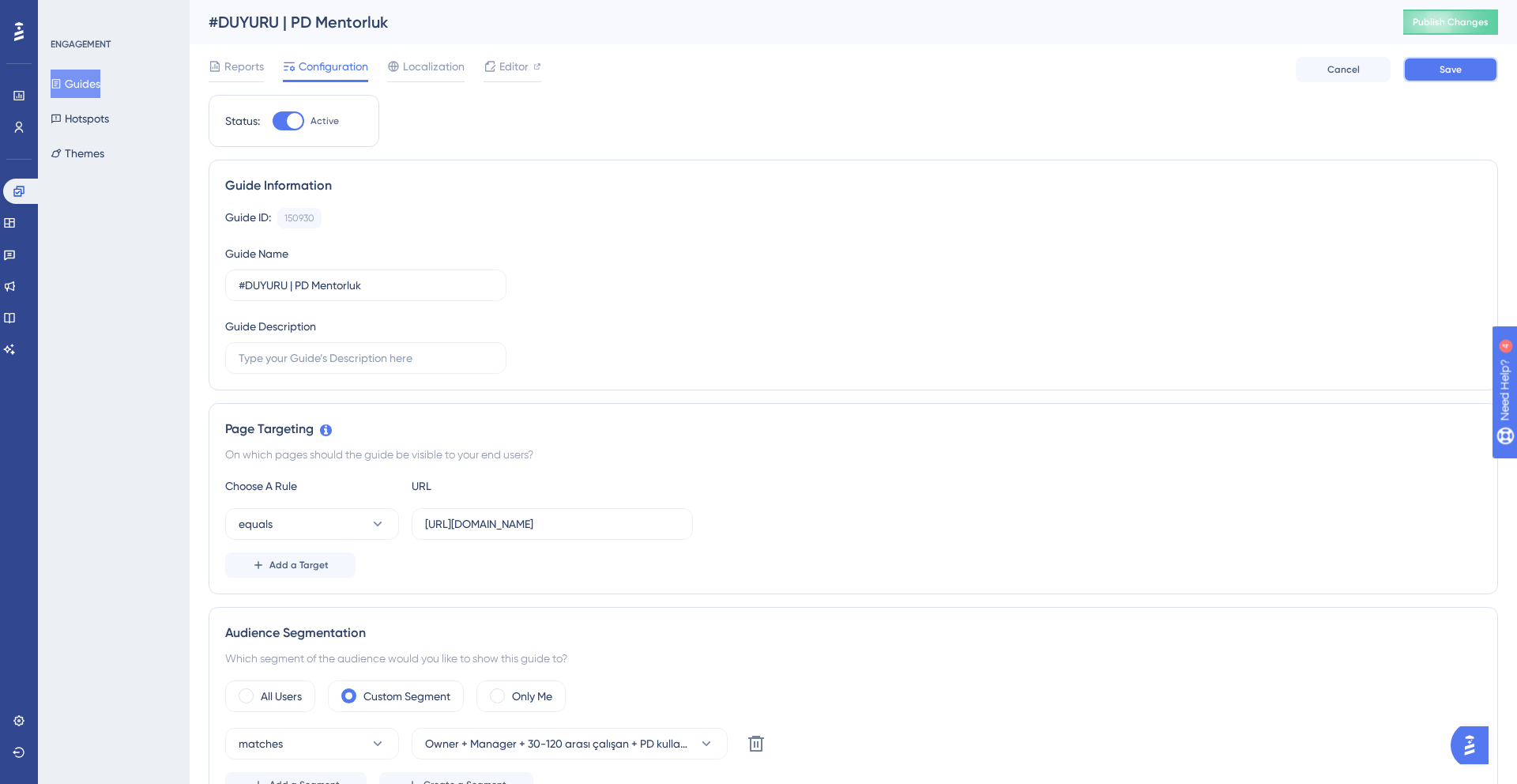
click at [1430, 72] on button "Save" at bounding box center [1451, 69] width 95 height 25
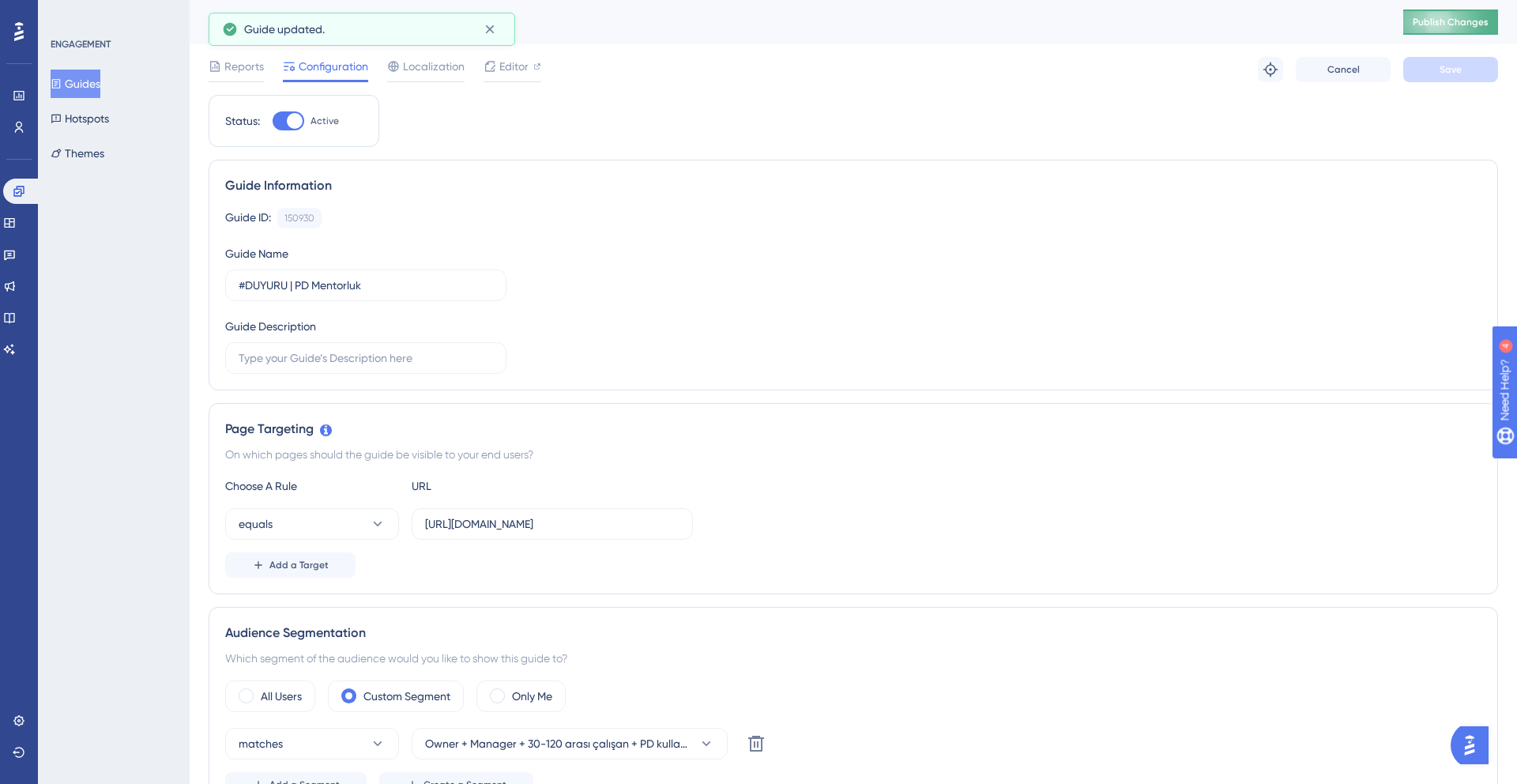
click at [1448, 23] on span "Publish Changes" at bounding box center [1450, 22] width 76 height 12
click at [19, 195] on icon at bounding box center [18, 191] width 10 height 10
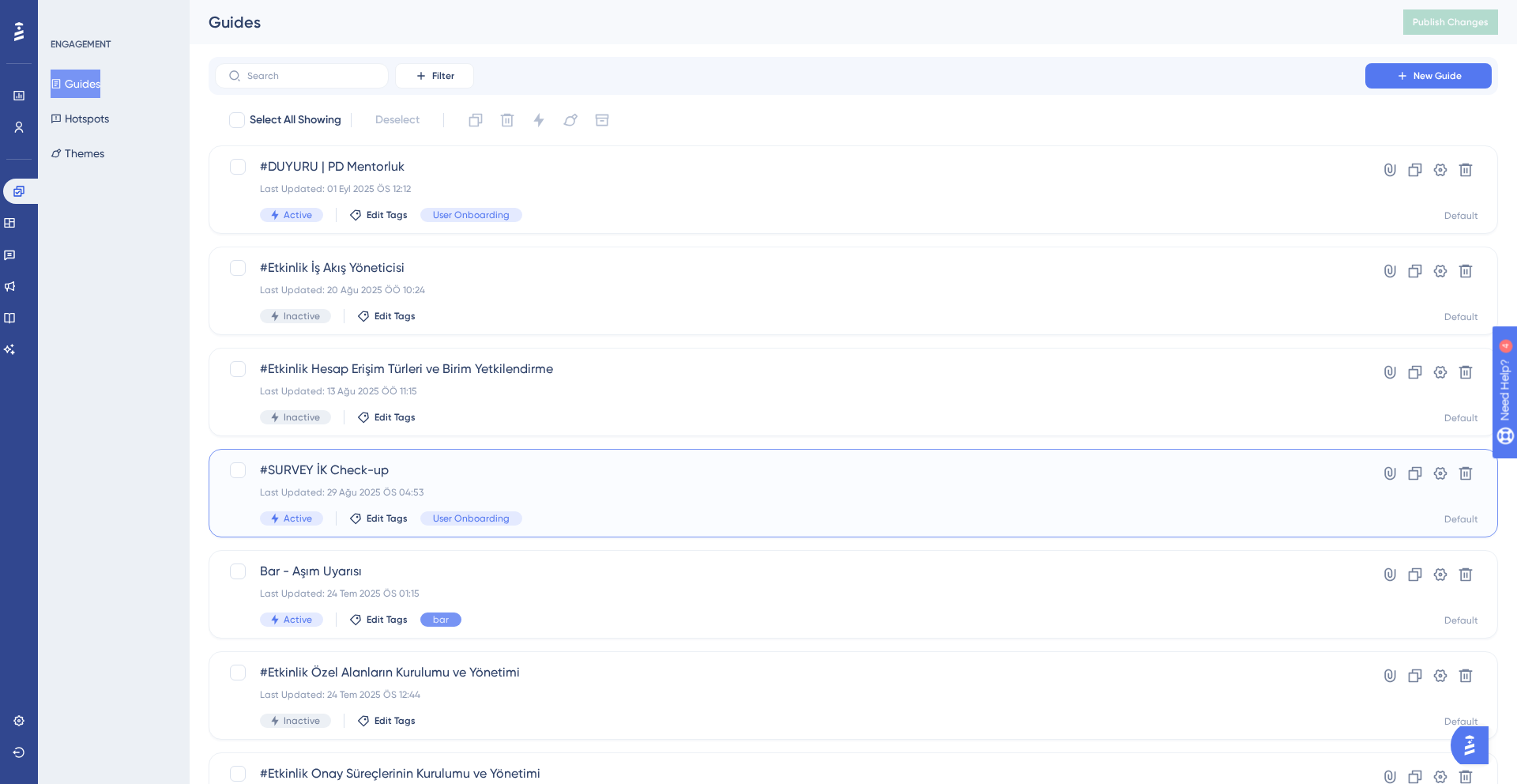
drag, startPoint x: 411, startPoint y: 475, endPoint x: 164, endPoint y: 519, distance: 250.9
click at [190, 519] on div "Performance Users Engagement Widgets Feedback Product Updates Knowledge Base AI…" at bounding box center [853, 600] width 1328 height 1201
click at [484, 476] on span "#SURVEY İK Check-up" at bounding box center [790, 469] width 1061 height 19
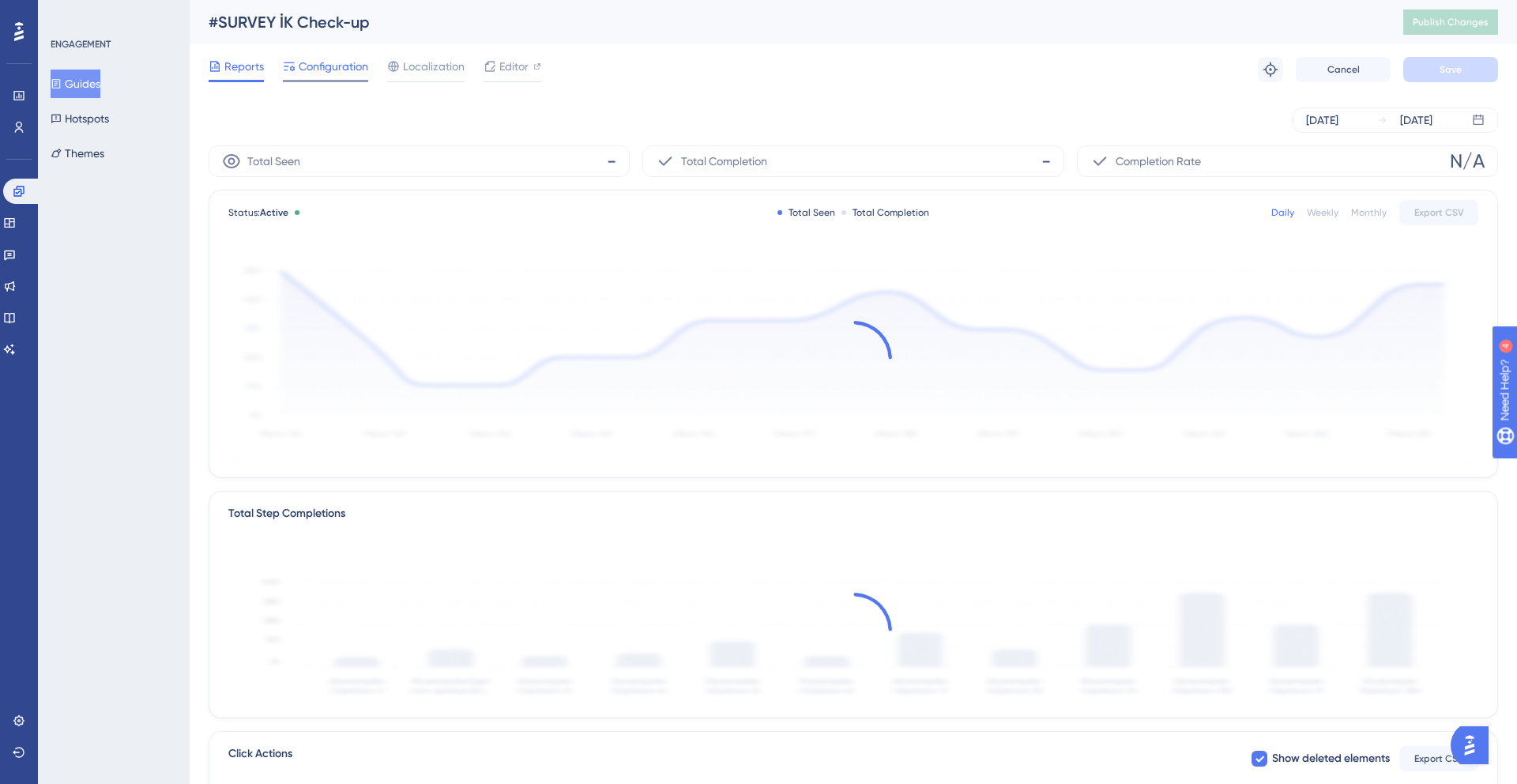
click at [316, 72] on span "Configuration" at bounding box center [334, 66] width 70 height 19
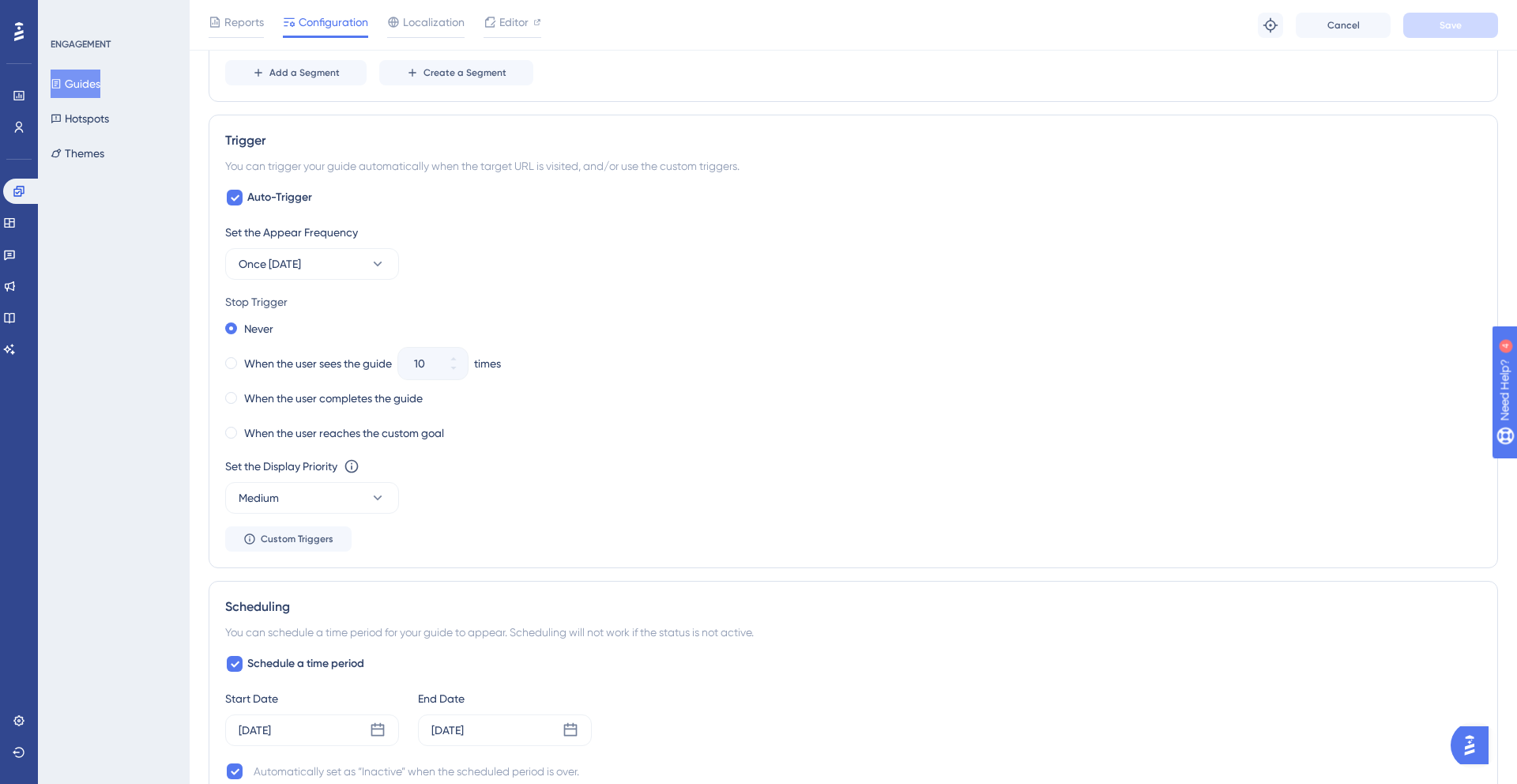
scroll to position [723, 0]
